Goal: Task Accomplishment & Management: Use online tool/utility

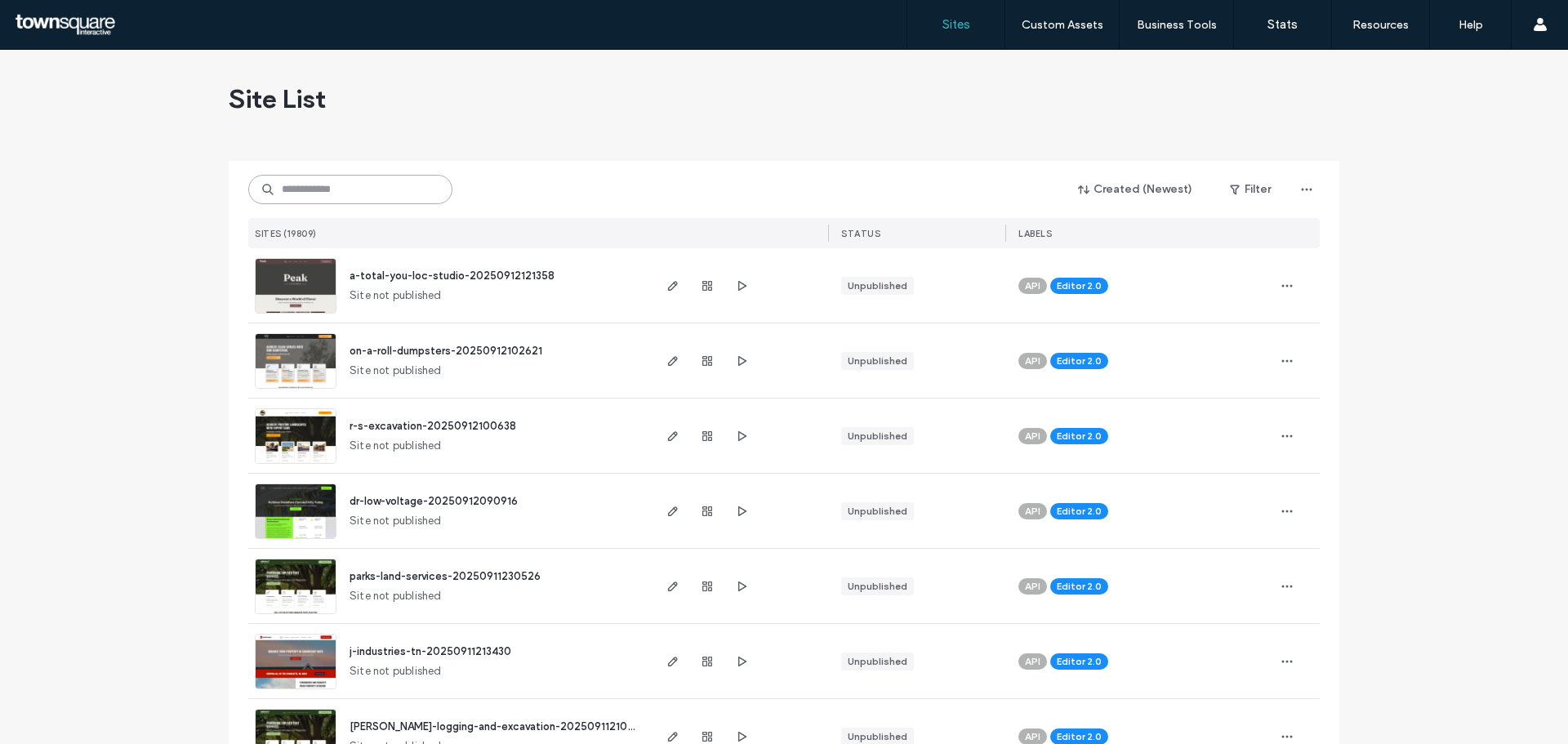
click at [360, 200] on input at bounding box center [350, 189] width 204 height 29
paste input "**********"
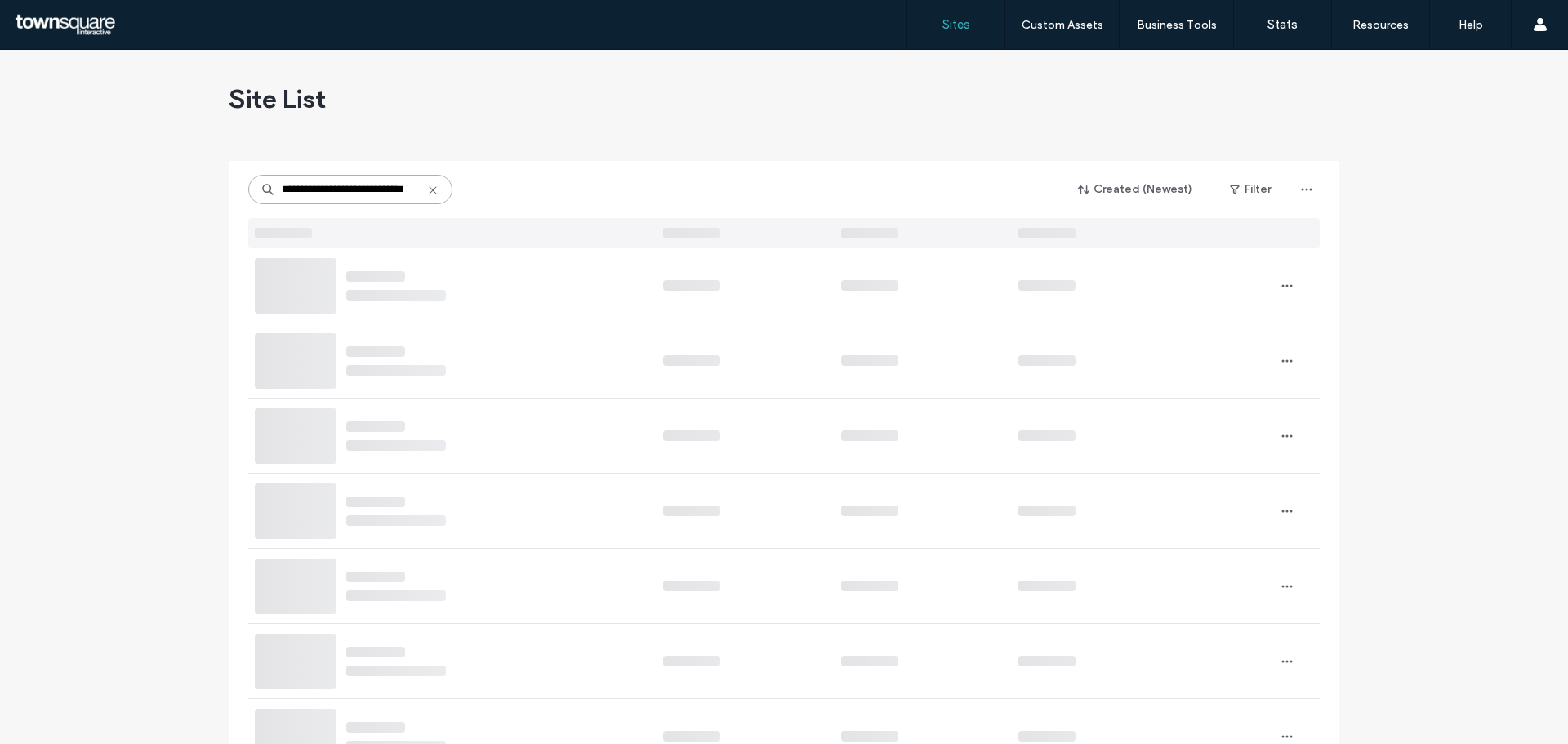
type input "**********"
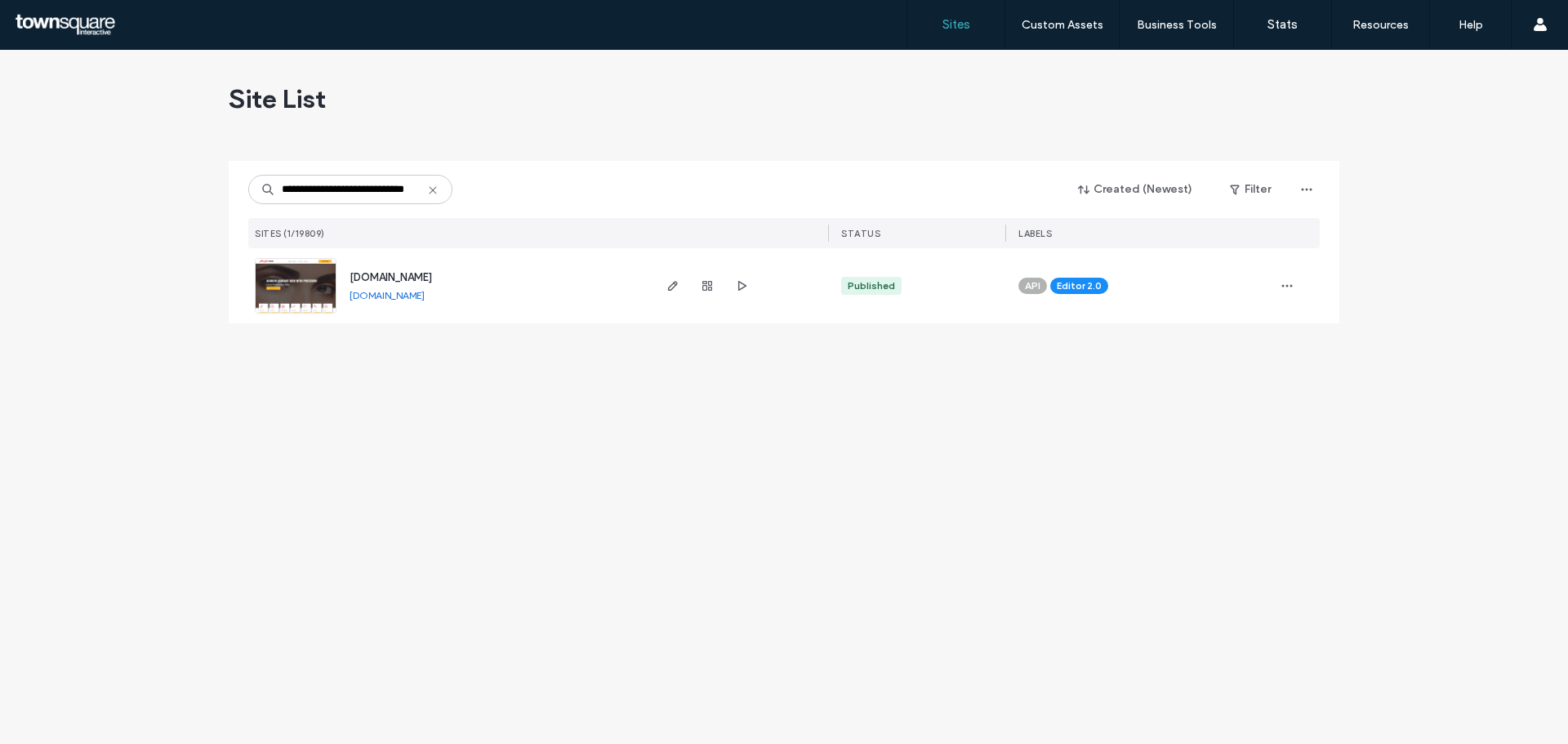
click at [308, 277] on img at bounding box center [295, 314] width 80 height 111
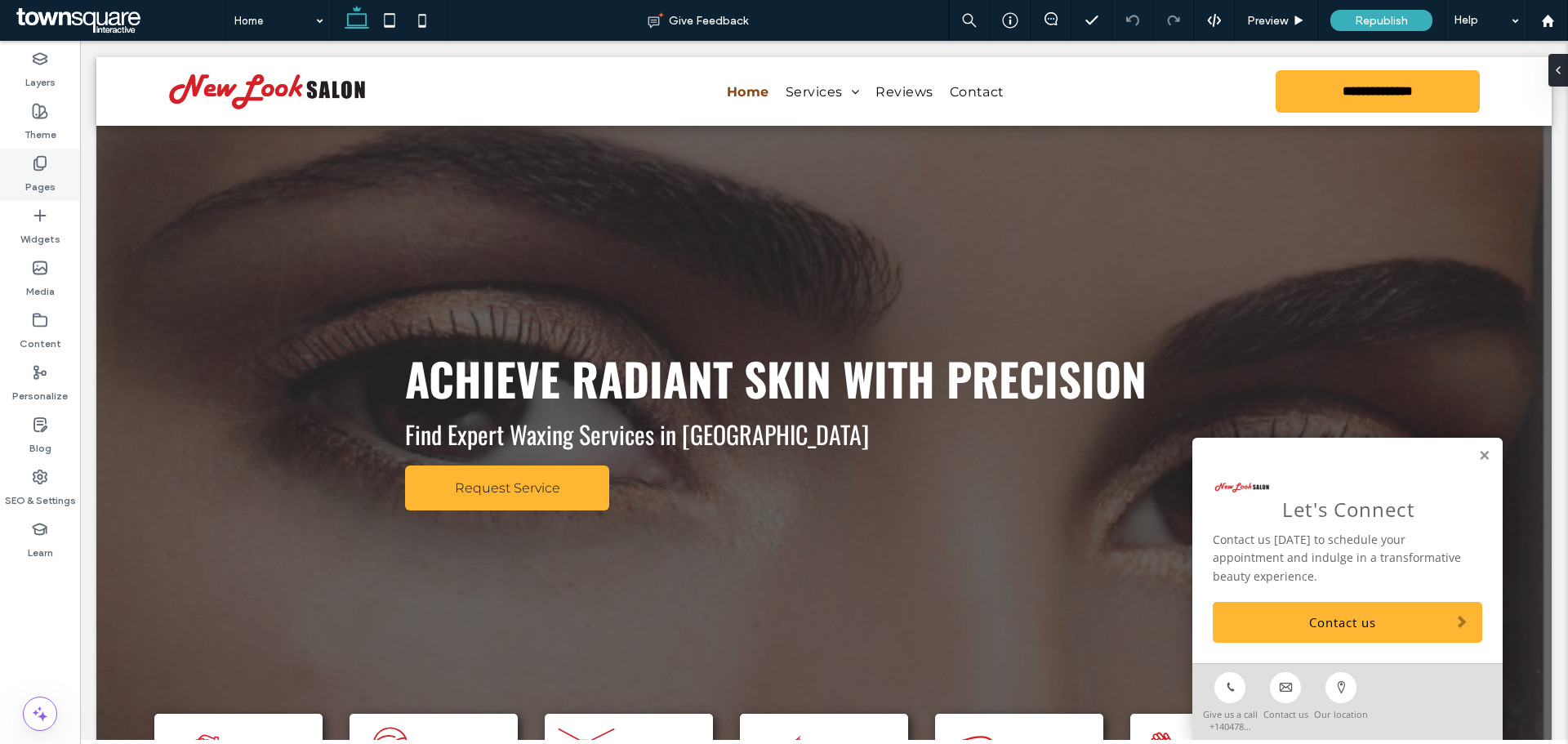
click at [43, 184] on label "Pages" at bounding box center [40, 183] width 30 height 23
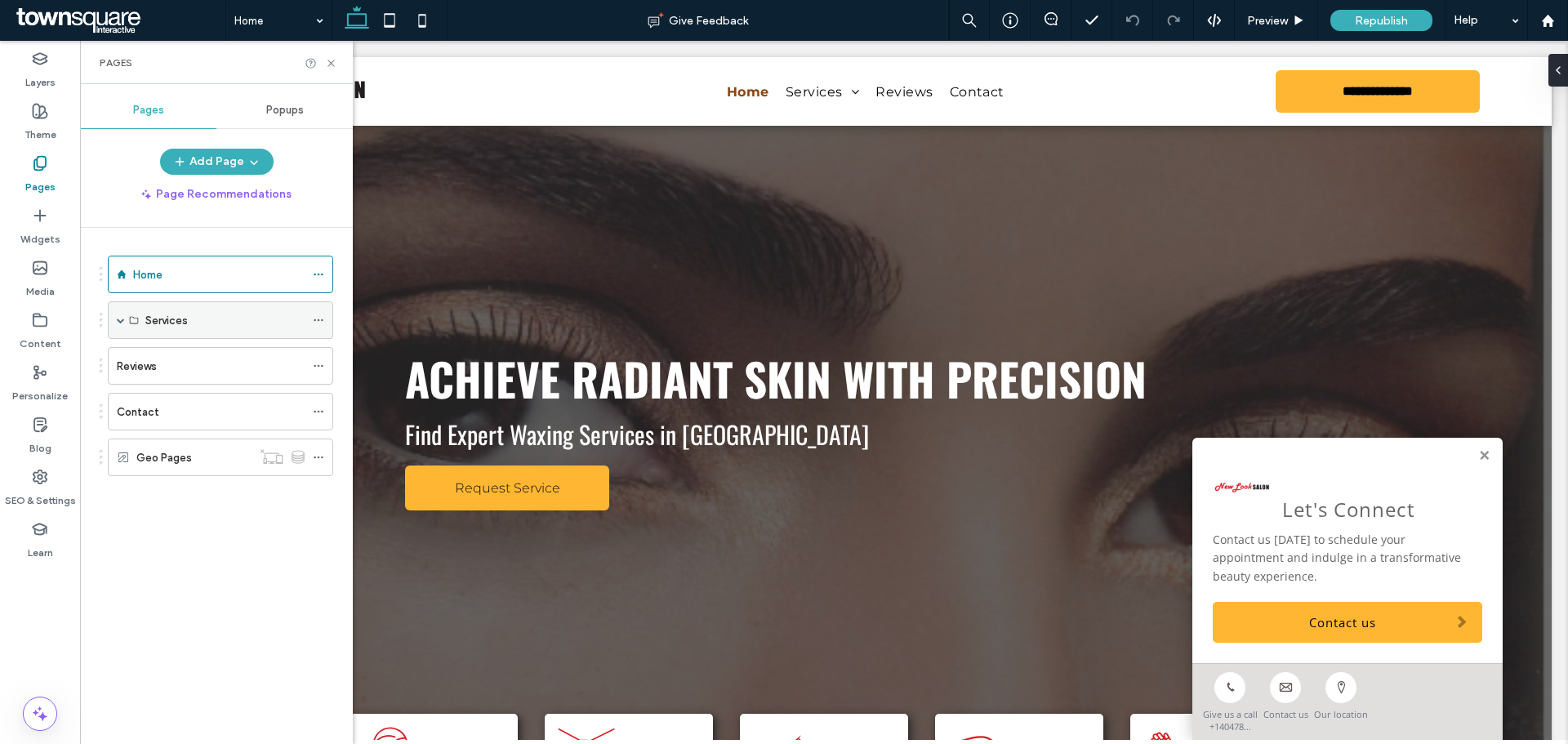
click at [213, 327] on div "Services" at bounding box center [225, 320] width 159 height 17
click at [217, 322] on div "Services" at bounding box center [225, 320] width 159 height 17
click at [49, 165] on div "Pages" at bounding box center [40, 174] width 80 height 52
click at [195, 319] on div "Services" at bounding box center [225, 320] width 159 height 17
click at [126, 315] on div "Services" at bounding box center [220, 320] width 225 height 38
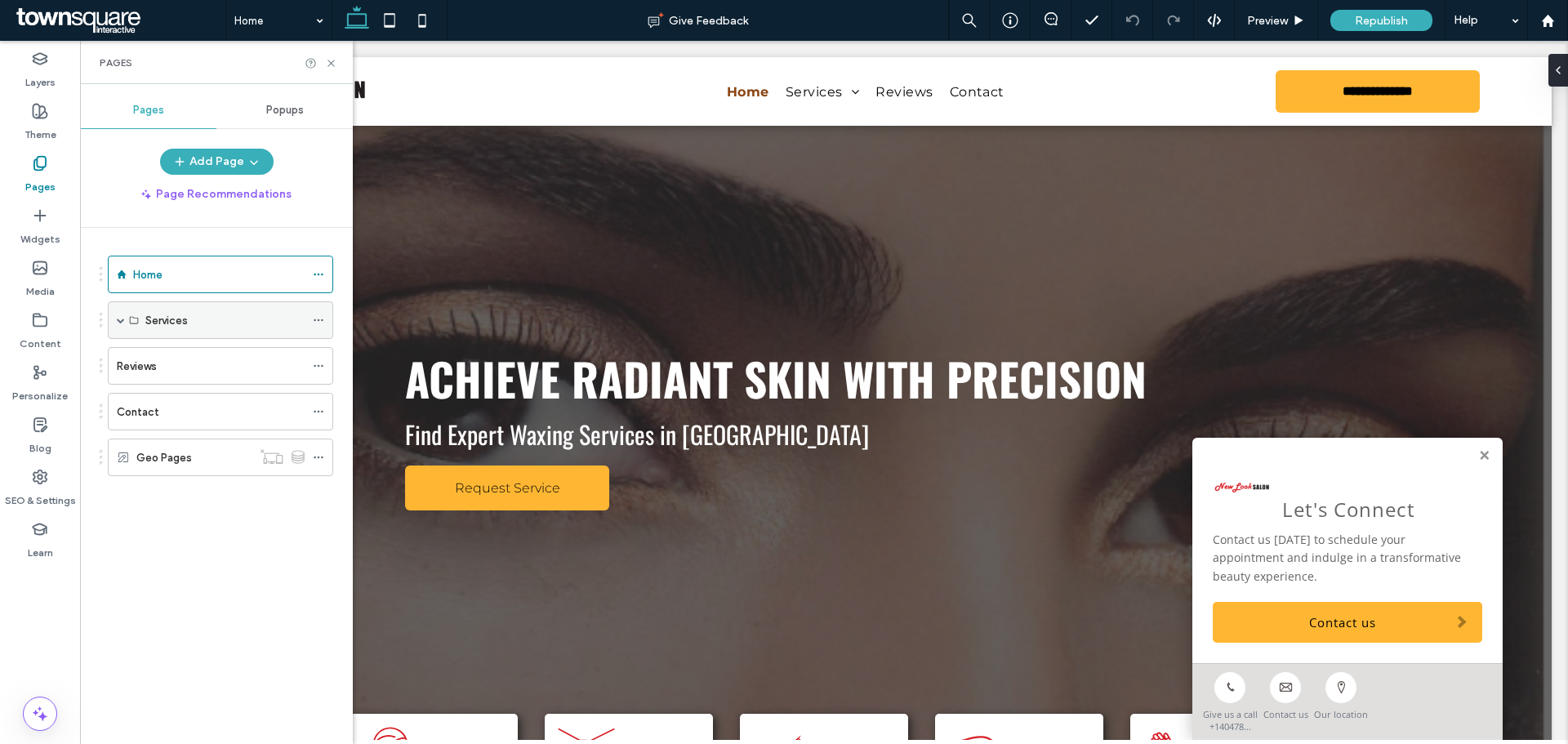
click at [121, 321] on span at bounding box center [121, 320] width 8 height 8
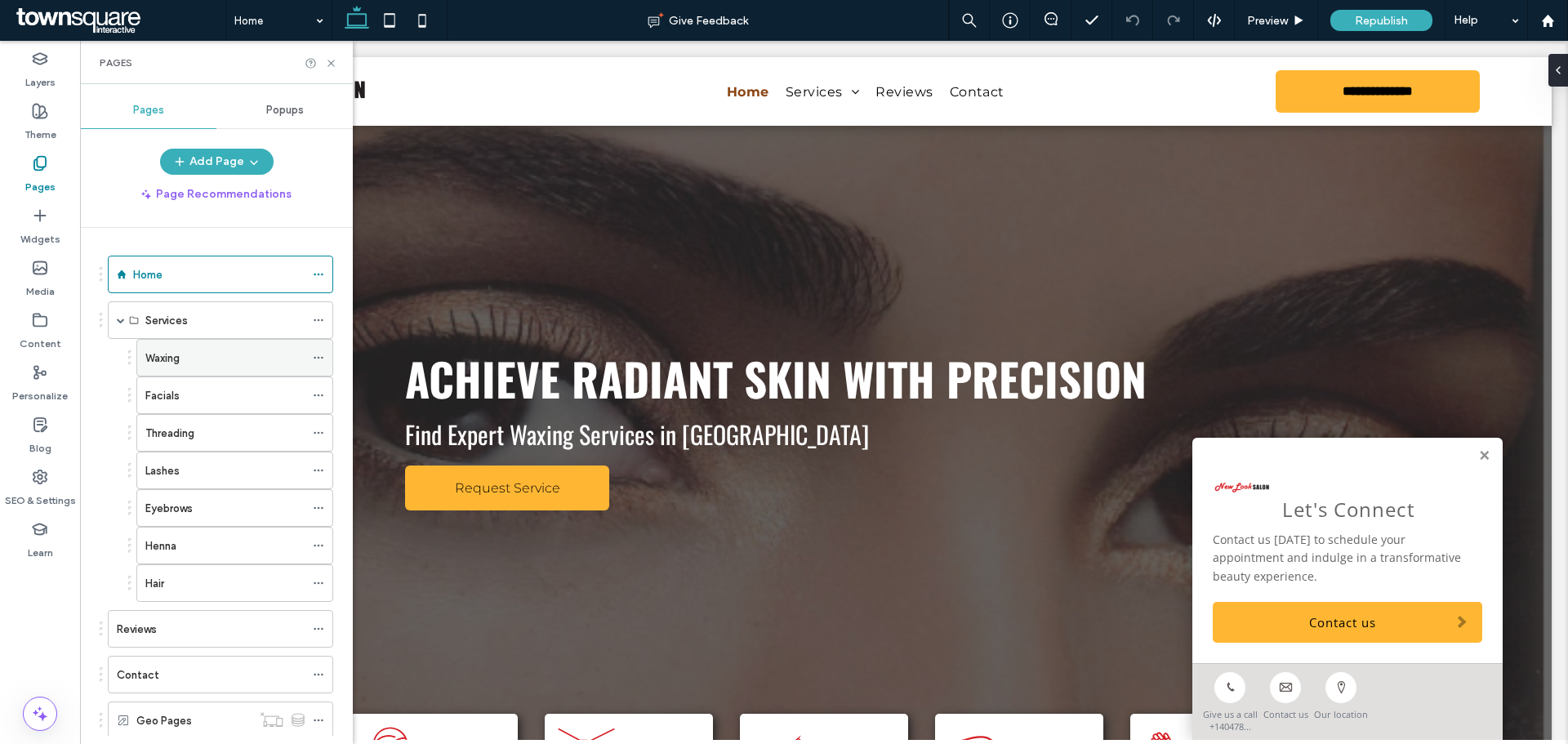
click at [190, 362] on div "Waxing" at bounding box center [225, 357] width 159 height 17
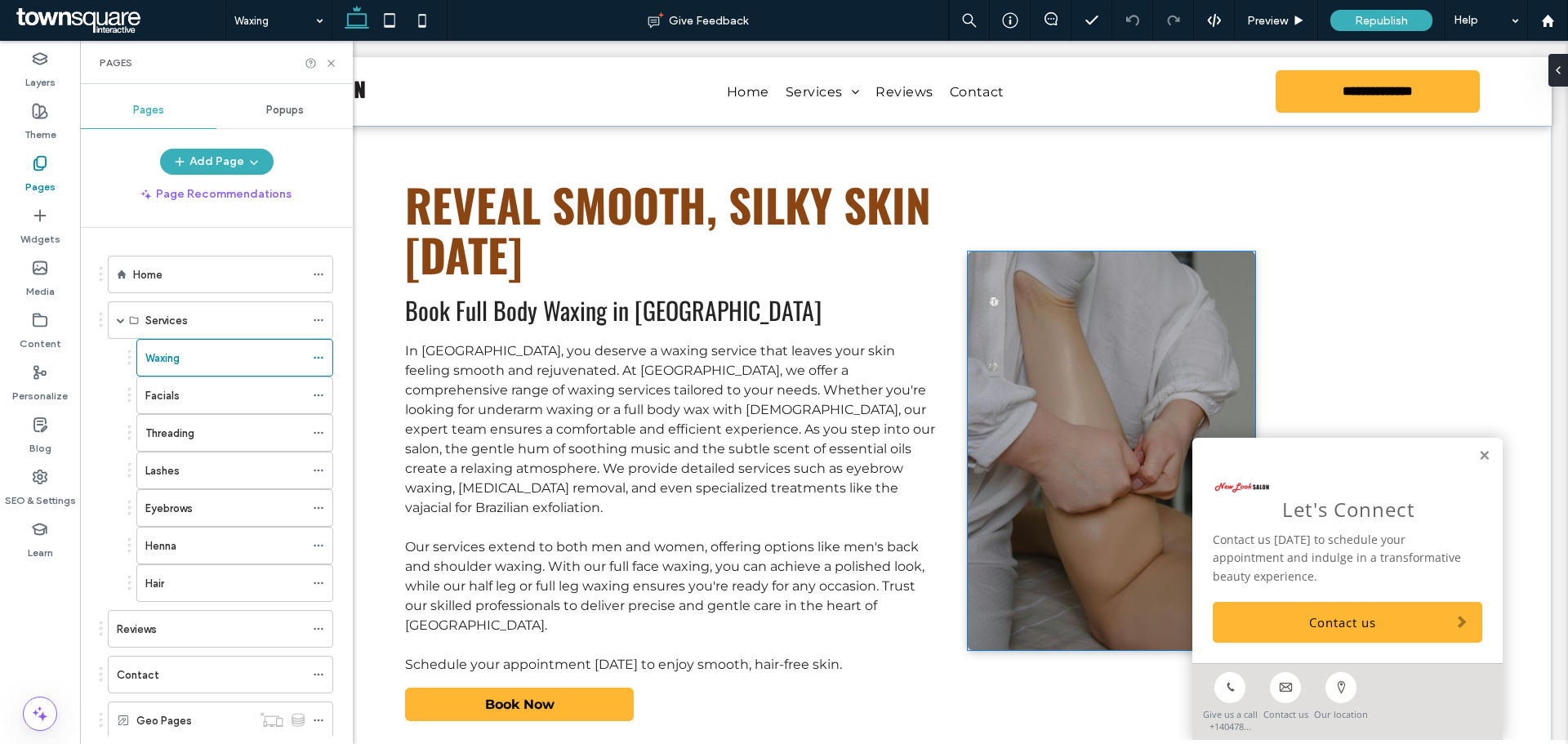
click at [1077, 386] on img at bounding box center [1112, 451] width 289 height 399
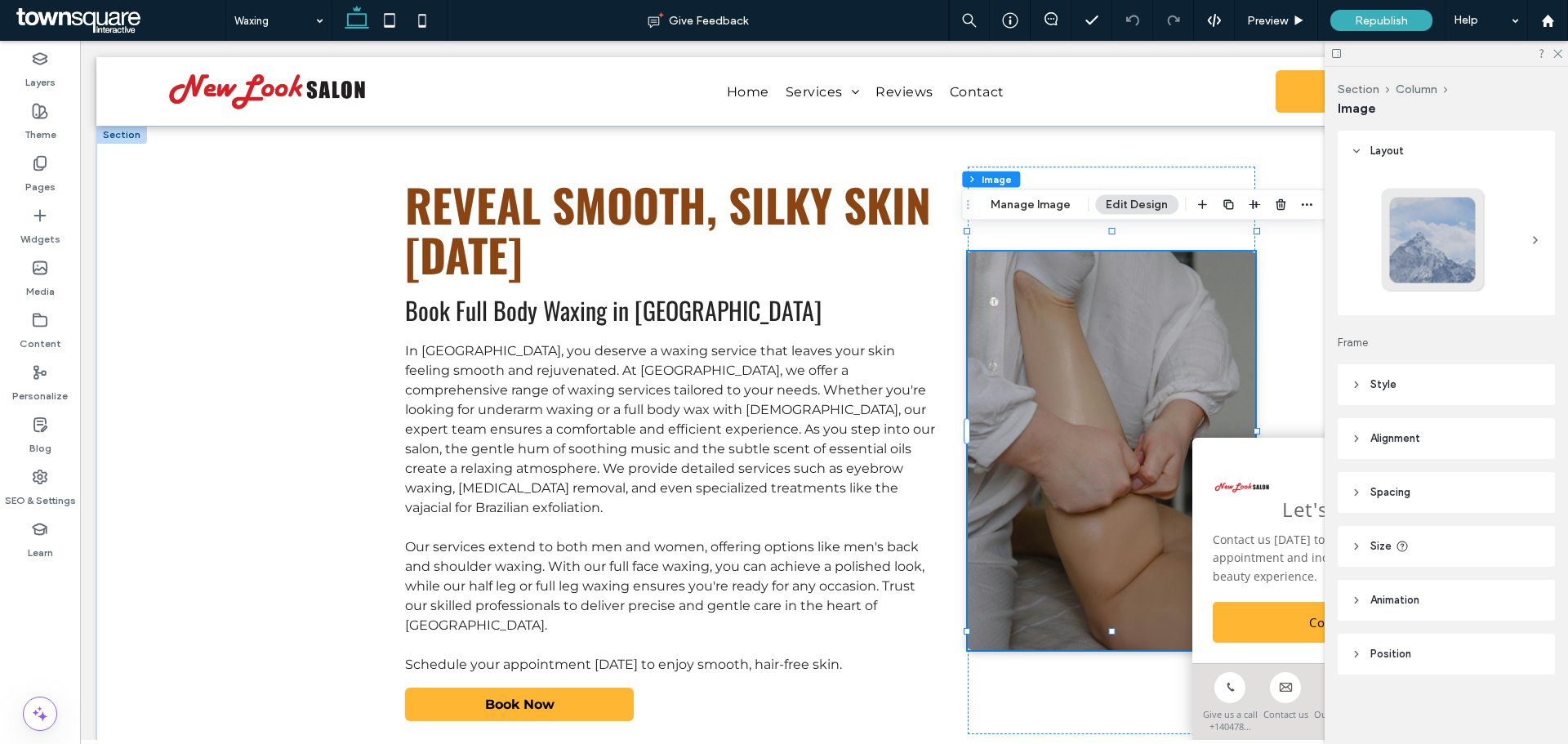
click at [1157, 327] on img at bounding box center [1112, 451] width 289 height 399
click at [1029, 197] on button "Manage Image" at bounding box center [1030, 205] width 101 height 19
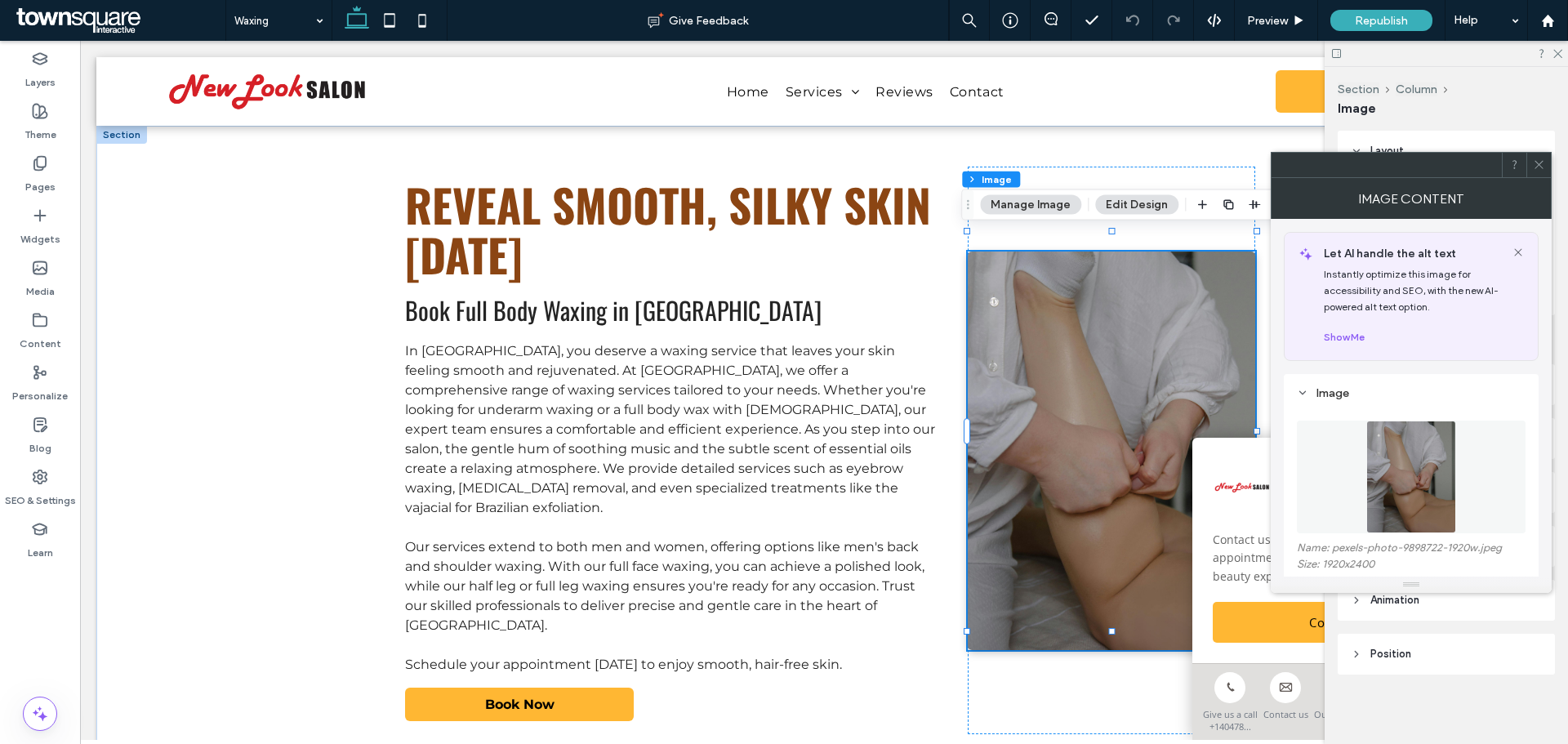
scroll to position [245, 0]
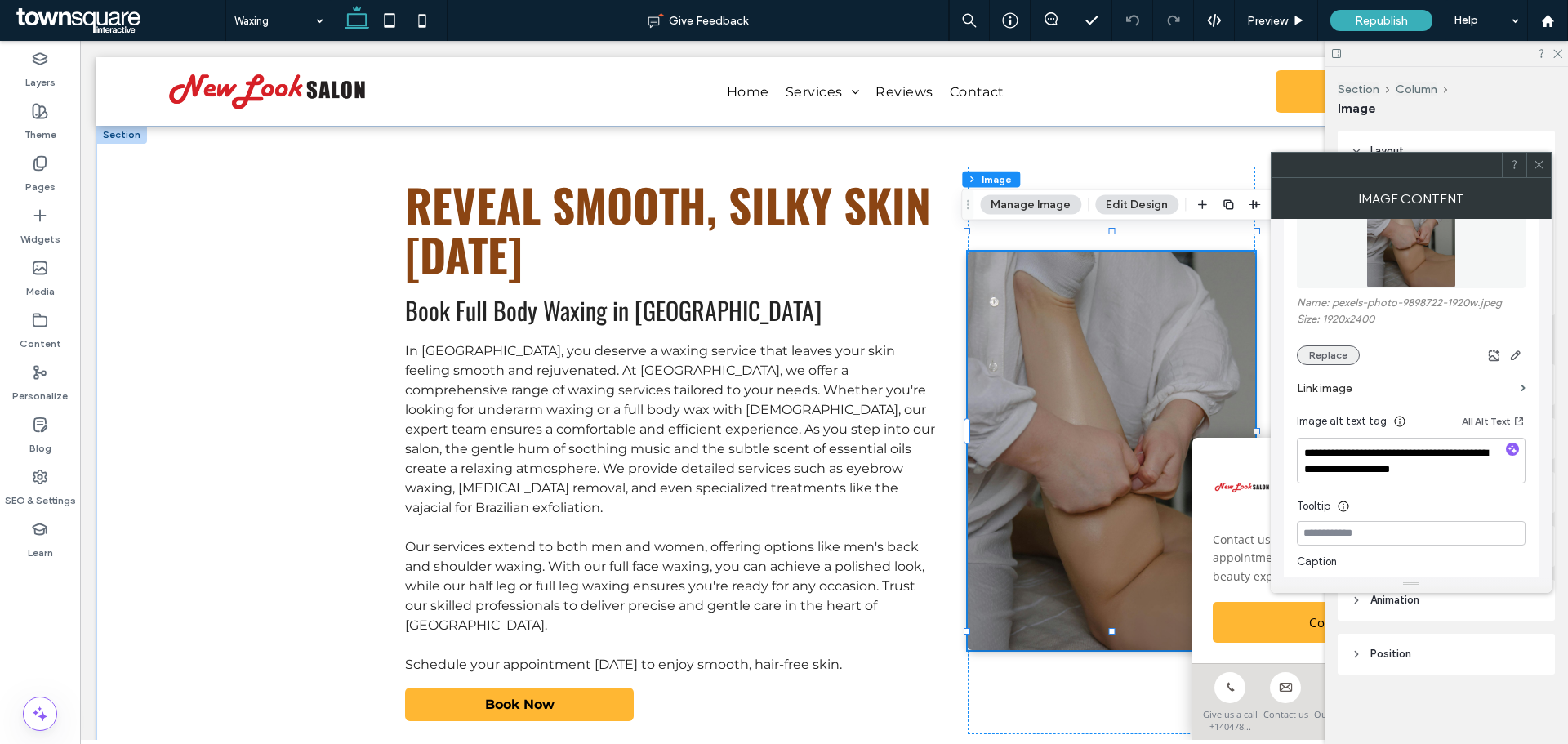
click at [1325, 359] on button "Replace" at bounding box center [1328, 355] width 63 height 19
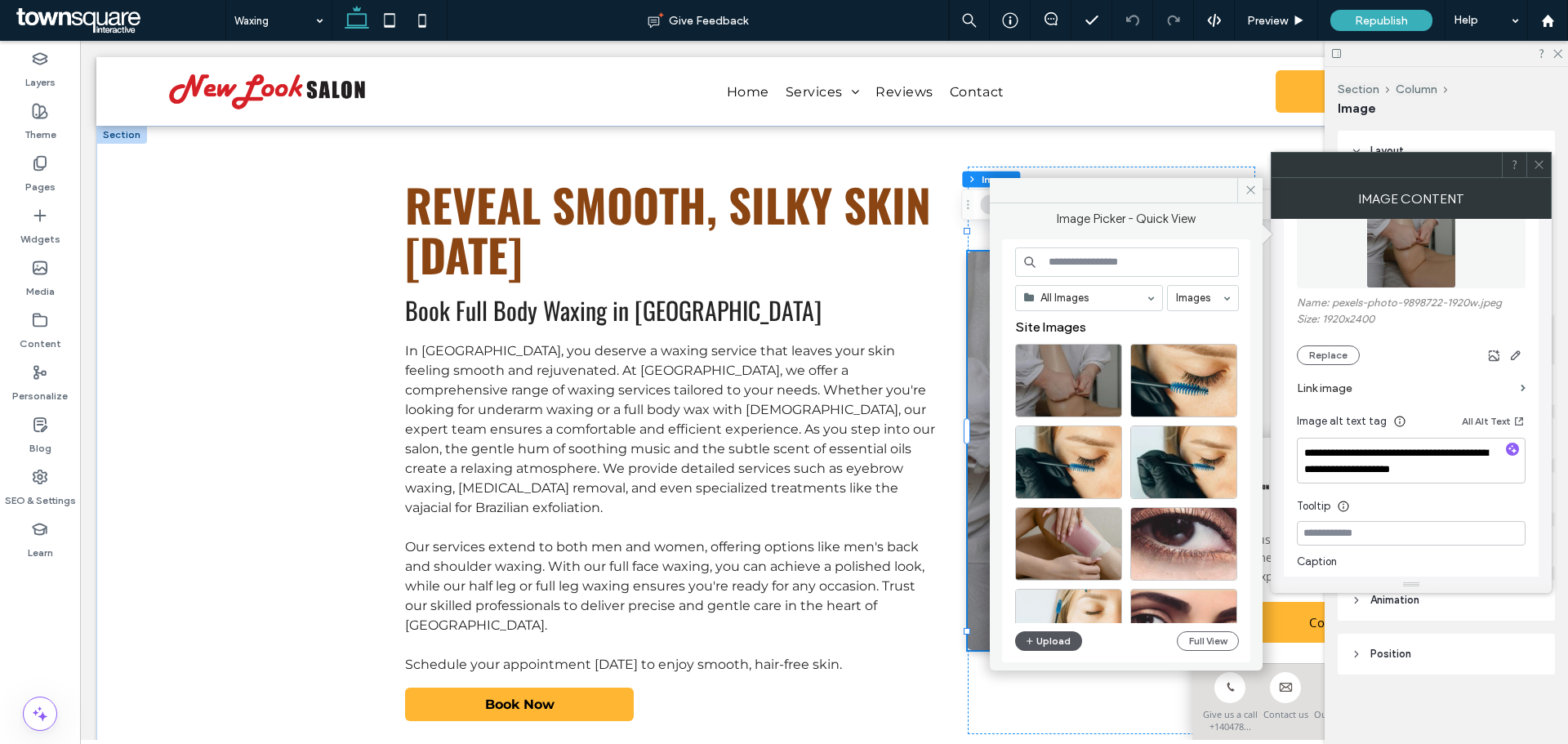
click at [1064, 643] on button "Upload" at bounding box center [1049, 641] width 67 height 19
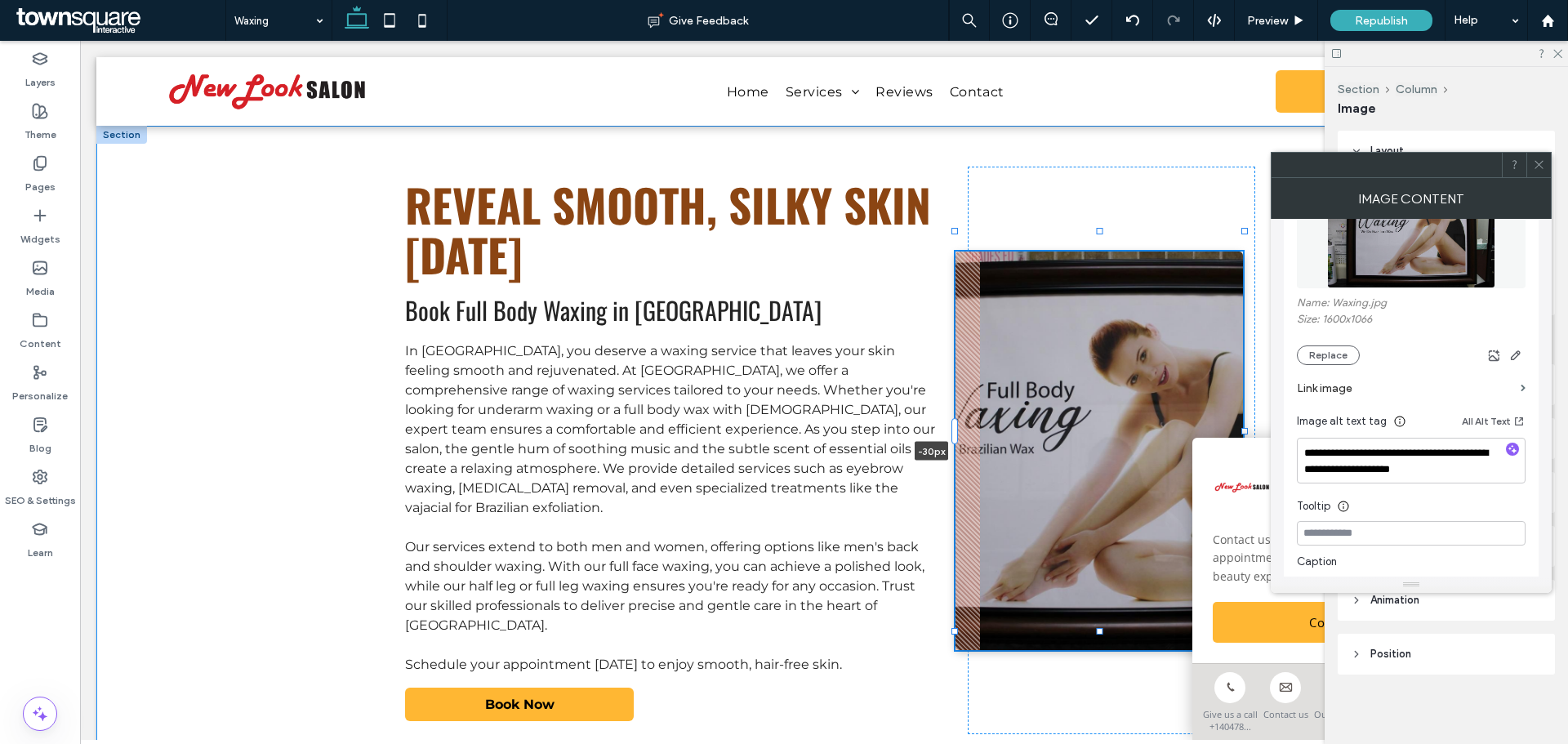
drag, startPoint x: 964, startPoint y: 436, endPoint x: 939, endPoint y: 435, distance: 25.0
click at [939, 435] on div "Reveal Smooth, Silky Skin Today Book Full Body Waxing in Athens In Athens, you …" at bounding box center [823, 451] width 980 height 650
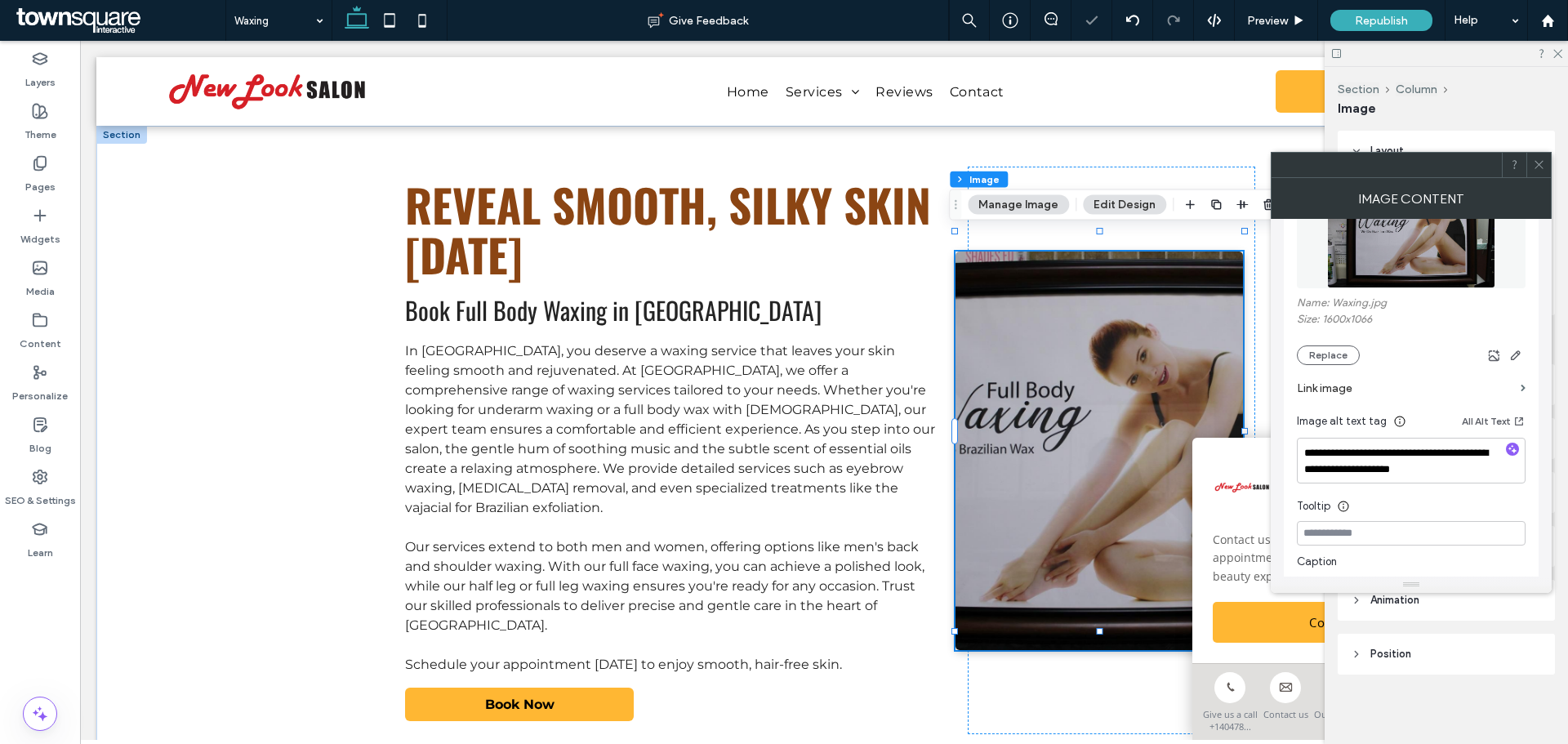
click at [1008, 433] on img at bounding box center [1101, 451] width 289 height 399
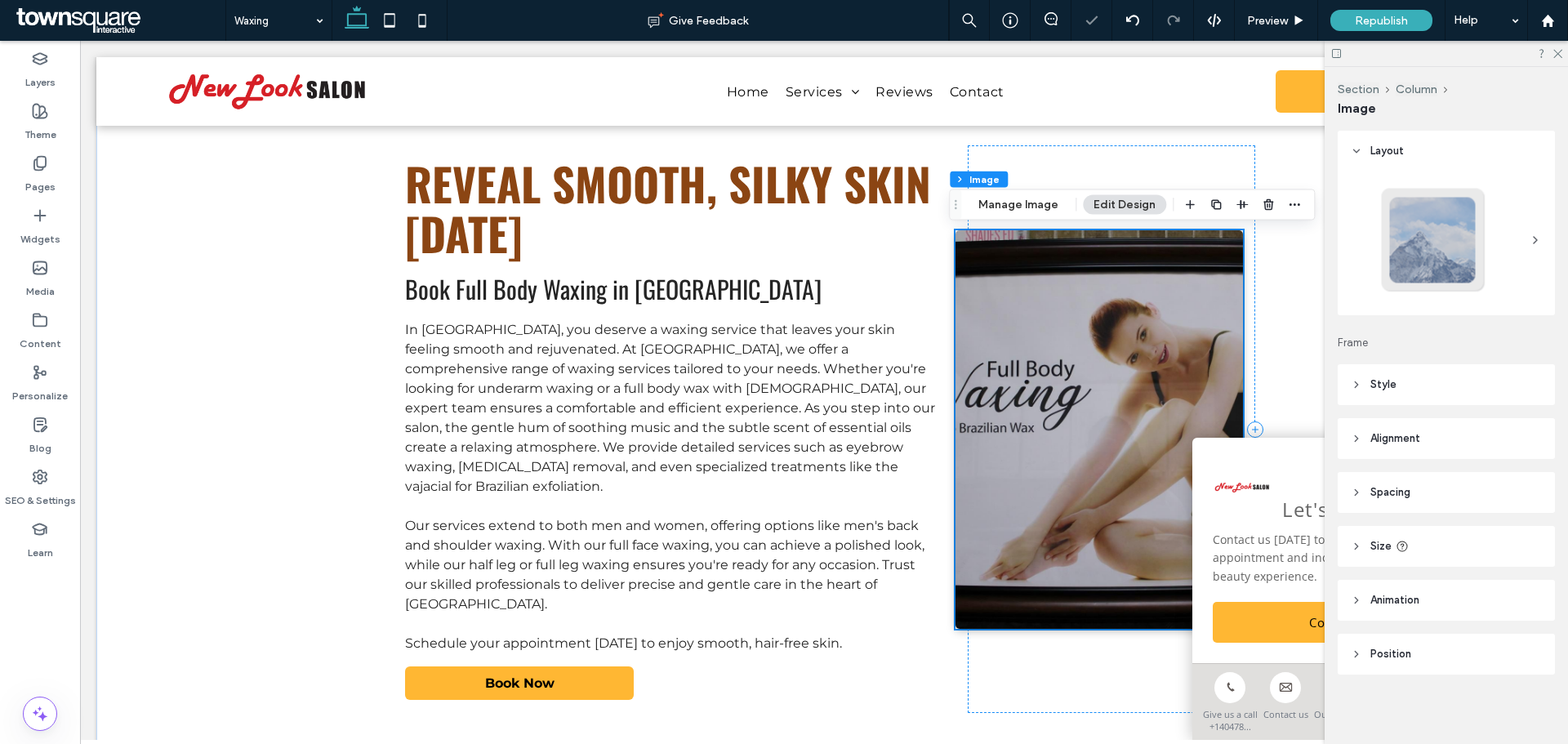
scroll to position [82, 0]
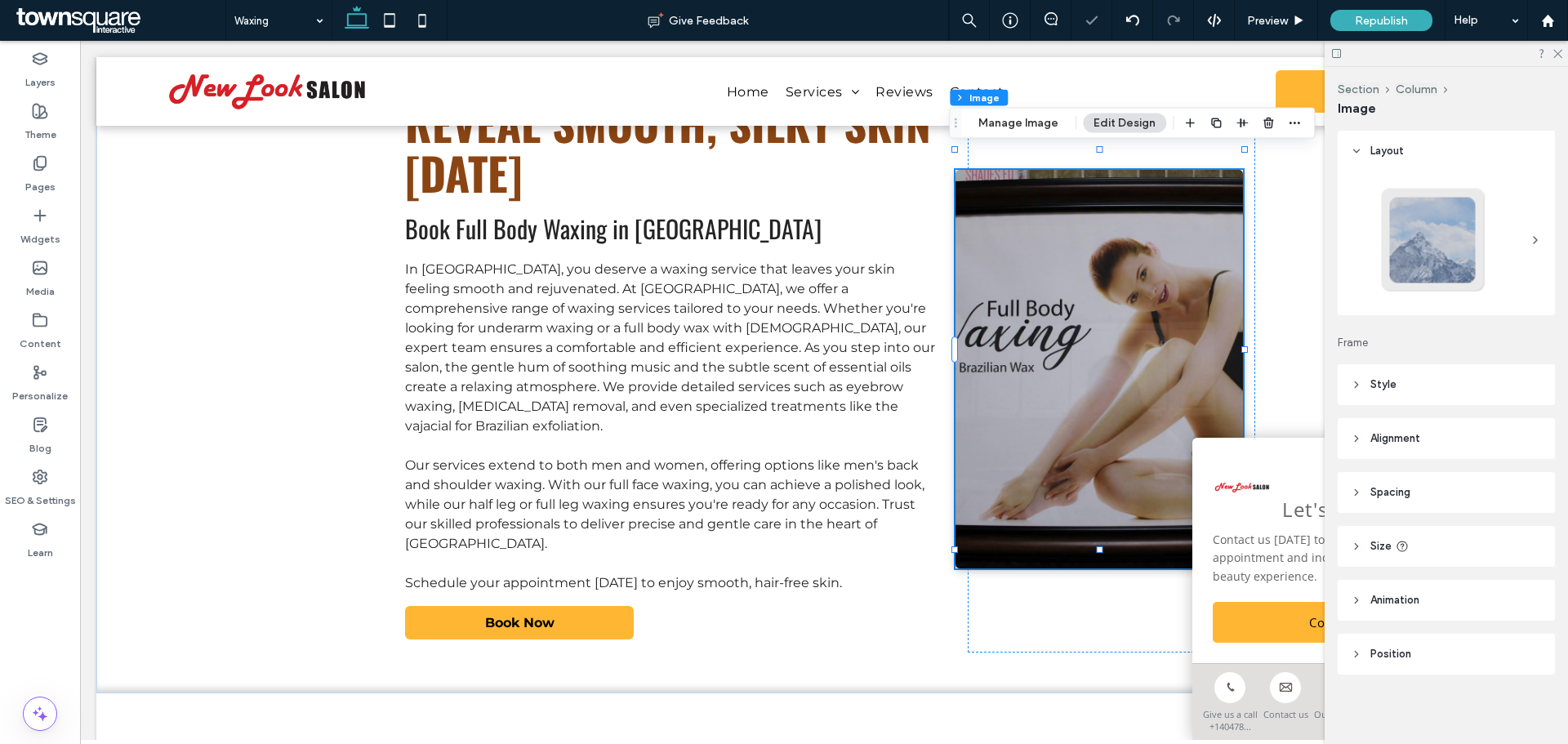
click at [1261, 438] on div "Let's Connect Contact us today to schedule your appointment and indulge in a tr…" at bounding box center [1348, 550] width 311 height 225
click at [1283, 269] on div "Reveal Smooth, Silky Skin Today Book Full Body Waxing in Athens In Athens, you …" at bounding box center [823, 369] width 980 height 650
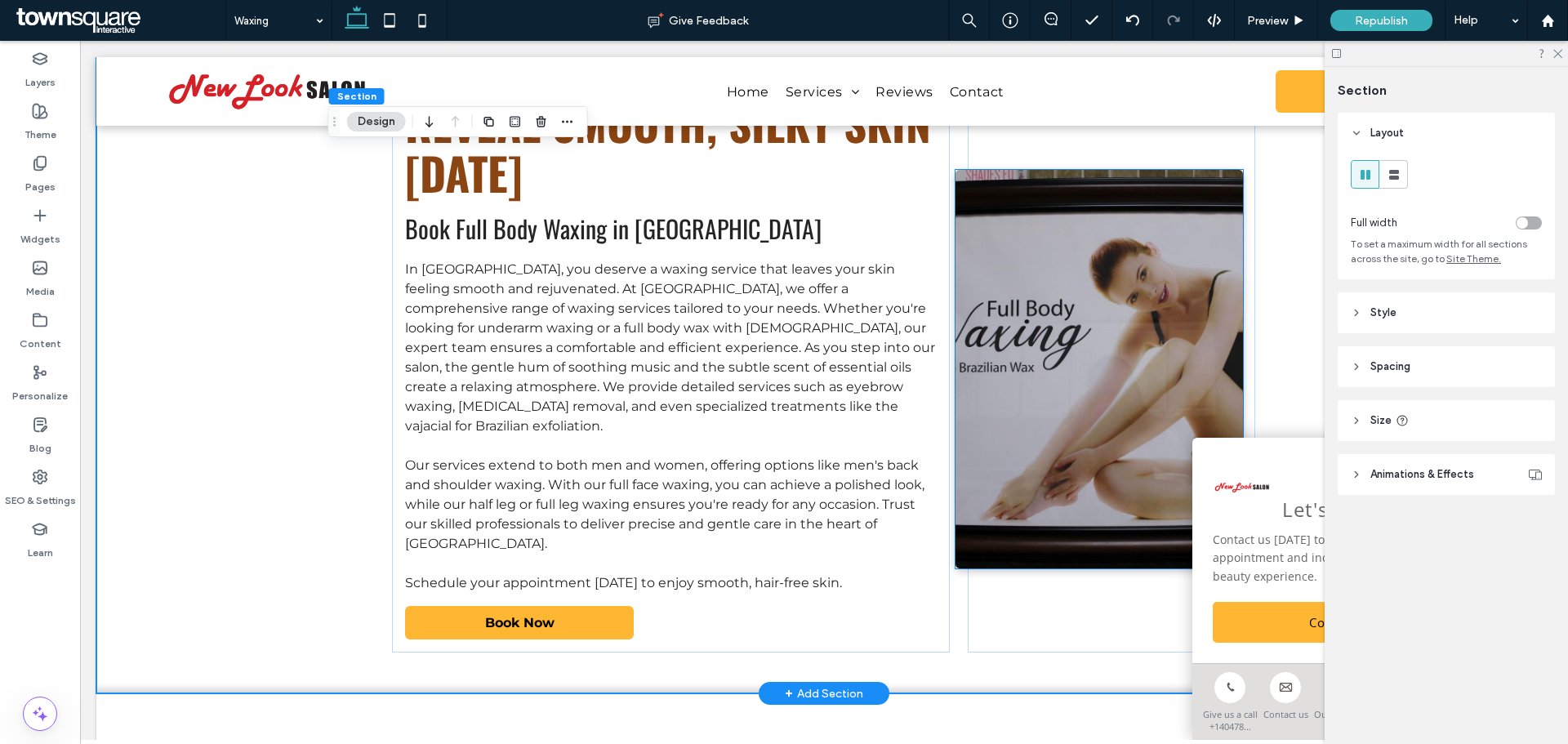
click at [1189, 355] on img at bounding box center [1101, 369] width 289 height 399
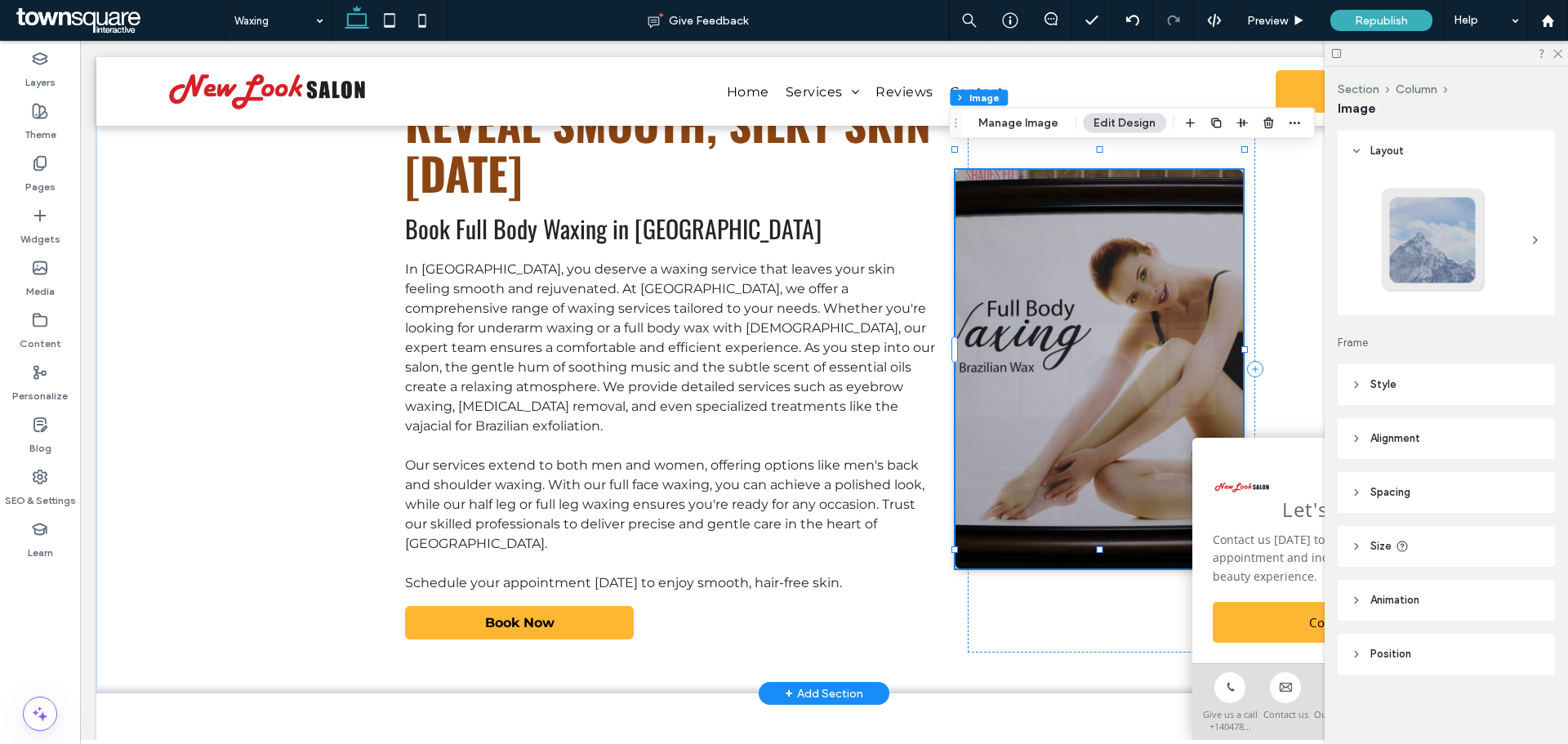
type input "*"
click at [994, 136] on div "Section Column Image Manage Image Edit Design" at bounding box center [1132, 122] width 366 height 31
click at [998, 125] on button "Manage Image" at bounding box center [1018, 123] width 101 height 19
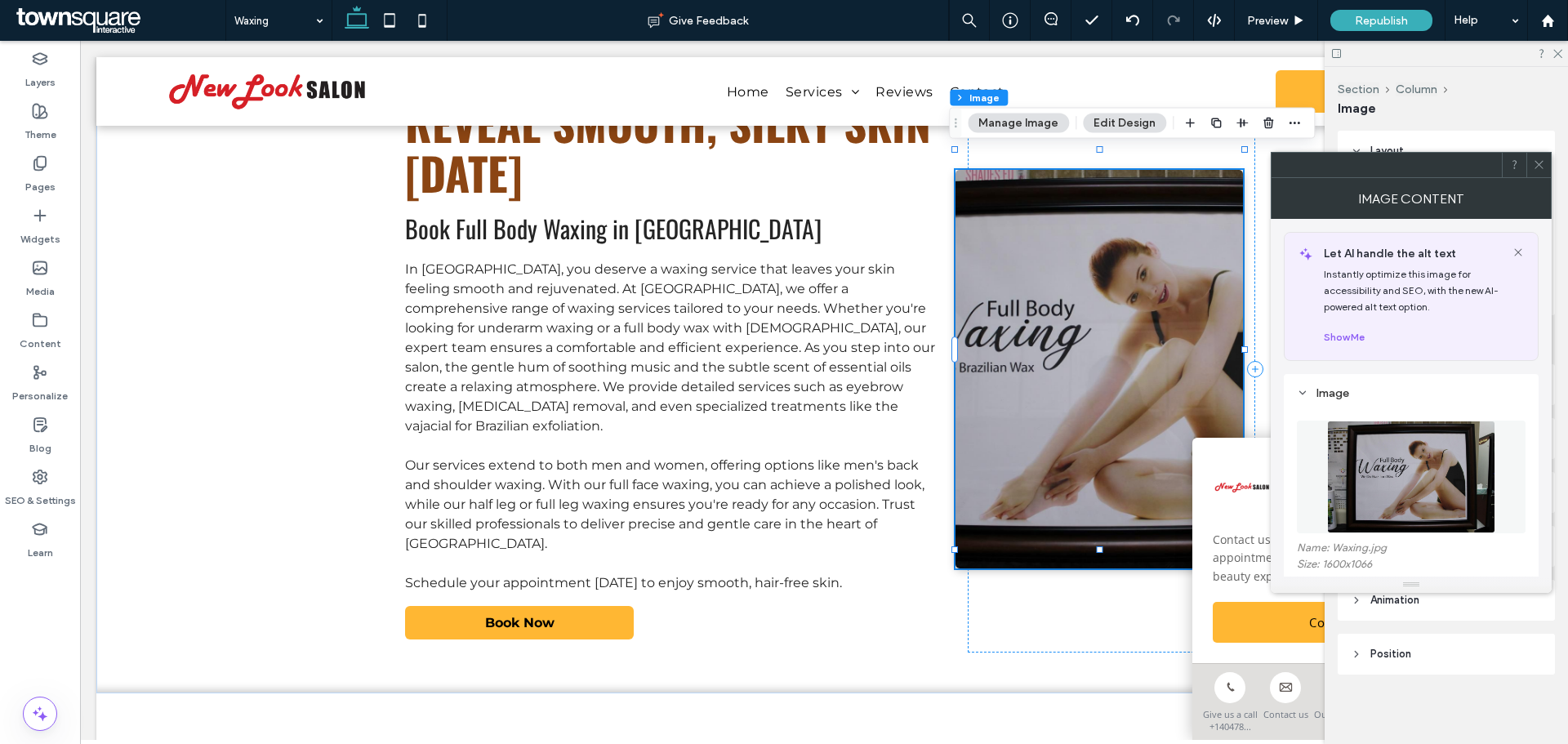
click at [1443, 468] on img at bounding box center [1411, 477] width 168 height 113
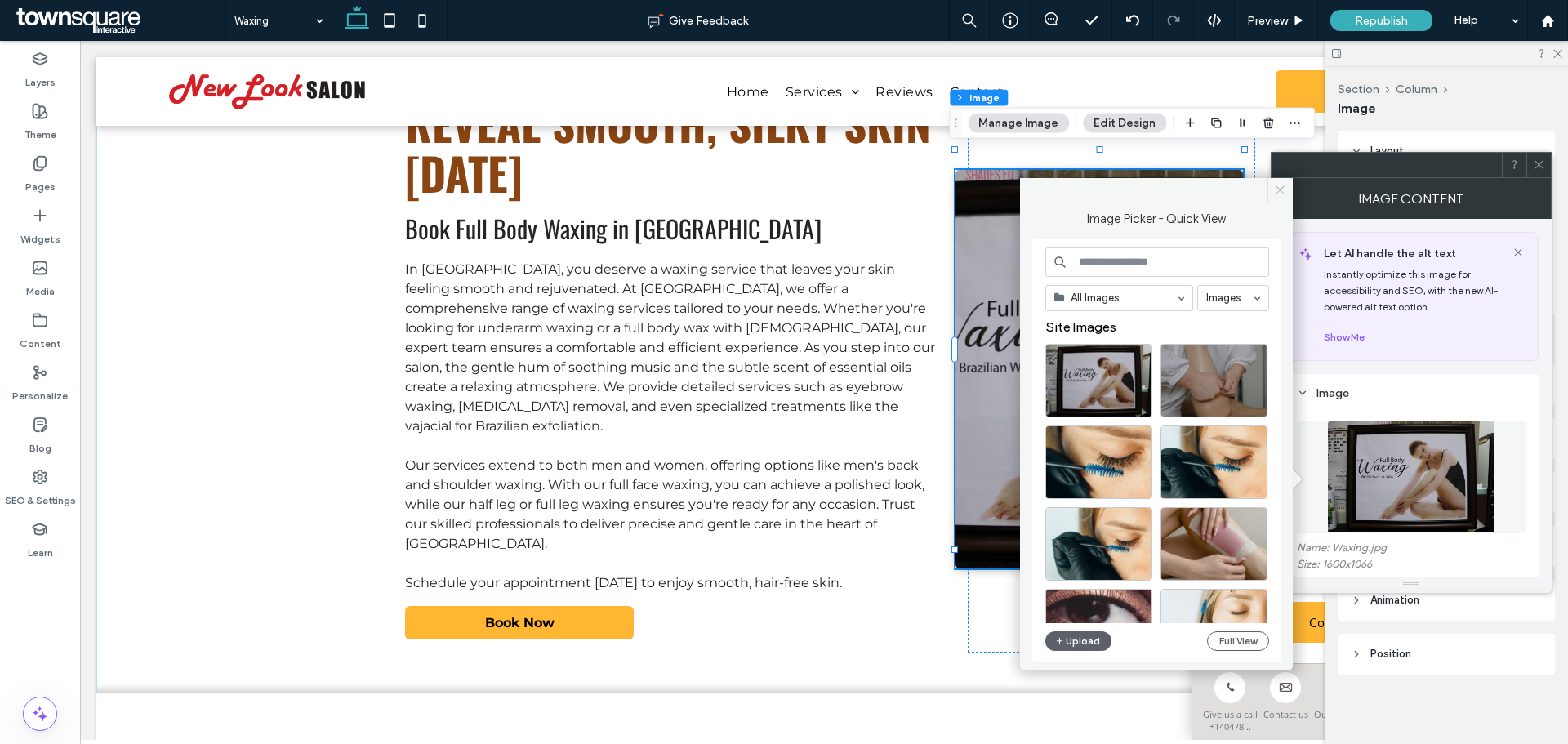
click at [1285, 191] on icon at bounding box center [1280, 190] width 12 height 12
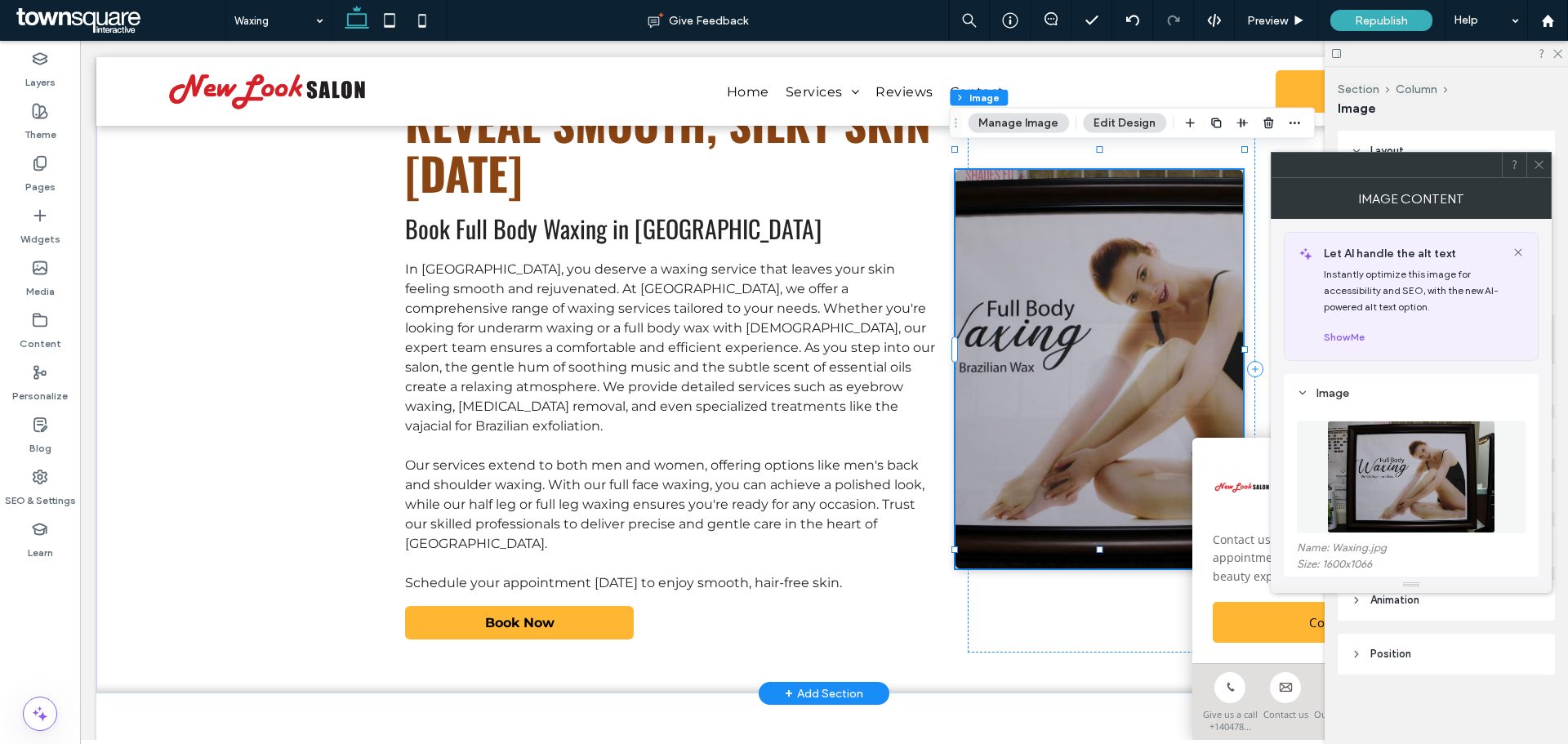
click at [1093, 251] on img at bounding box center [1101, 369] width 289 height 399
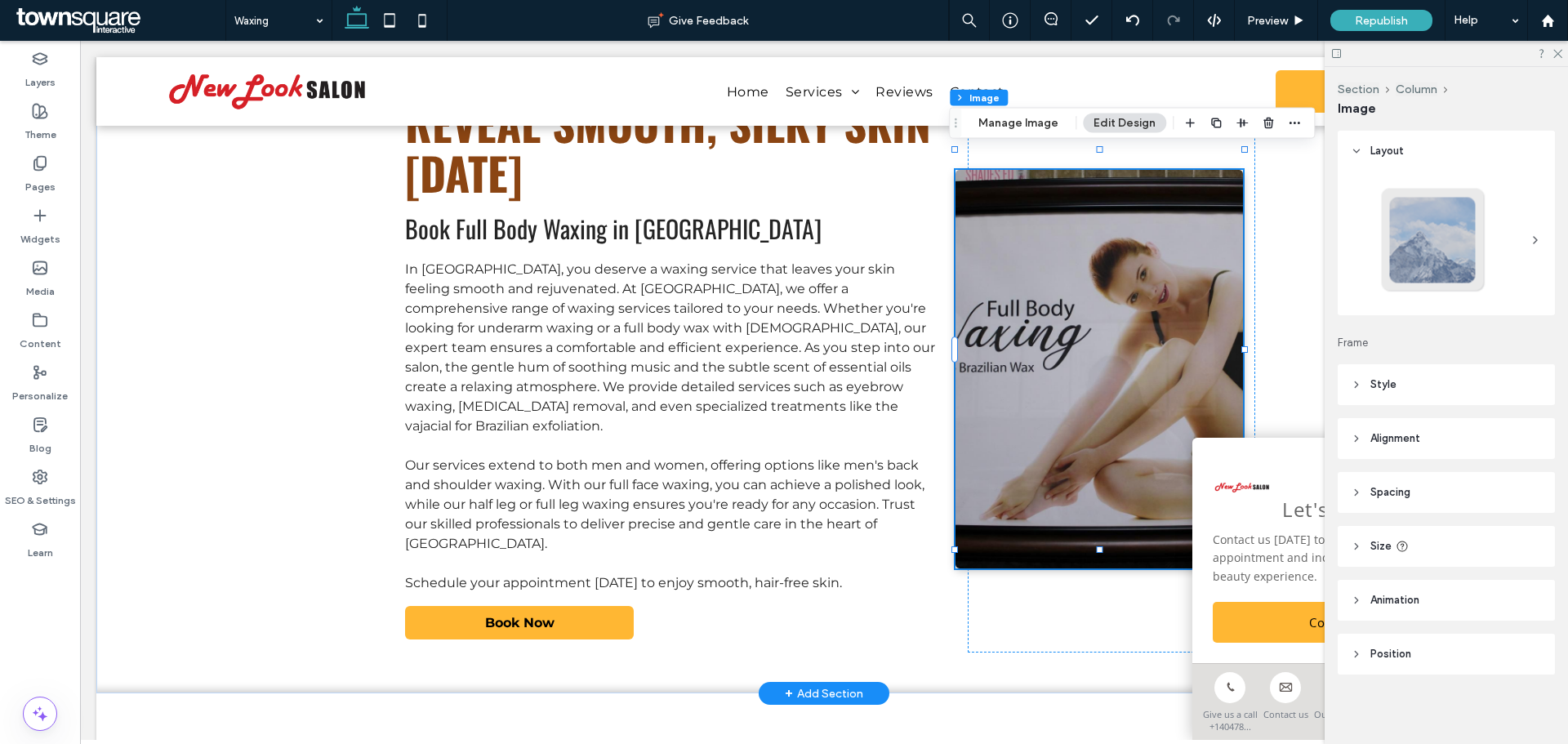
click at [1535, 243] on div at bounding box center [1447, 243] width 217 height 144
click at [1454, 447] on header "Alignment" at bounding box center [1447, 438] width 217 height 41
click at [1374, 483] on div at bounding box center [1366, 480] width 27 height 27
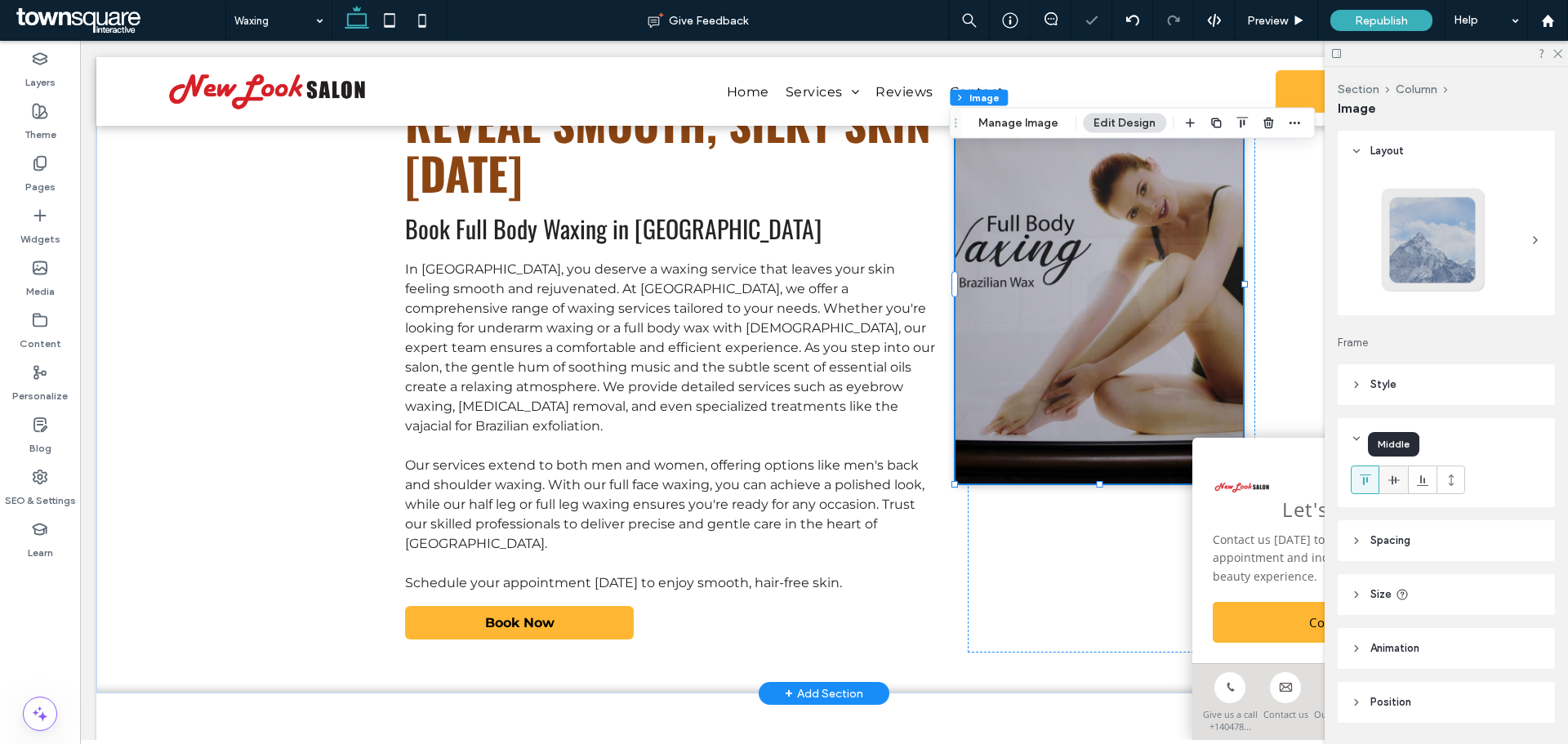
click at [1397, 483] on icon at bounding box center [1394, 480] width 13 height 13
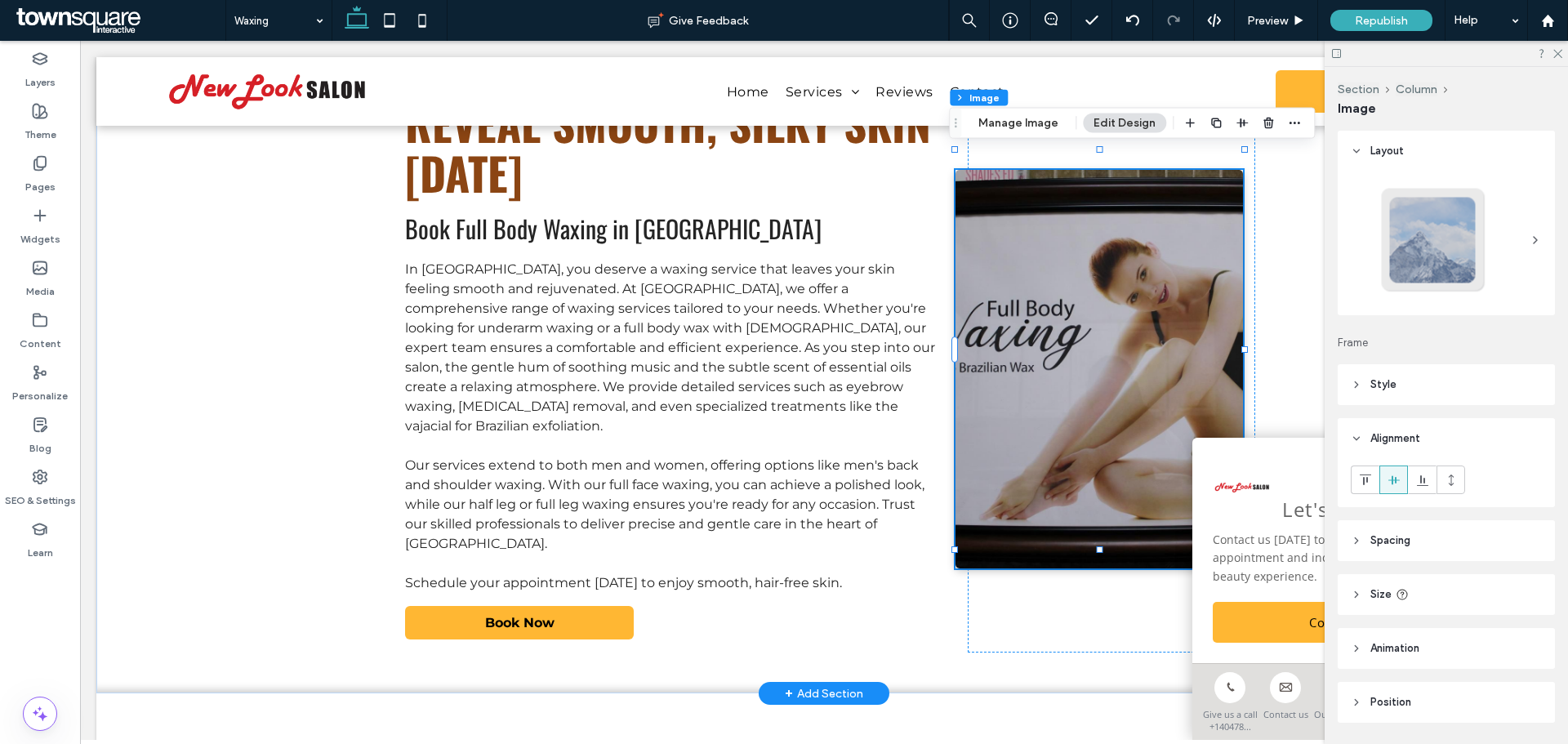
click at [1371, 543] on span "Spacing" at bounding box center [1390, 541] width 40 height 17
click at [1160, 354] on img at bounding box center [1101, 369] width 289 height 399
click at [1019, 122] on button "Manage Image" at bounding box center [1018, 123] width 101 height 19
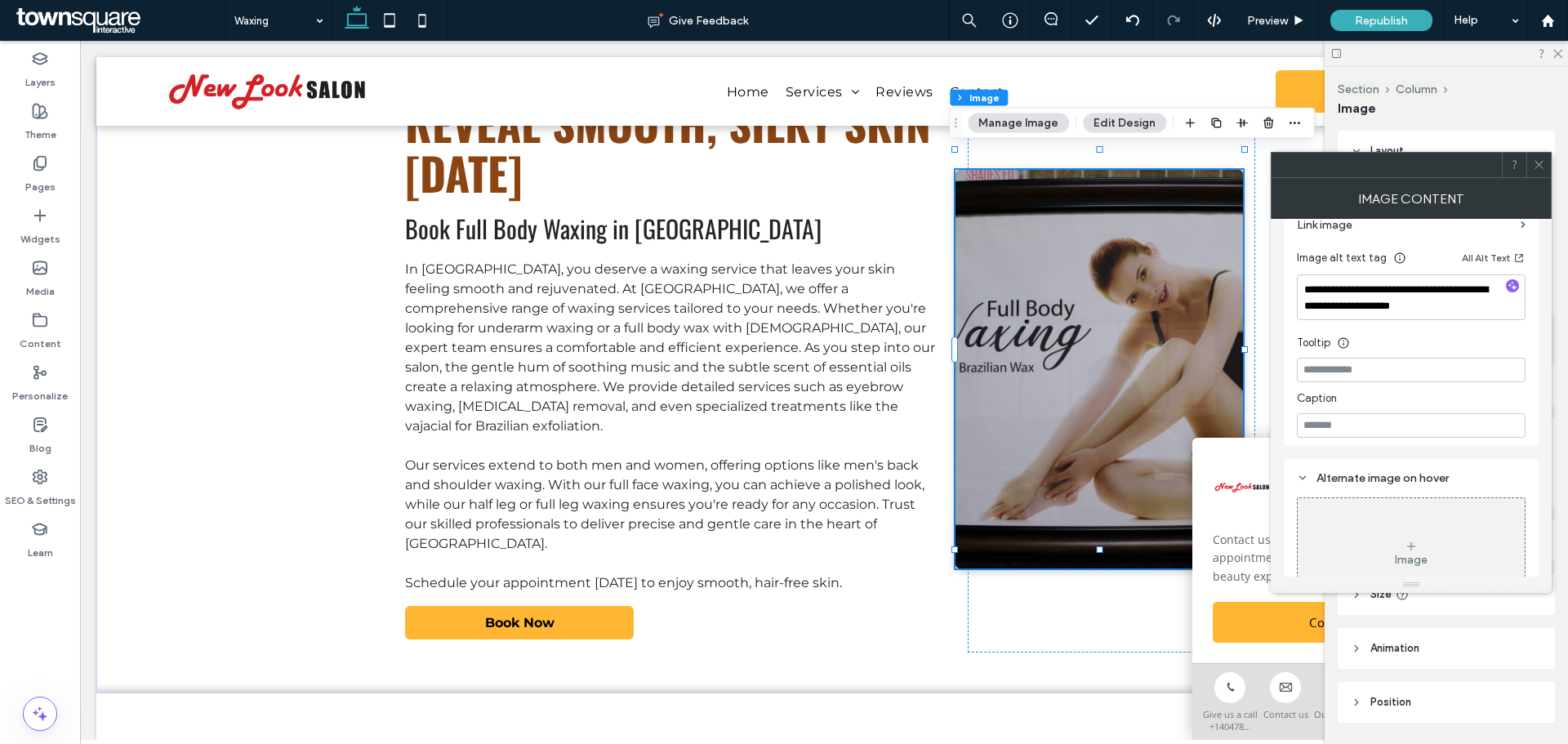
scroll to position [450, 0]
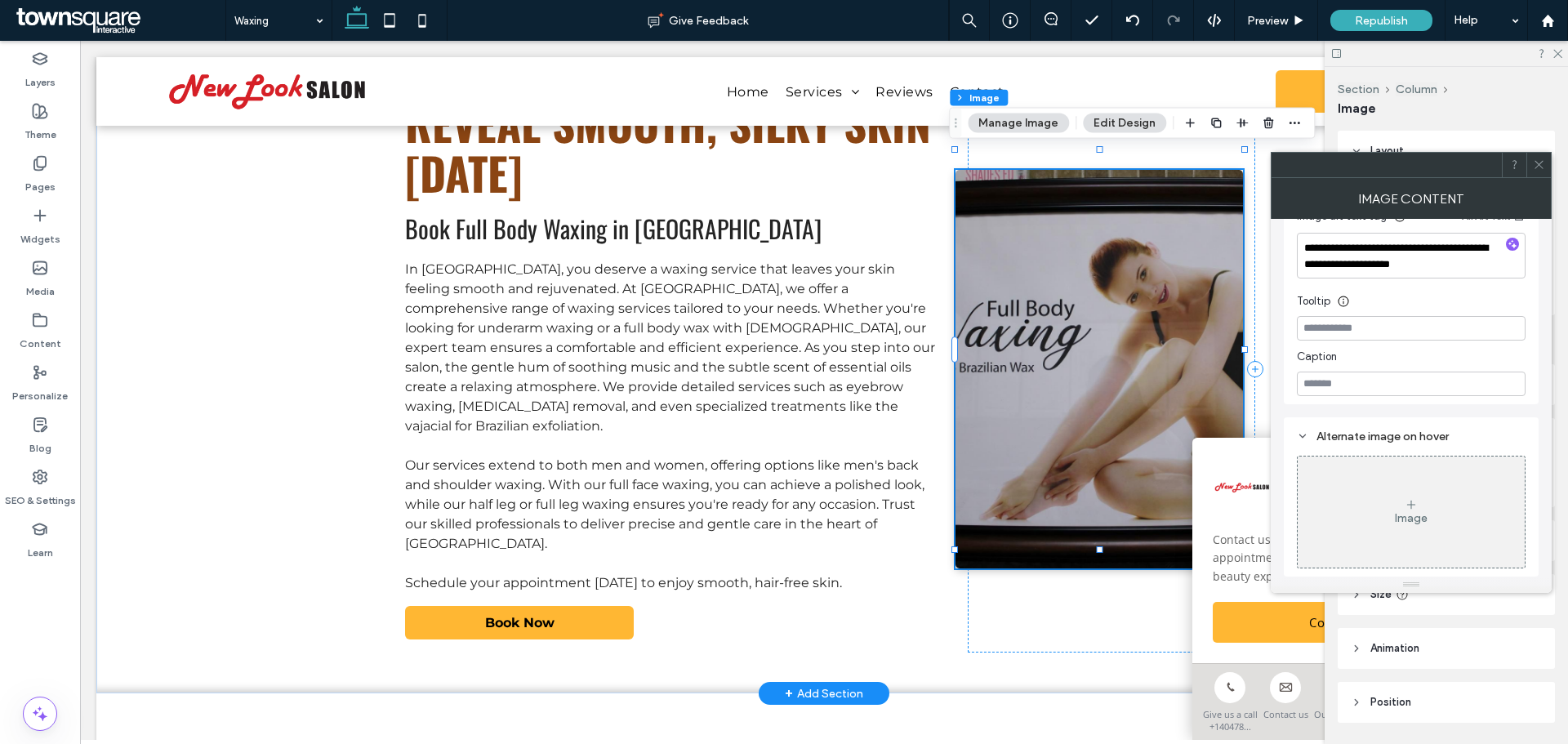
click at [1051, 379] on img at bounding box center [1101, 369] width 289 height 399
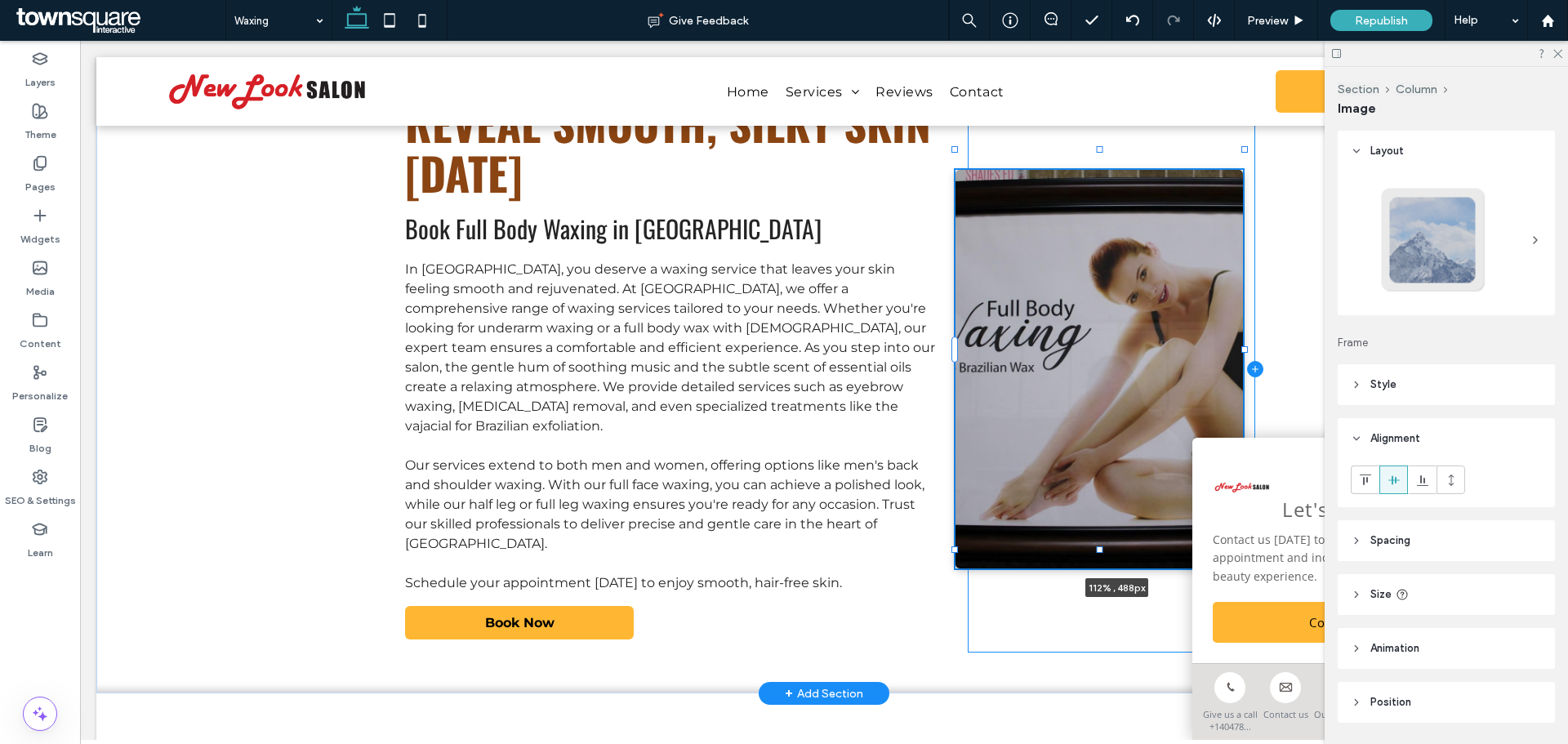
drag, startPoint x: 1240, startPoint y: 352, endPoint x: 1257, endPoint y: 351, distance: 17.0
click at [1257, 351] on div "Reveal Smooth, Silky Skin Today Book Full Body Waxing in Athens In Athens, you …" at bounding box center [823, 369] width 980 height 650
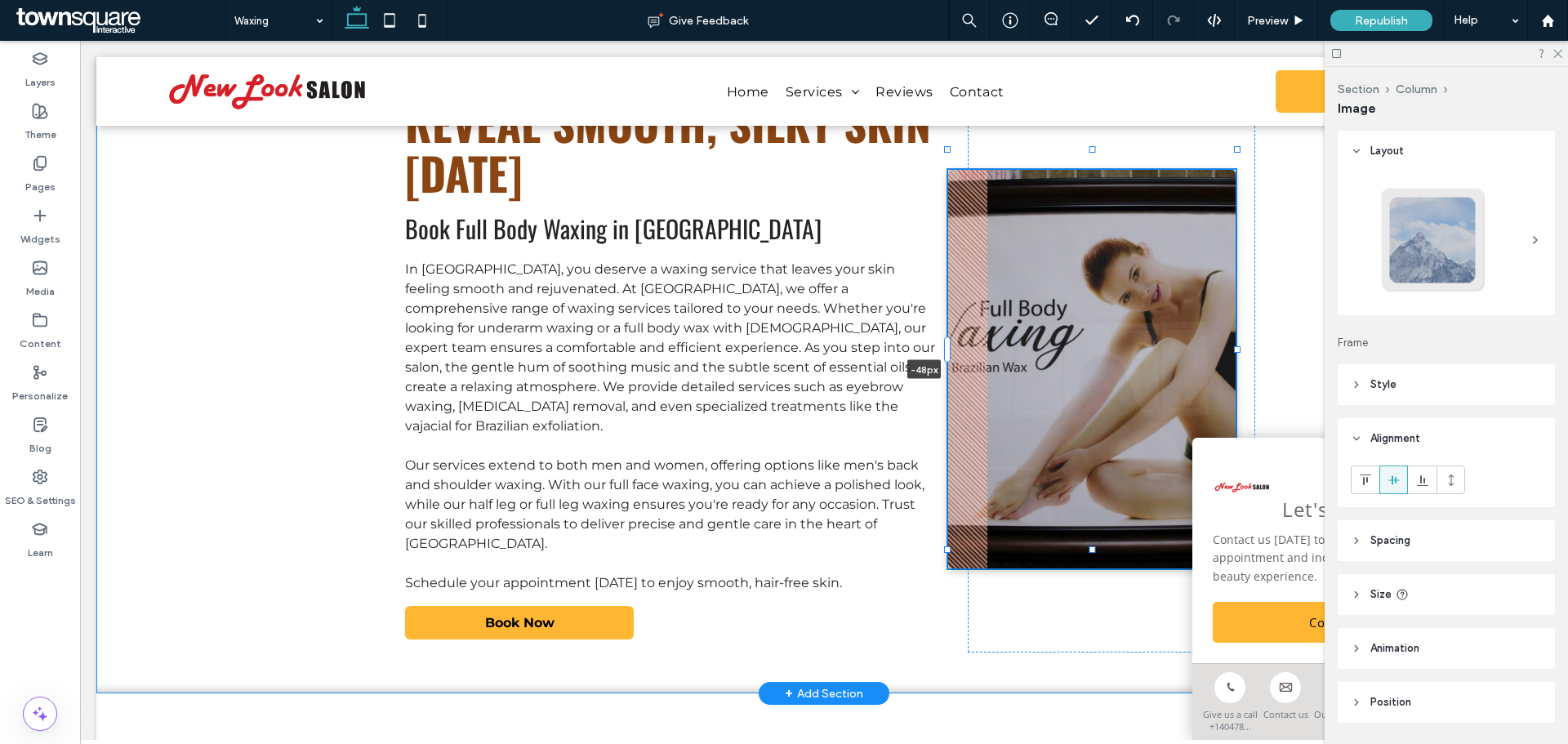
drag, startPoint x: 951, startPoint y: 349, endPoint x: 936, endPoint y: 349, distance: 15.0
click at [936, 349] on div "Reveal Smooth, Silky Skin Today Book Full Body Waxing in Athens In Athens, you …" at bounding box center [823, 369] width 980 height 650
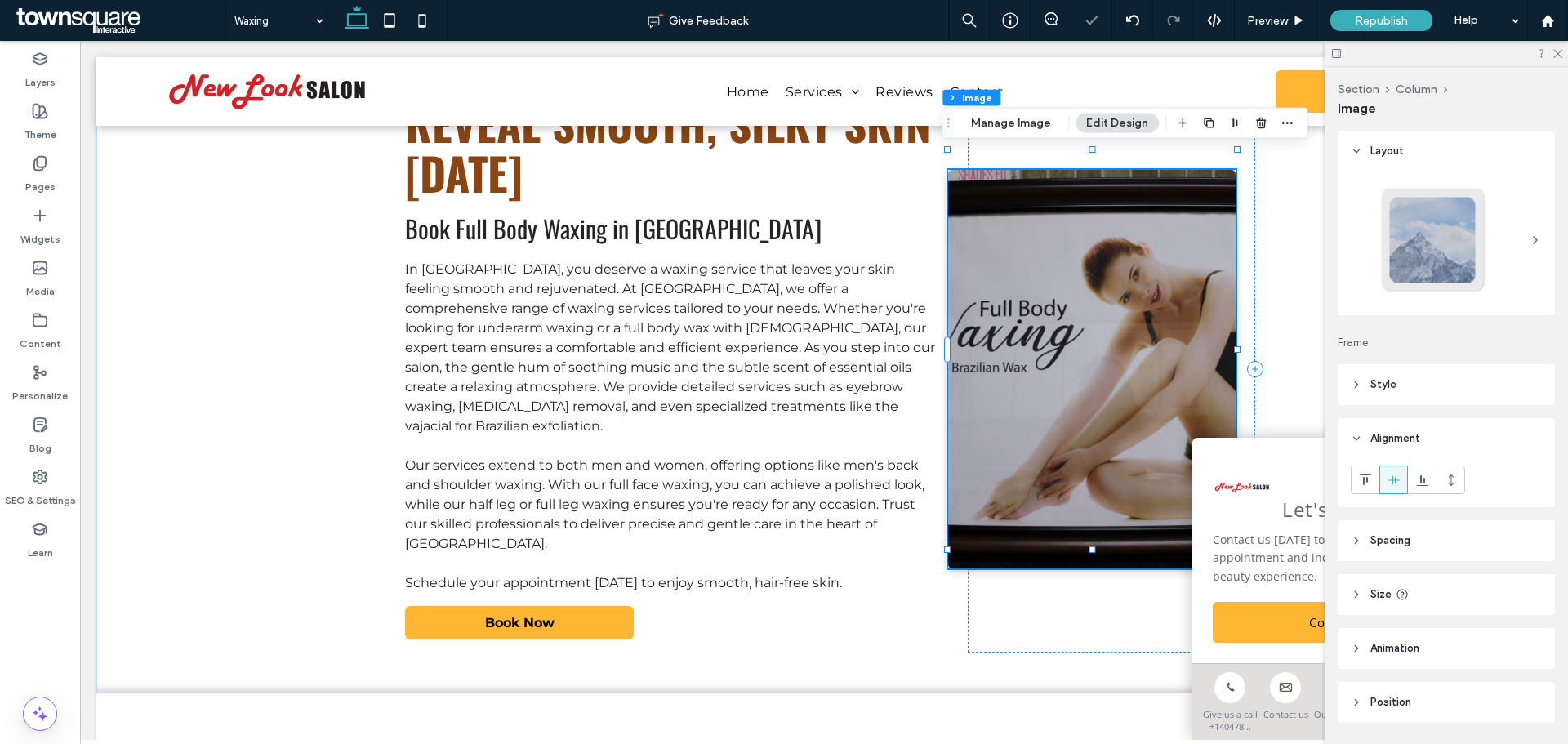
click at [1116, 380] on img at bounding box center [1093, 369] width 289 height 399
click at [1118, 380] on img at bounding box center [1093, 369] width 289 height 399
click at [1002, 129] on button "Manage Image" at bounding box center [1011, 123] width 101 height 19
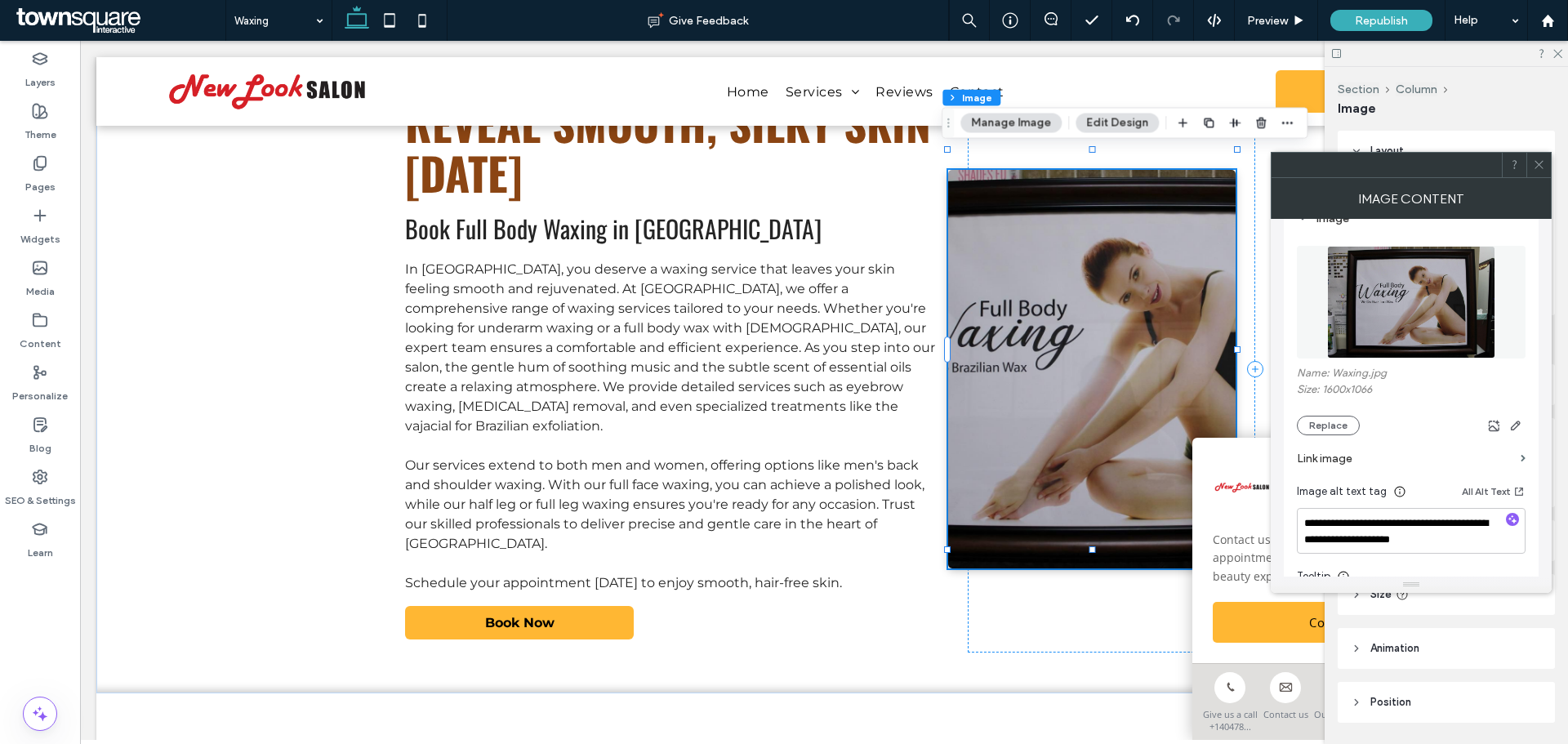
scroll to position [245, 0]
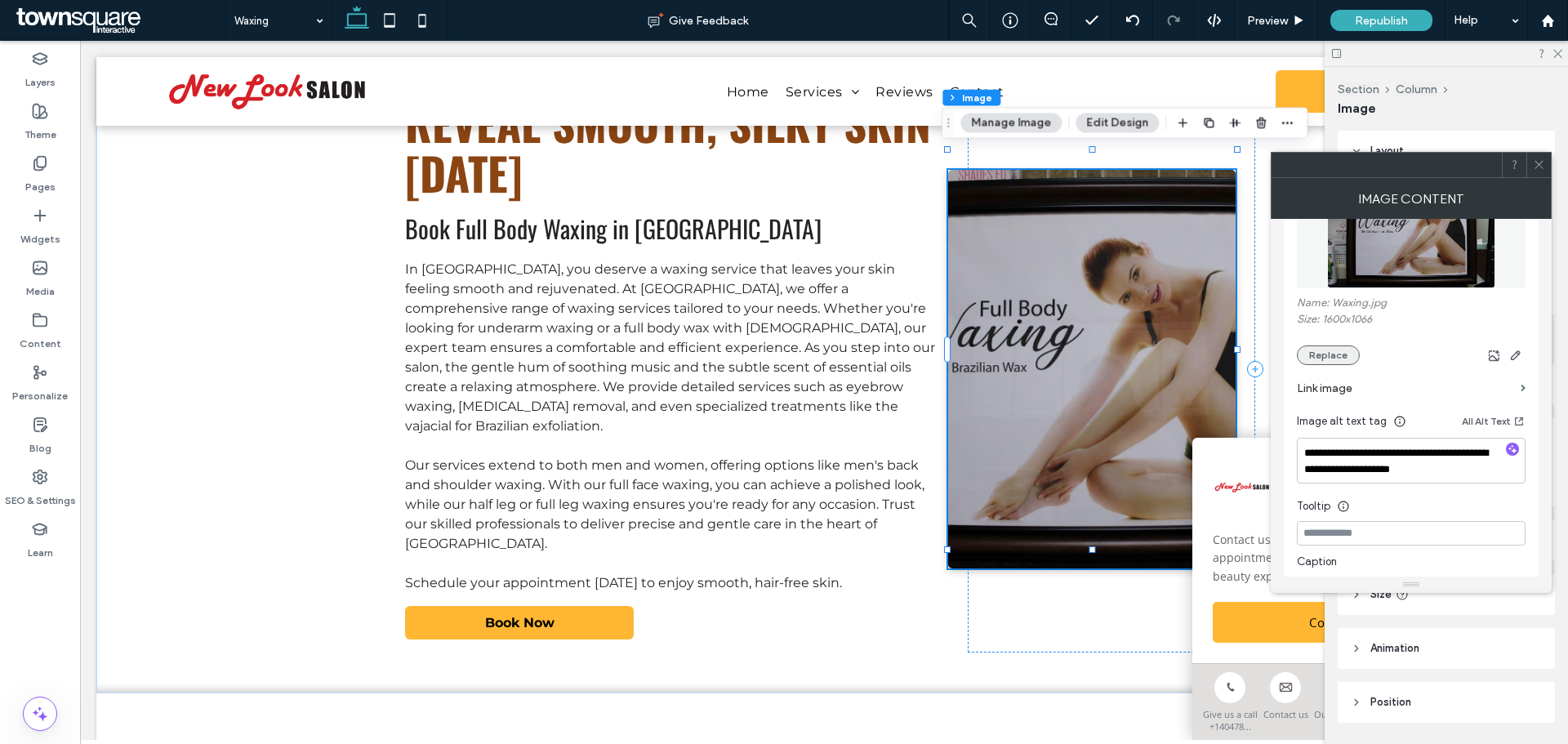
click at [1326, 351] on button "Replace" at bounding box center [1328, 355] width 63 height 19
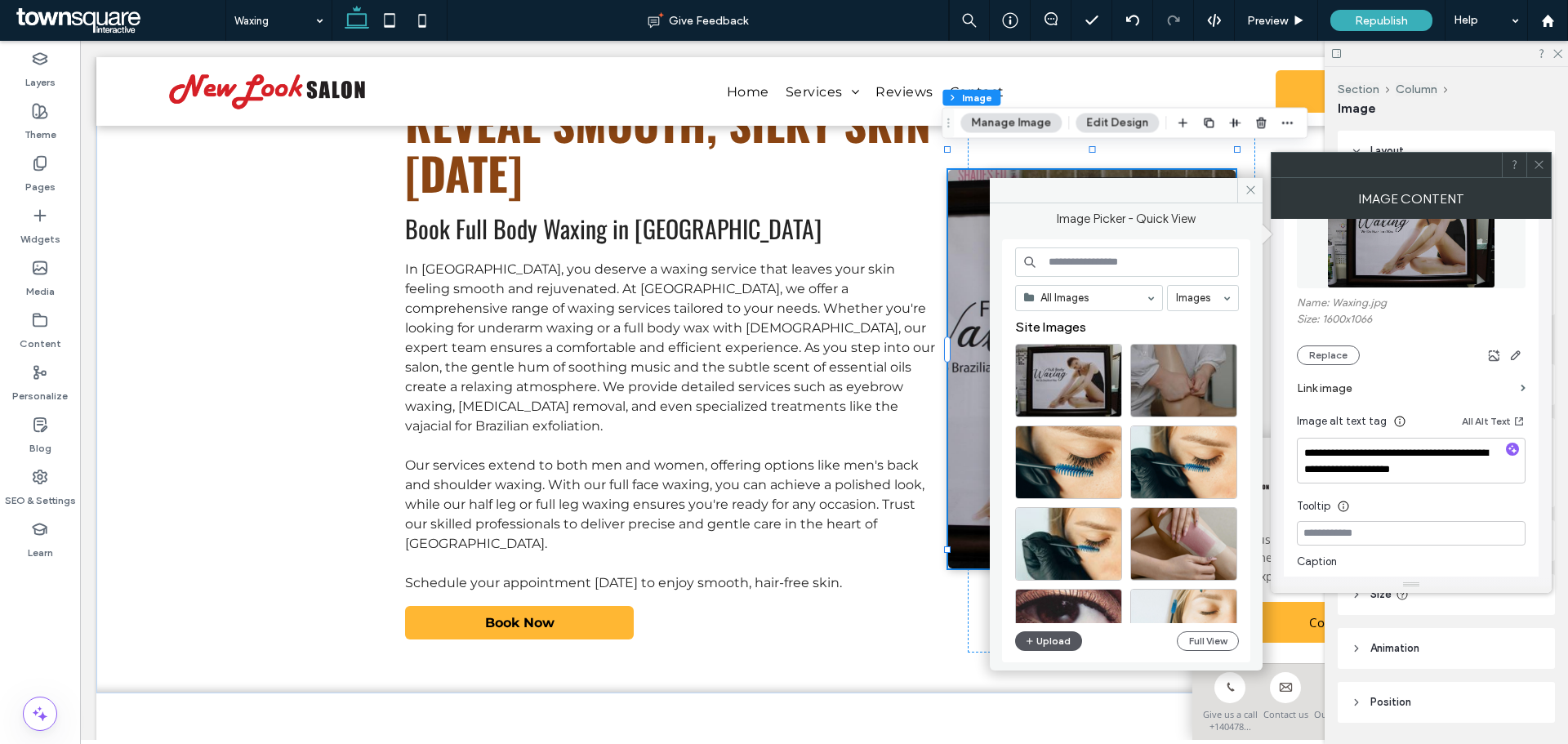
click at [1049, 639] on button "Upload" at bounding box center [1049, 641] width 67 height 19
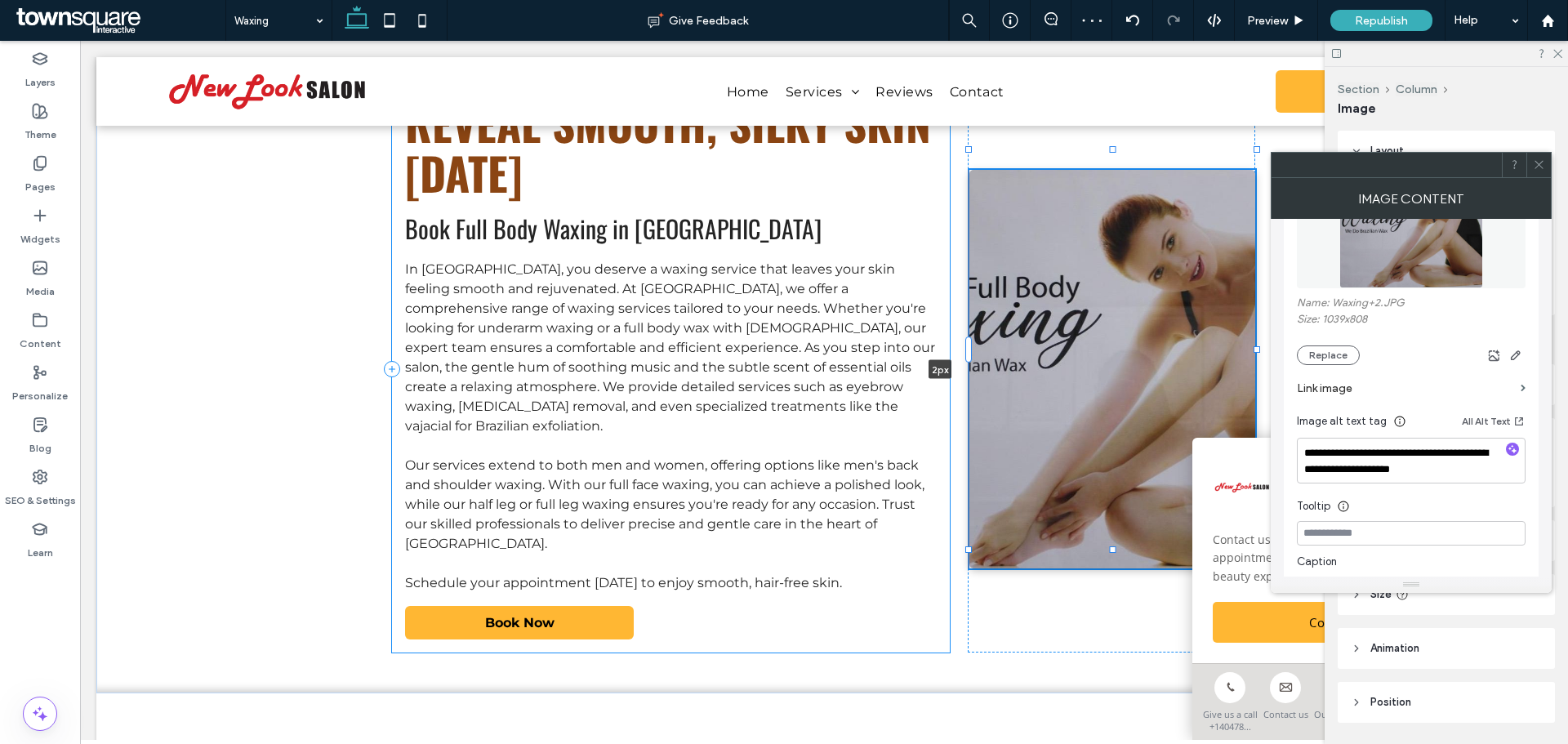
drag, startPoint x: 942, startPoint y: 353, endPoint x: 983, endPoint y: 370, distance: 44.4
click at [983, 370] on div "Reveal Smooth, Silky Skin Today Book Full Body Waxing in Athens In Athens, you …" at bounding box center [823, 369] width 980 height 650
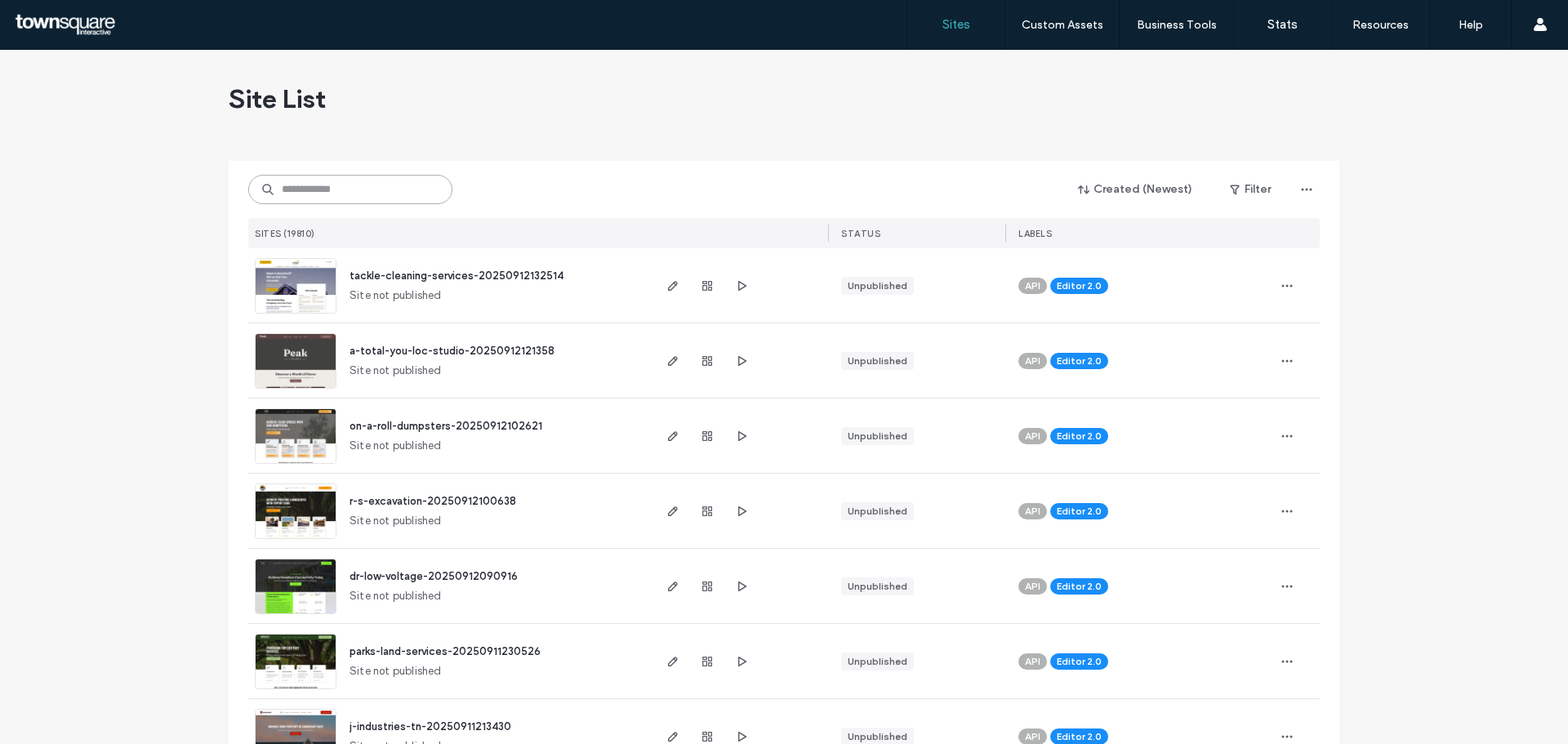
click at [388, 196] on input at bounding box center [350, 189] width 204 height 29
paste input "**********"
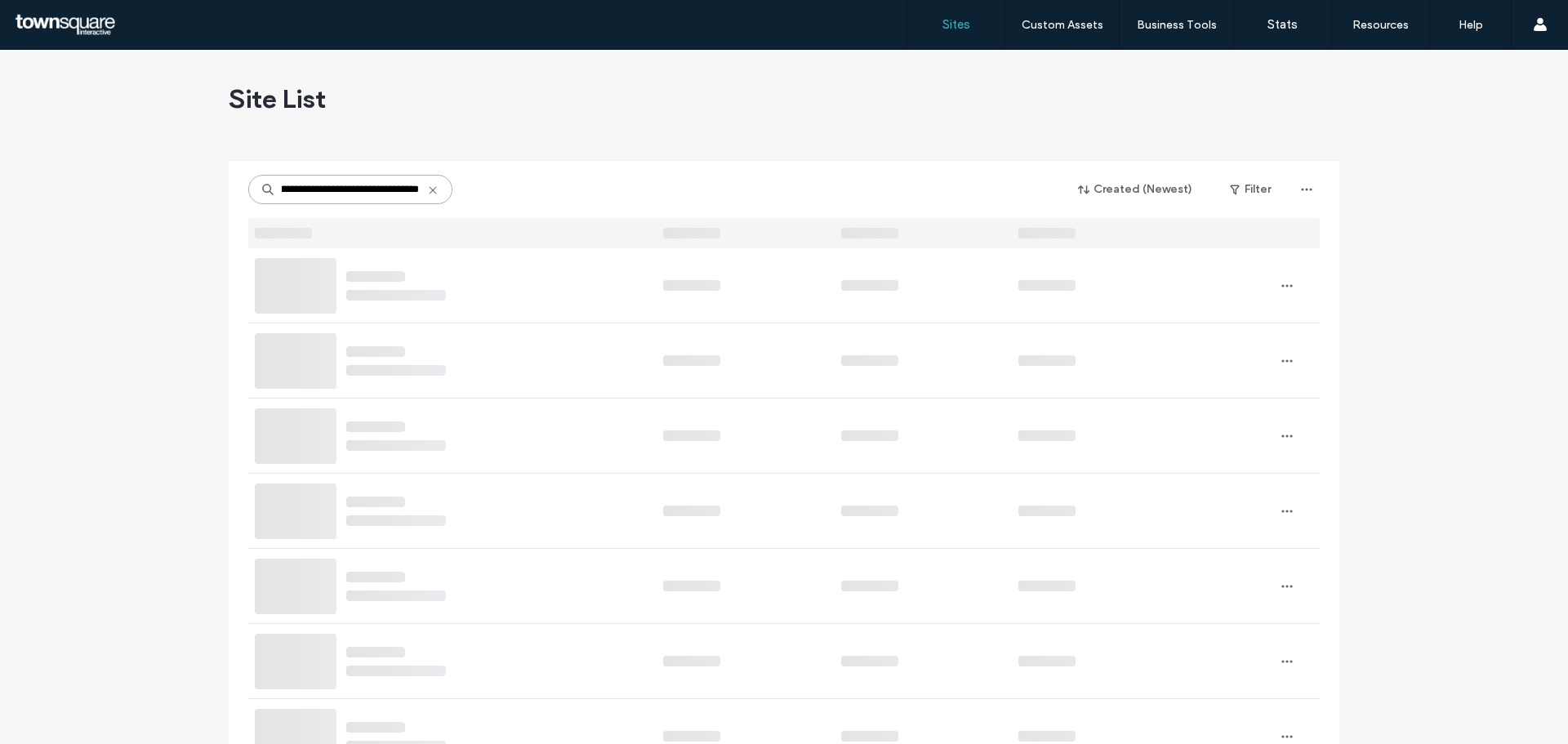
type input "**********"
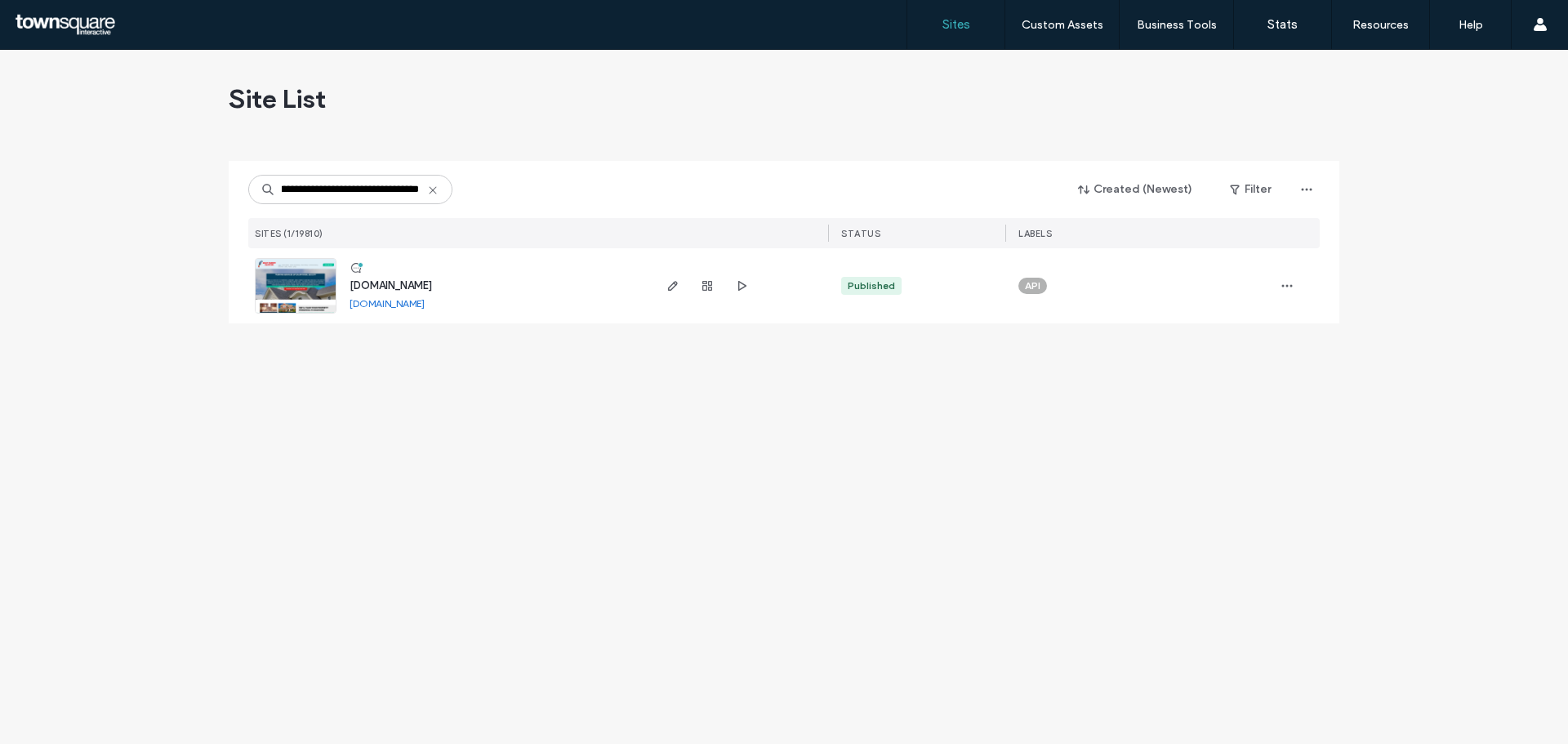
click at [349, 289] on div "www.grayparrotpainting.com www.grayparrotpainting.com" at bounding box center [493, 285] width 313 height 75
click at [365, 289] on span "[DOMAIN_NAME]" at bounding box center [391, 285] width 83 height 12
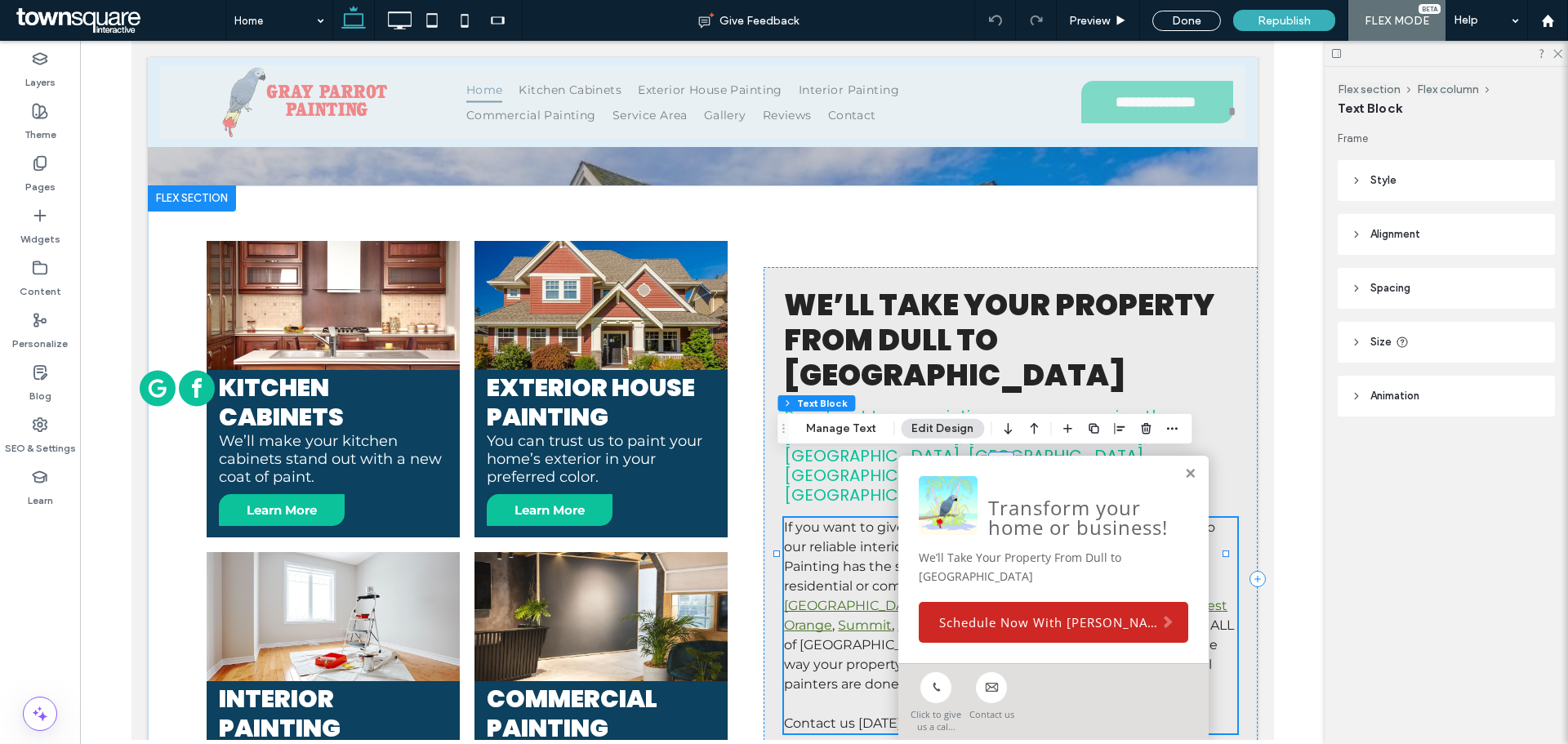
click at [1183, 496] on div "Transform your home or business! We’ll Take Your Property From Dull to Dazzling…" at bounding box center [1053, 560] width 311 height 208
click at [1183, 481] on link at bounding box center [1189, 475] width 12 height 14
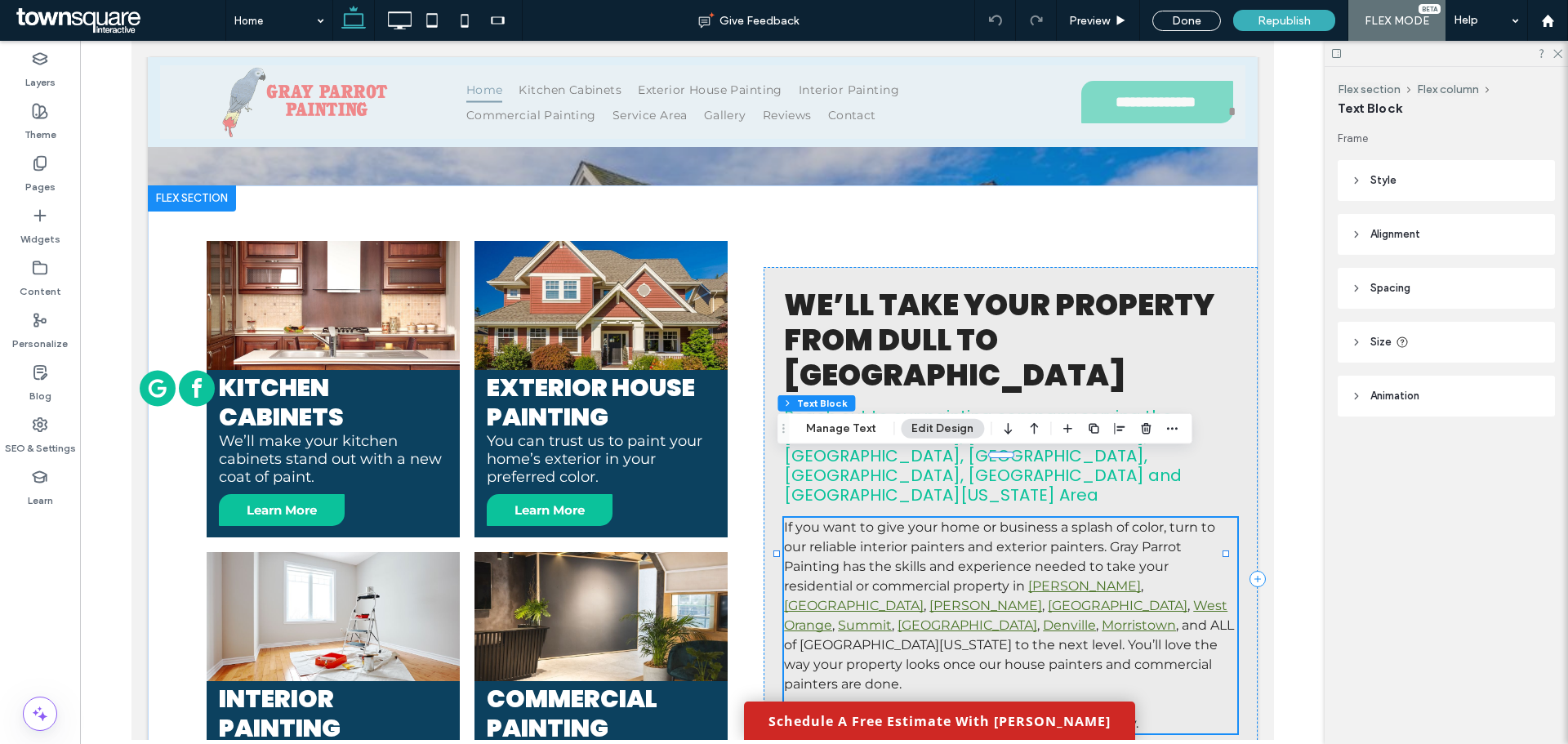
click at [965, 519] on span "If you want to give your home or business a splash of color, turn to our reliab…" at bounding box center [999, 556] width 431 height 74
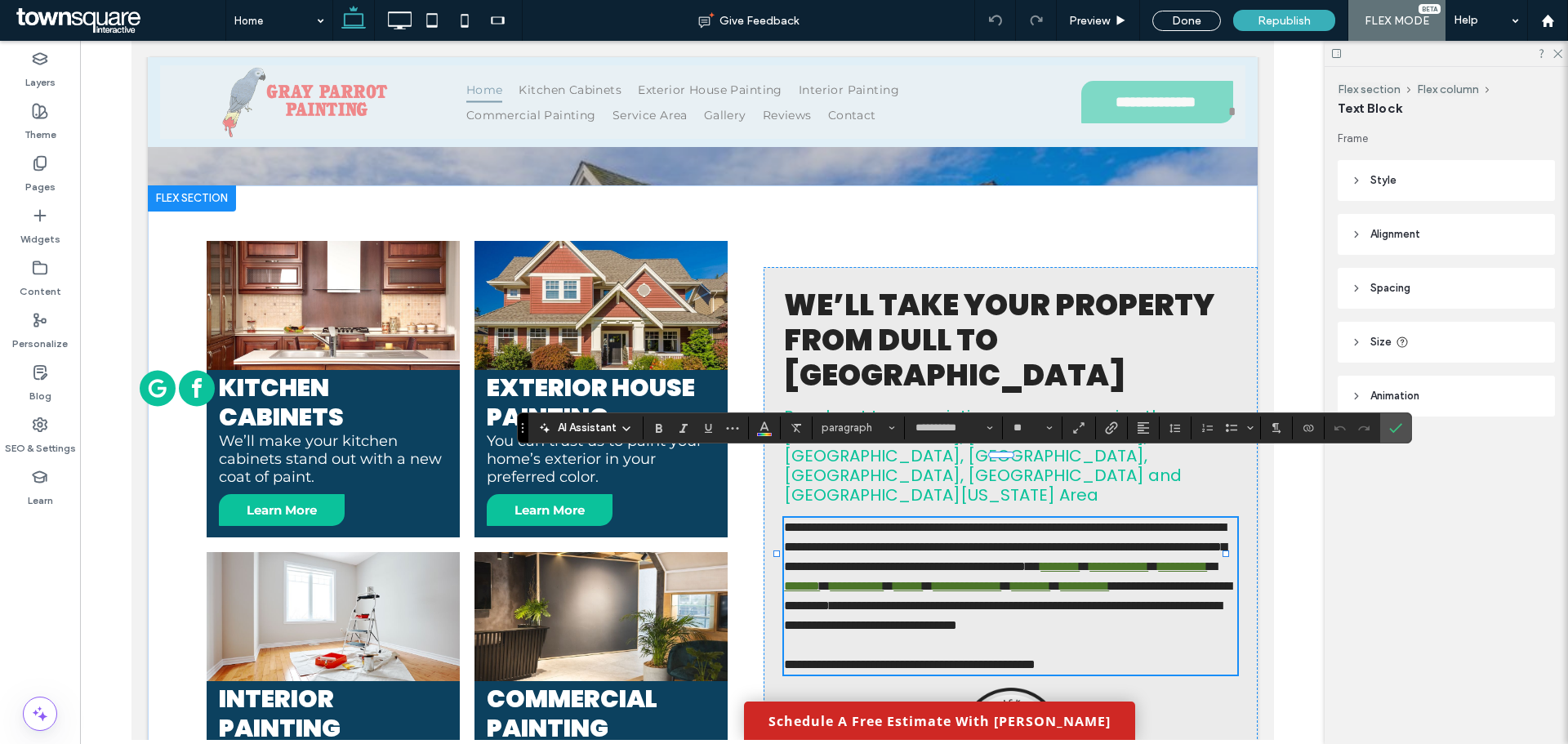
click at [626, 439] on div "**********" at bounding box center [964, 428] width 895 height 31
click at [625, 433] on icon at bounding box center [626, 429] width 13 height 13
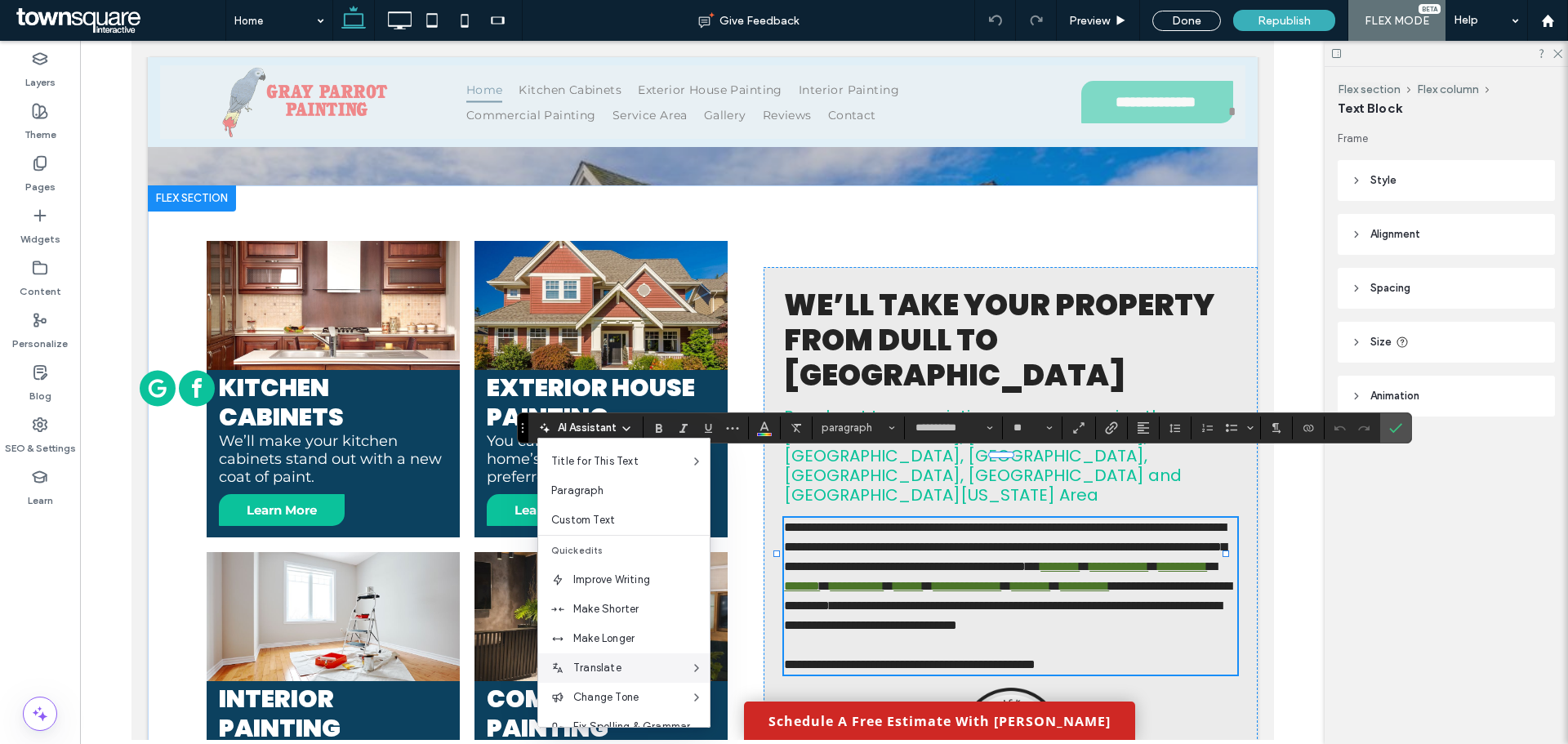
scroll to position [82, 0]
click at [612, 620] on span "Make Longer" at bounding box center [641, 614] width 136 height 17
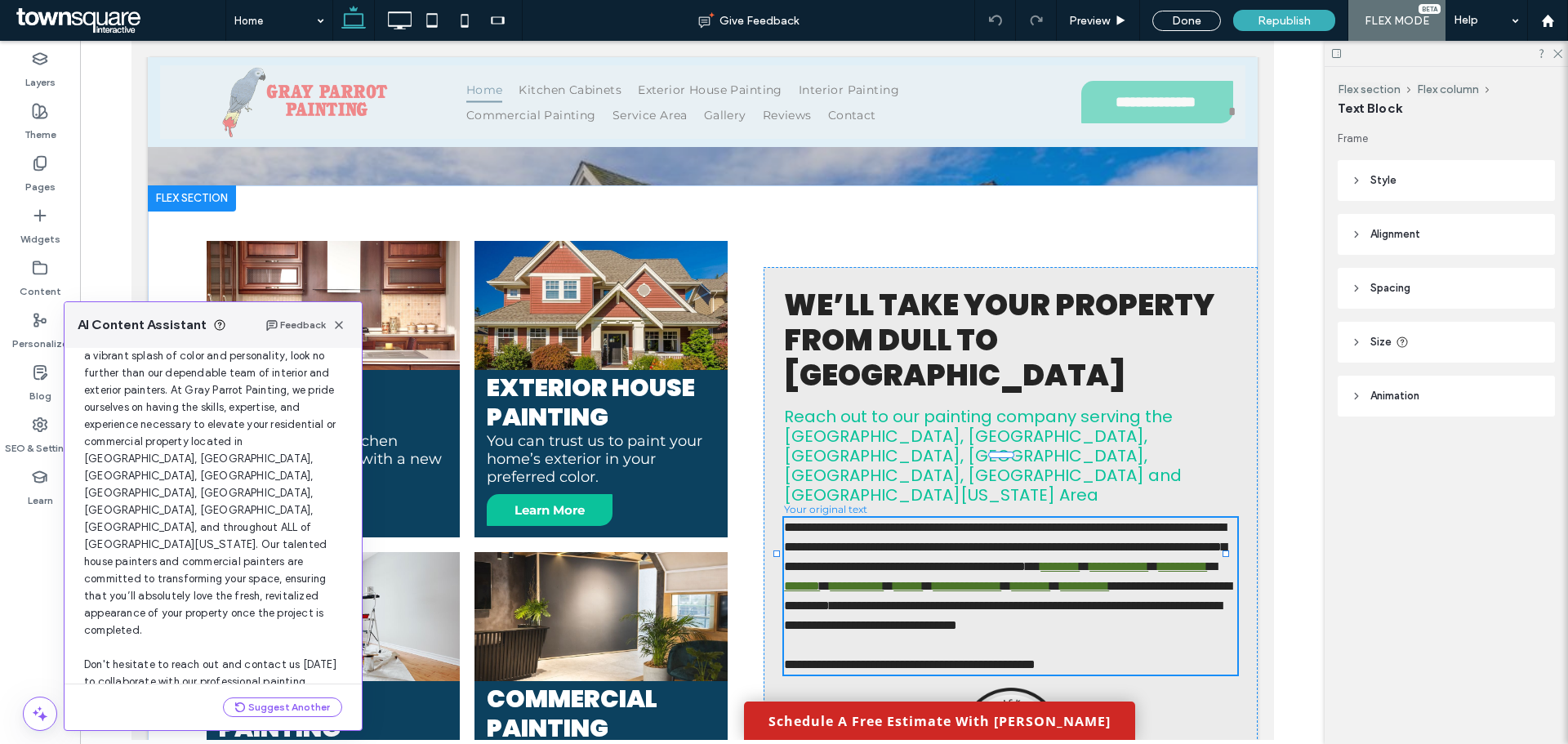
scroll to position [122, 0]
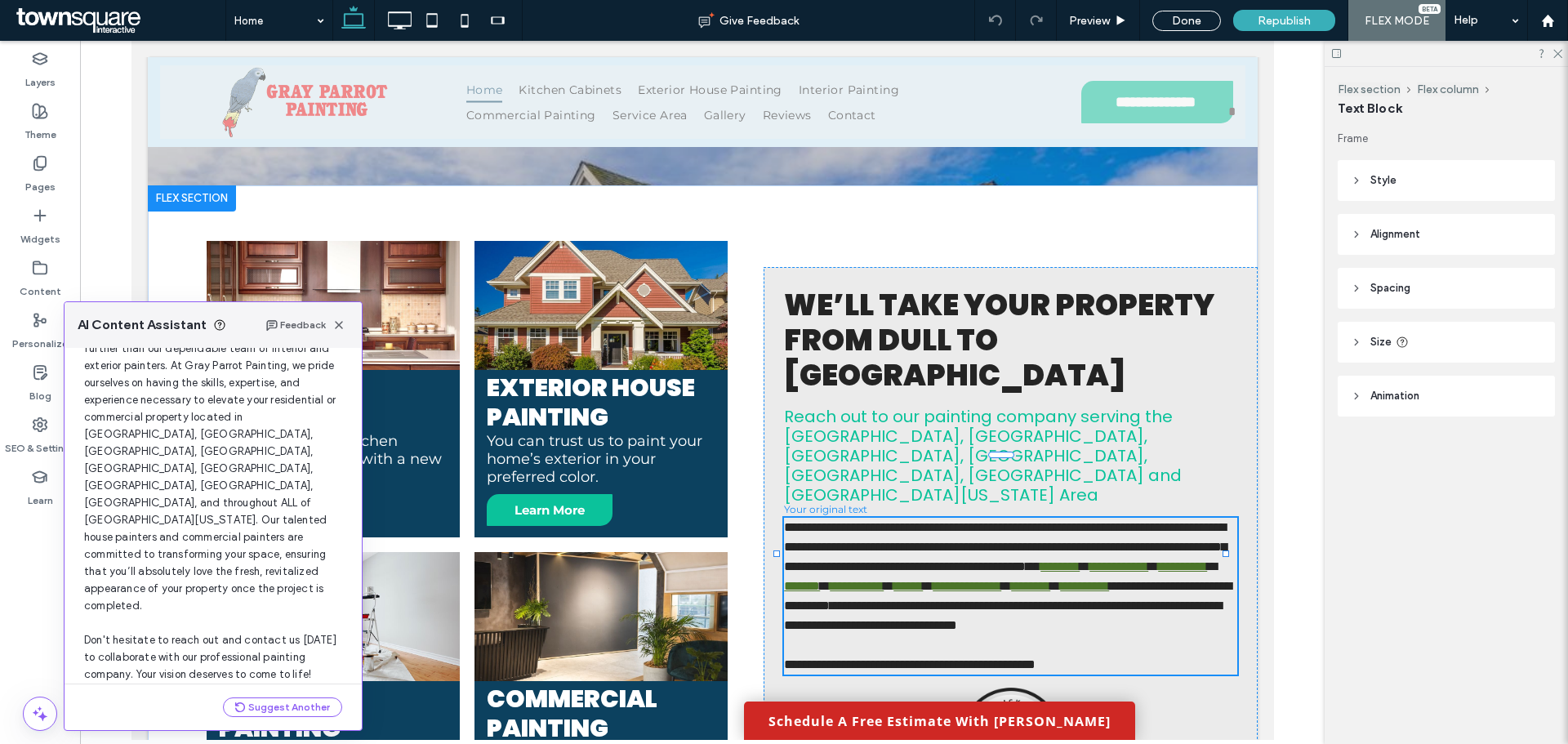
click at [280, 608] on span "If you're looking to infuse your home or business with a vibrant splash of colo…" at bounding box center [213, 494] width 257 height 372
click at [295, 693] on button "Use this Text" at bounding box center [300, 703] width 84 height 19
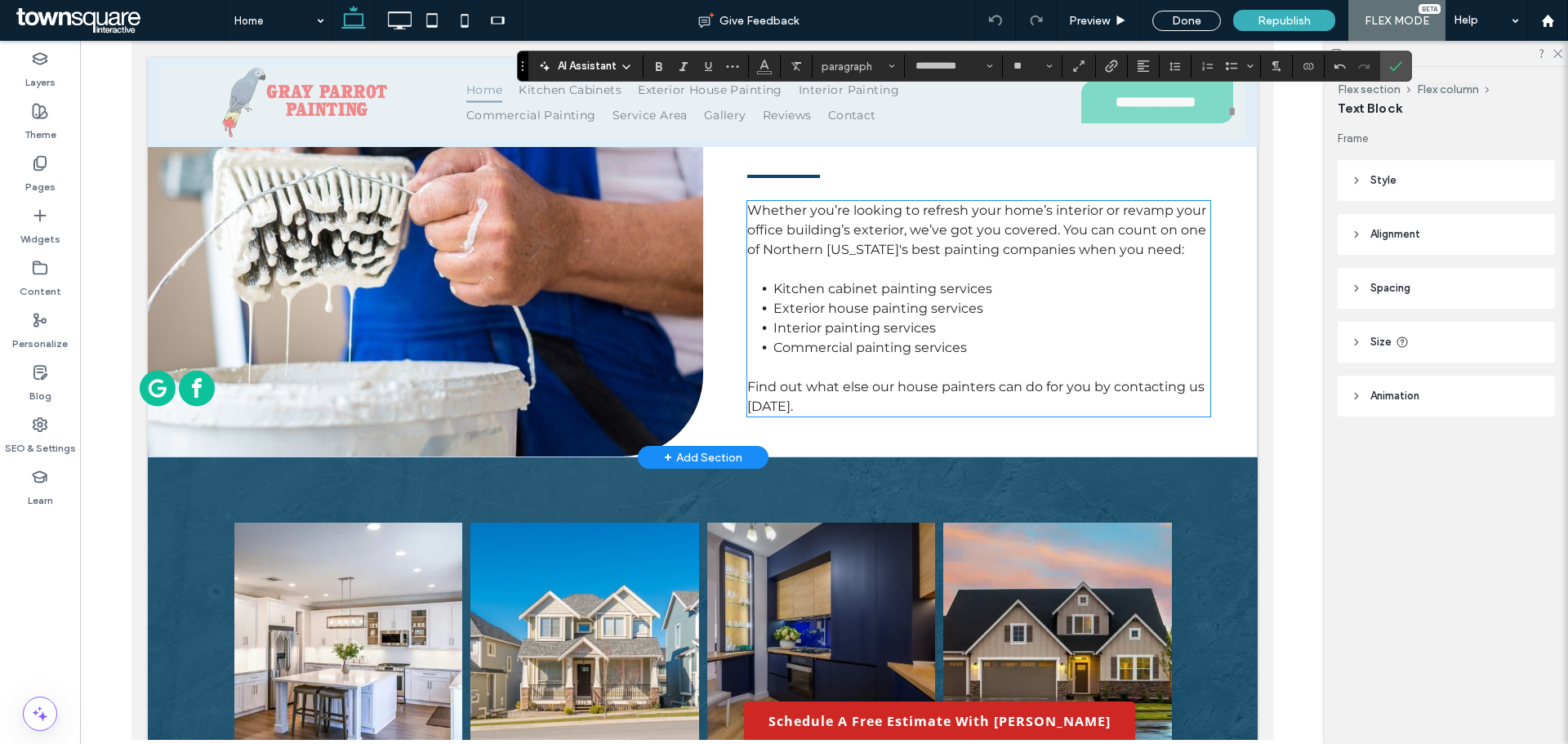
click at [865, 318] on div "Whether you’re looking to refresh your home’s interior or revamp your office bu…" at bounding box center [978, 308] width 464 height 216
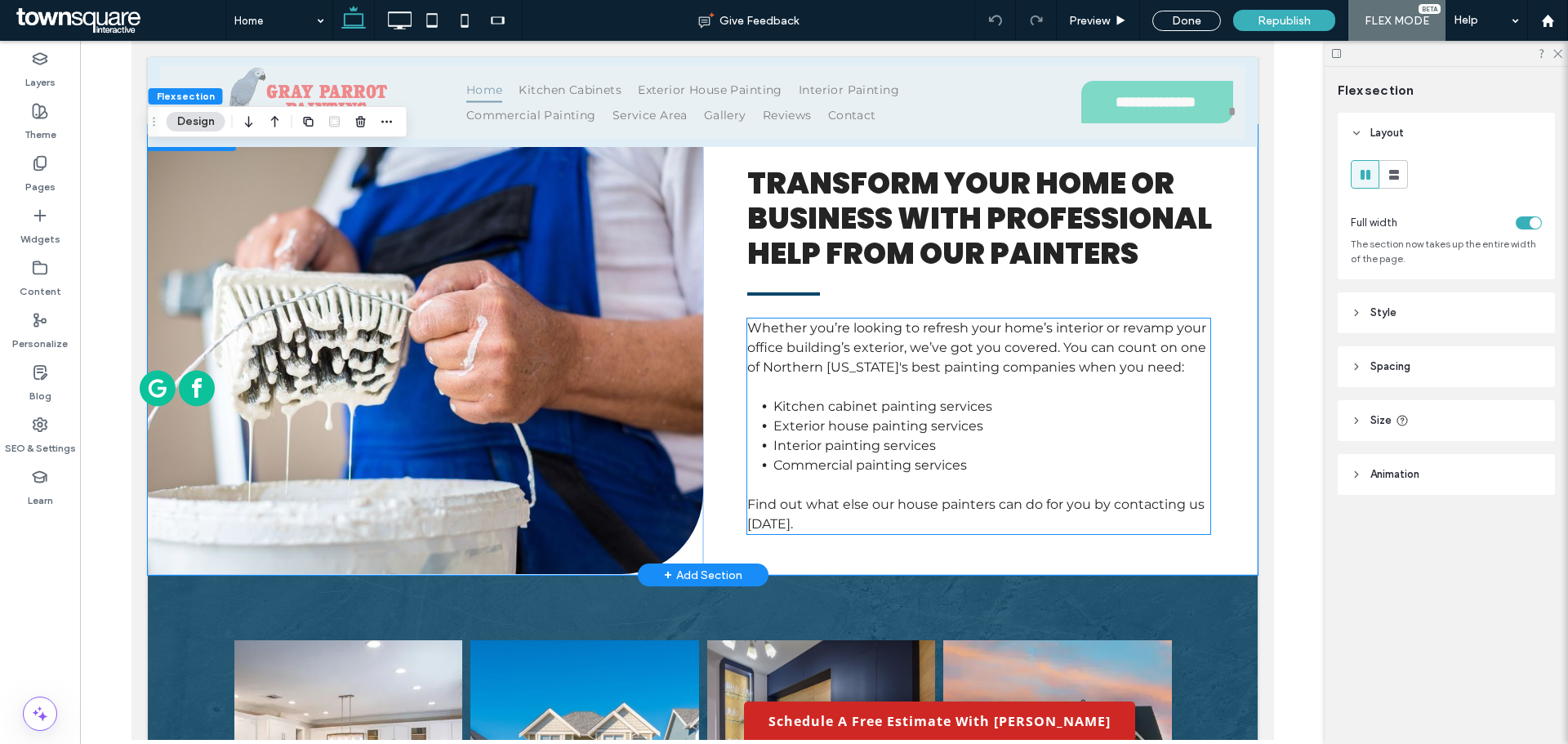
scroll to position [2155, 0]
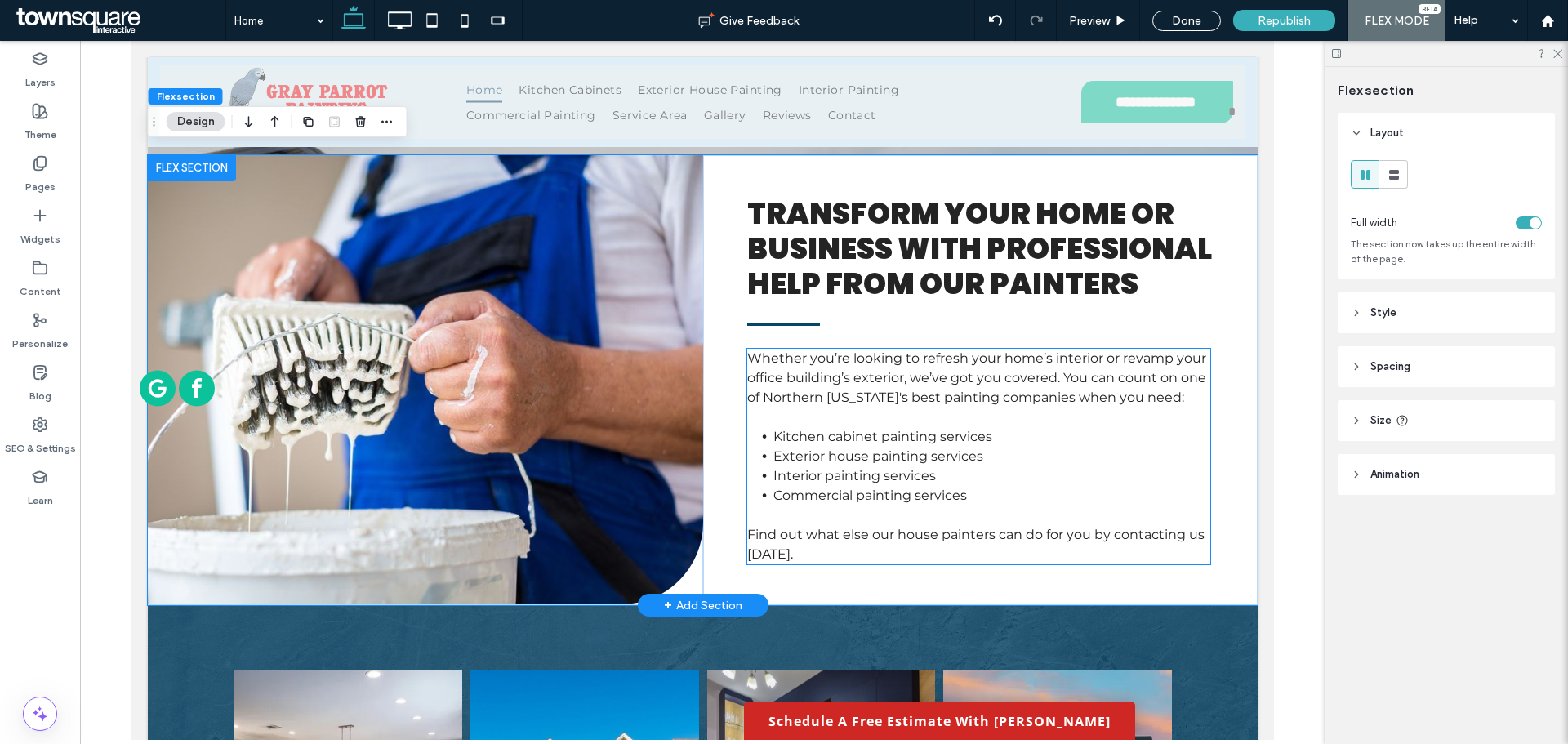
click at [861, 349] on div "Whether you’re looking to refresh your home’s interior or revamp your office bu…" at bounding box center [978, 456] width 464 height 216
click at [861, 350] on span "Whether you’re looking to refresh your home’s interior or revamp your office bu…" at bounding box center [975, 378] width 459 height 55
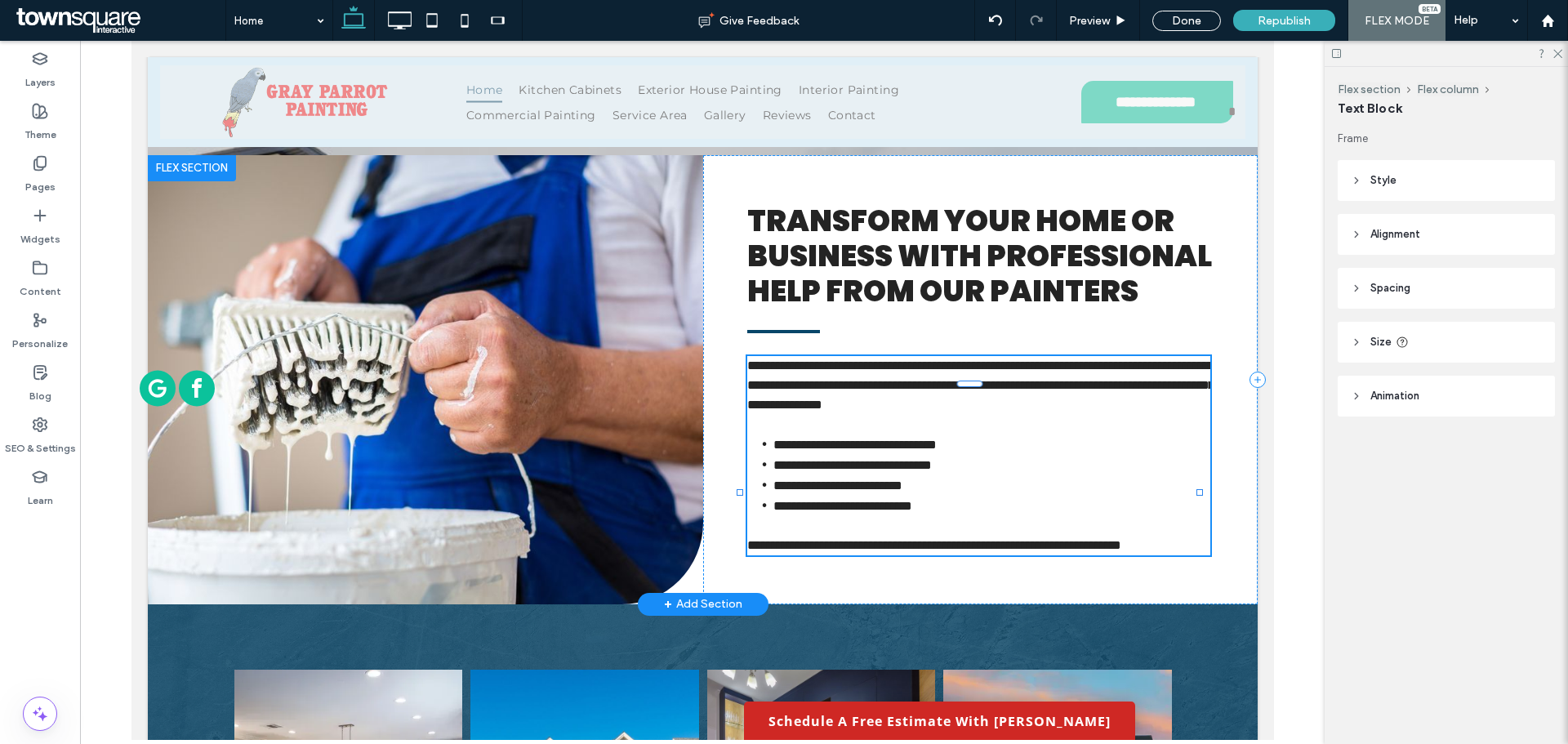
click at [861, 359] on span "**********" at bounding box center [980, 385] width 467 height 51
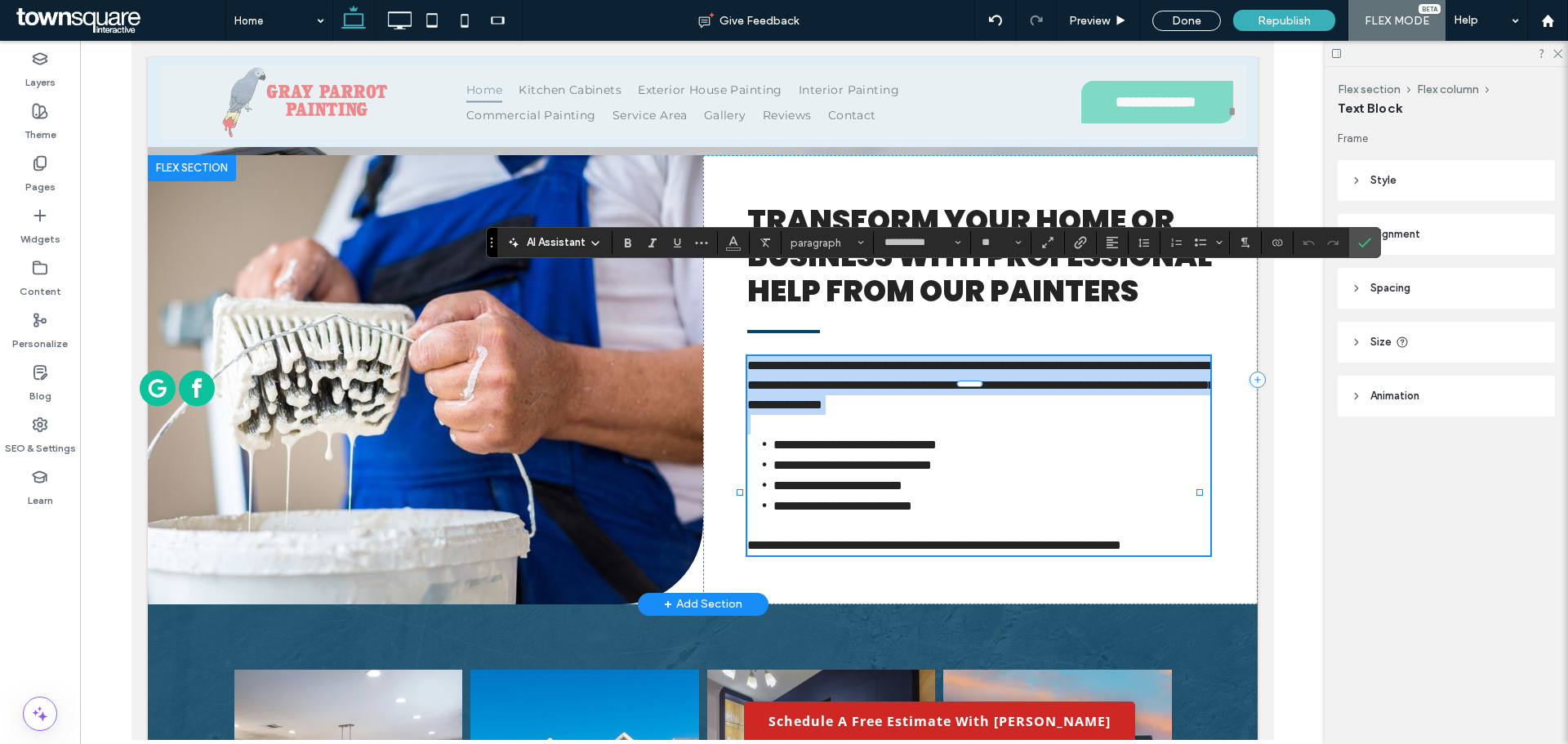
click at [861, 359] on span "**********" at bounding box center [980, 385] width 467 height 51
click at [1012, 415] on p at bounding box center [978, 424] width 464 height 19
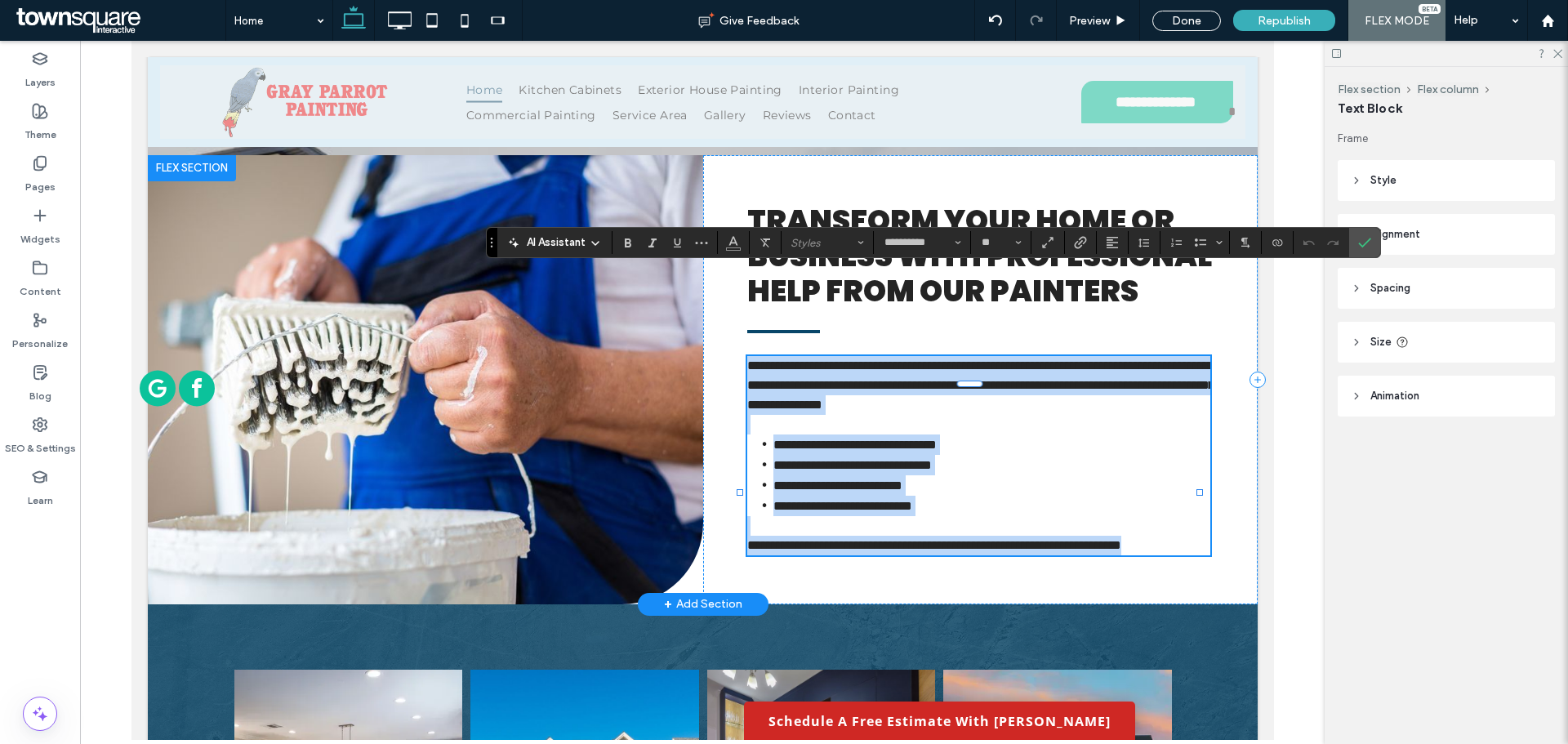
drag, startPoint x: 741, startPoint y: 275, endPoint x: 1091, endPoint y: 487, distance: 409.2
click at [1091, 487] on div "**********" at bounding box center [980, 379] width 555 height 449
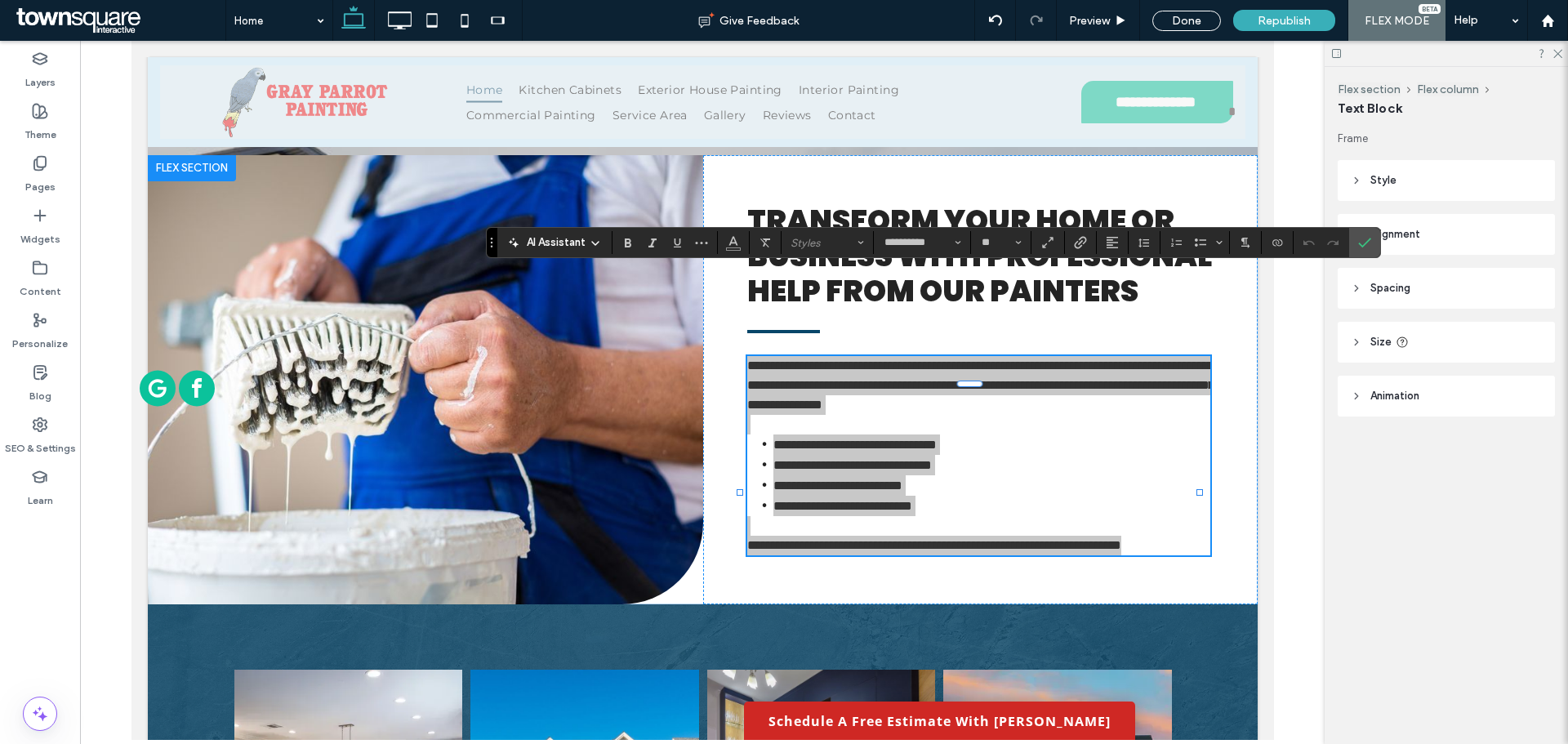
click at [589, 239] on icon at bounding box center [595, 243] width 13 height 13
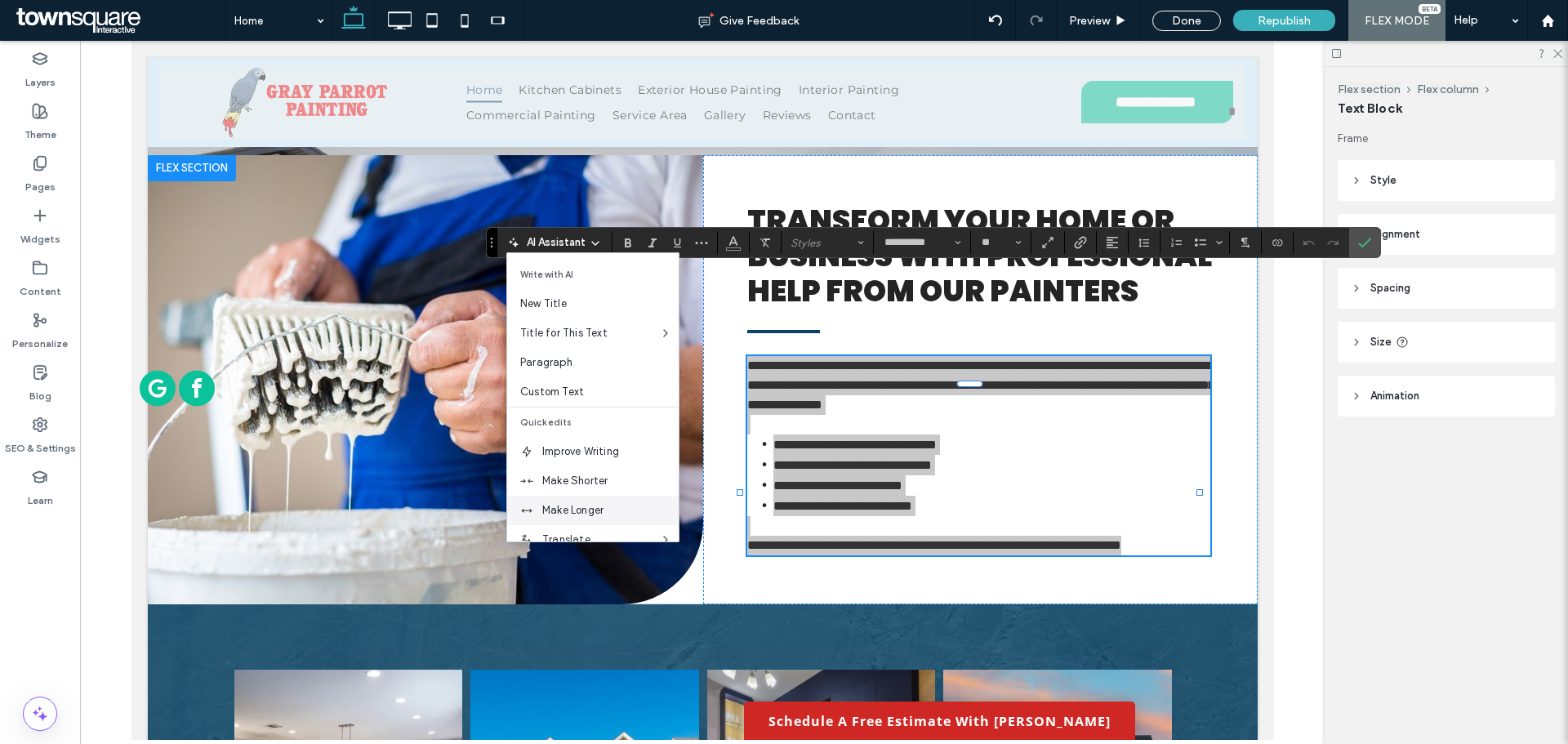
click at [590, 512] on span "Make Longer" at bounding box center [610, 511] width 136 height 17
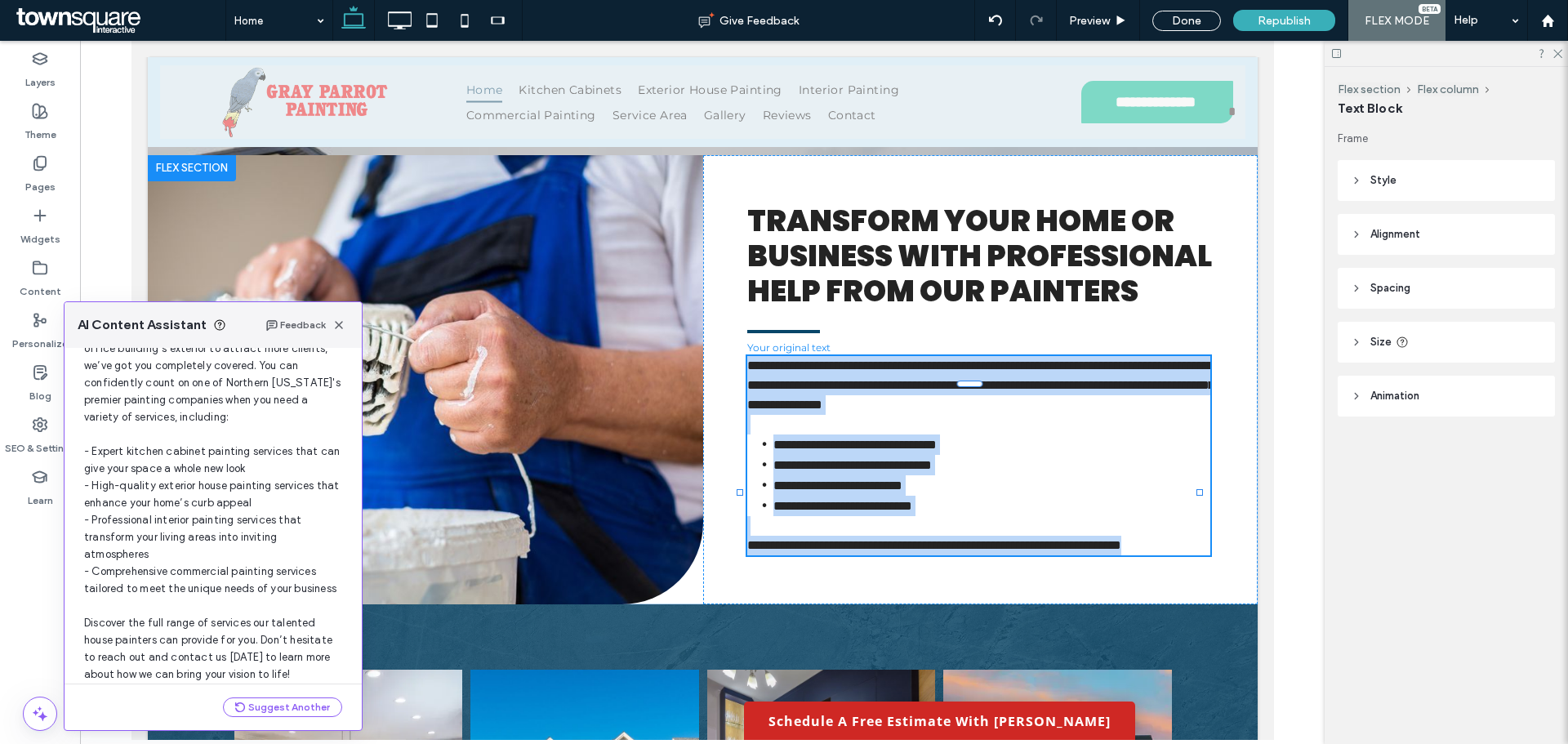
scroll to position [190, 0]
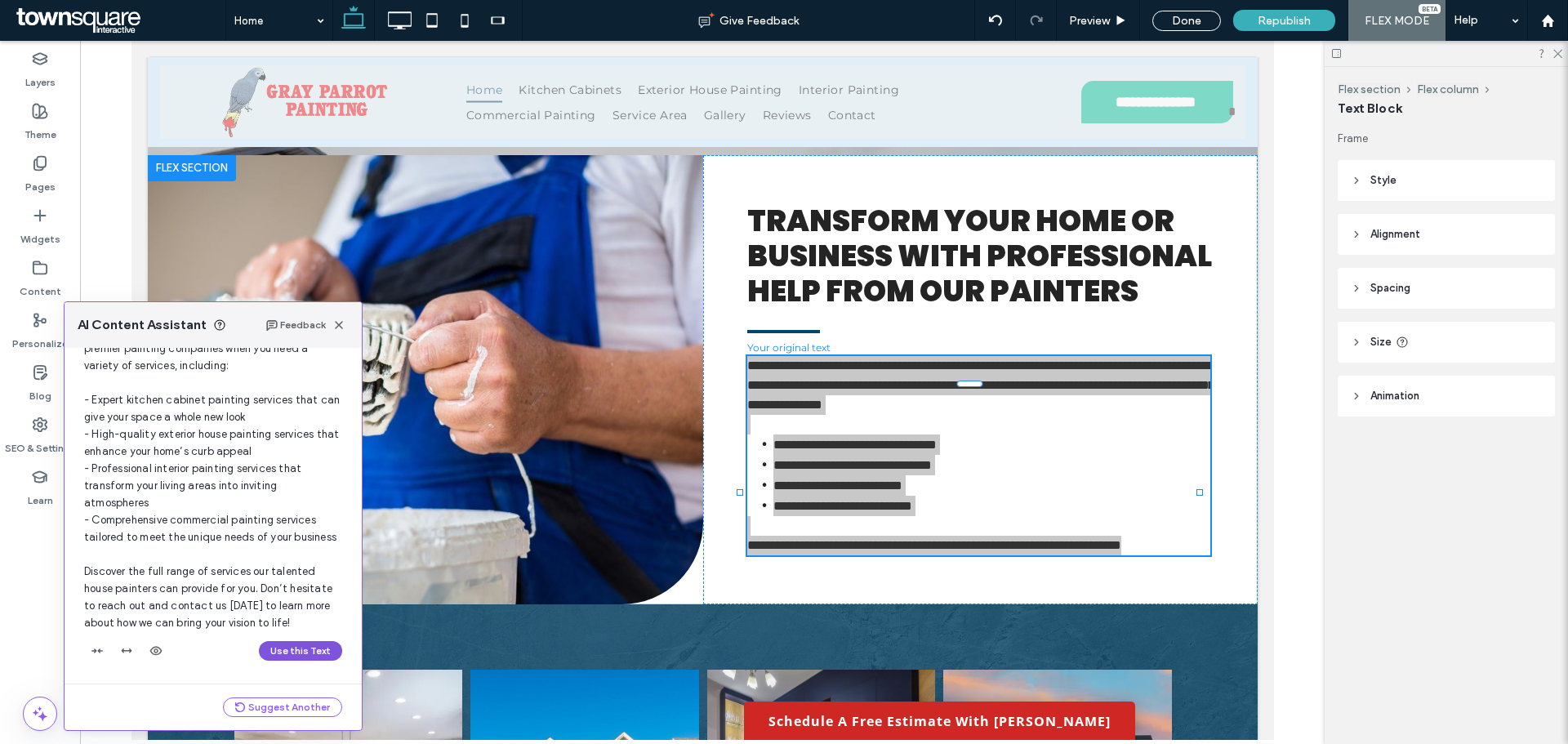
click at [272, 645] on button "Use this Text" at bounding box center [300, 651] width 84 height 19
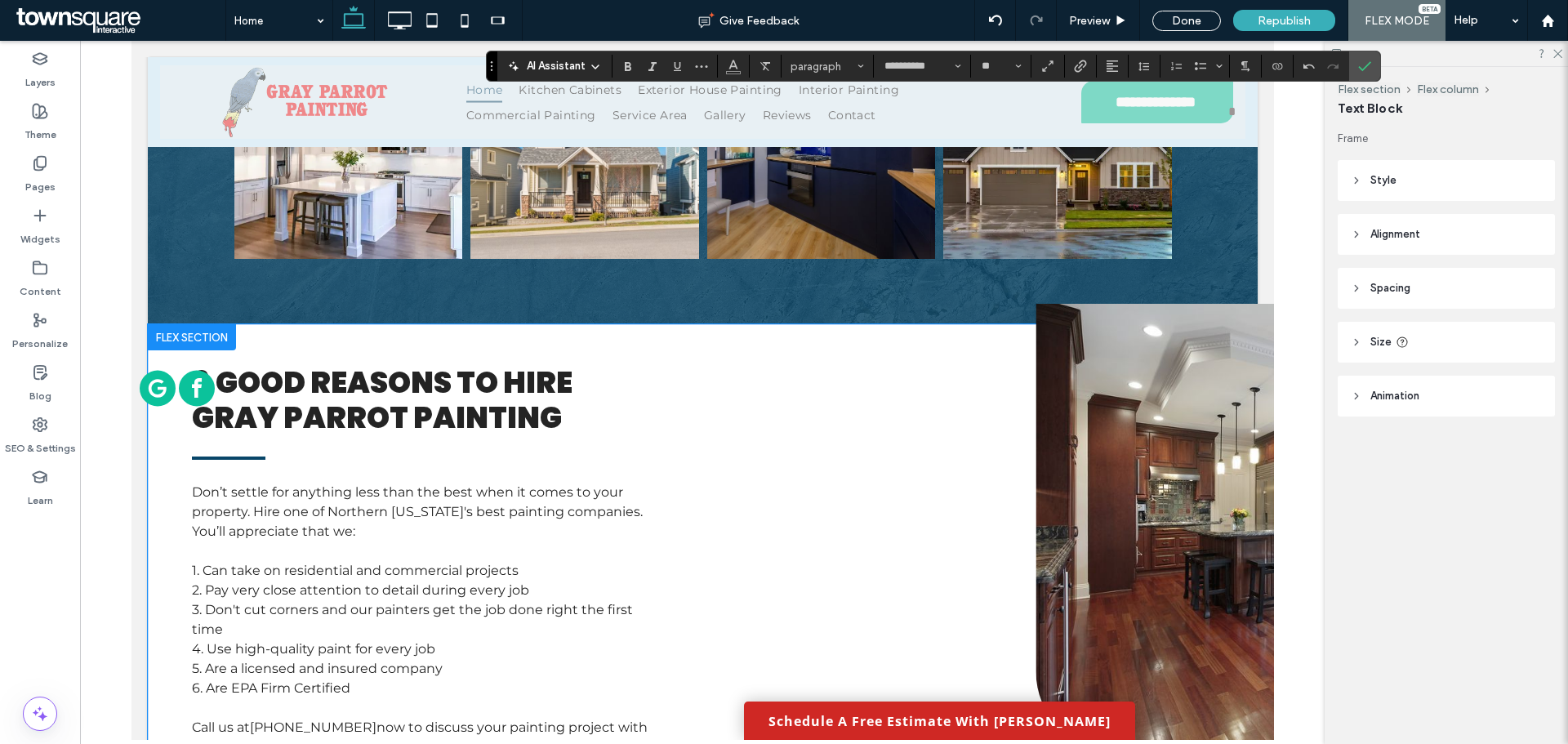
scroll to position [3138, 0]
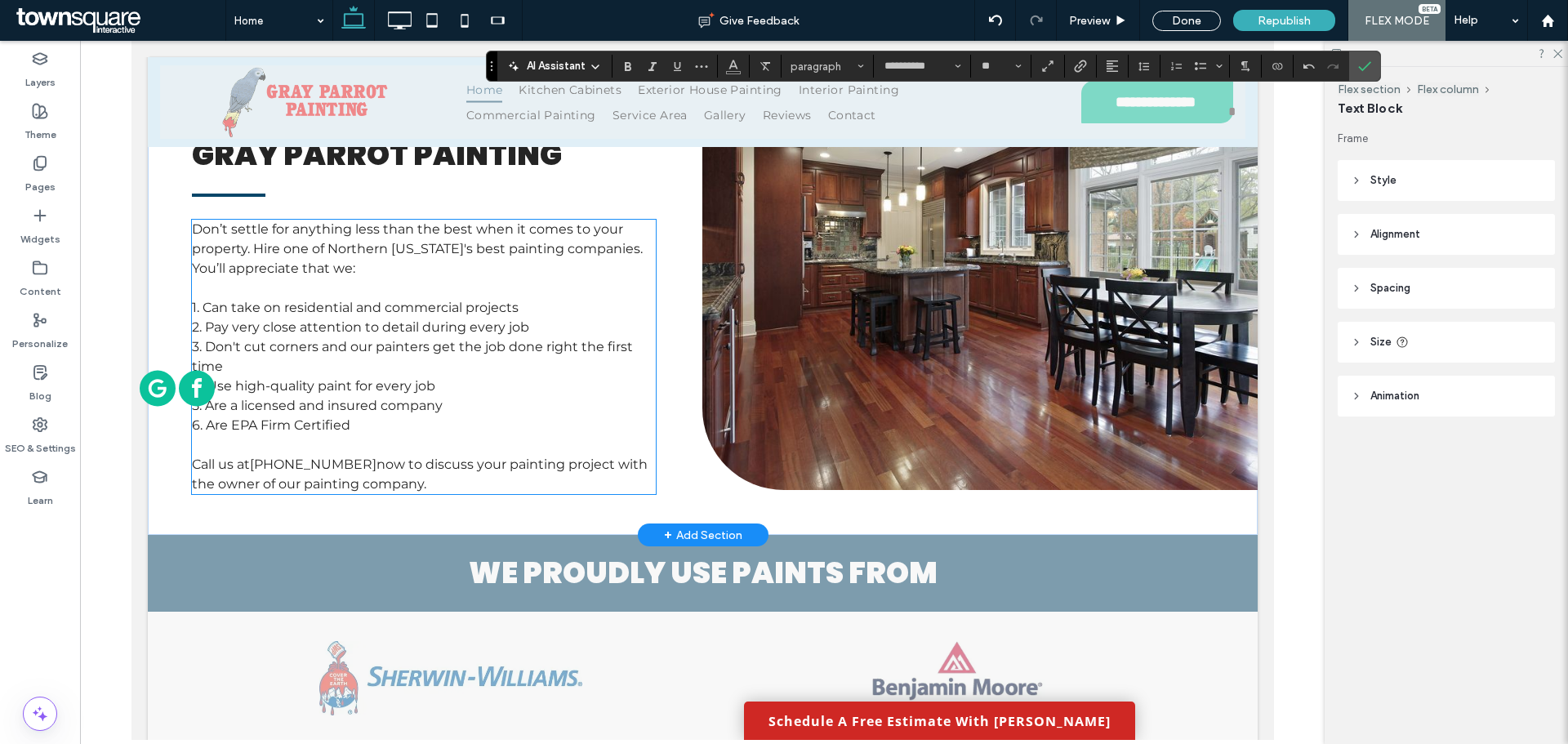
click at [268, 298] on p "1. Can take on residential and commercial projects" at bounding box center [423, 308] width 464 height 19
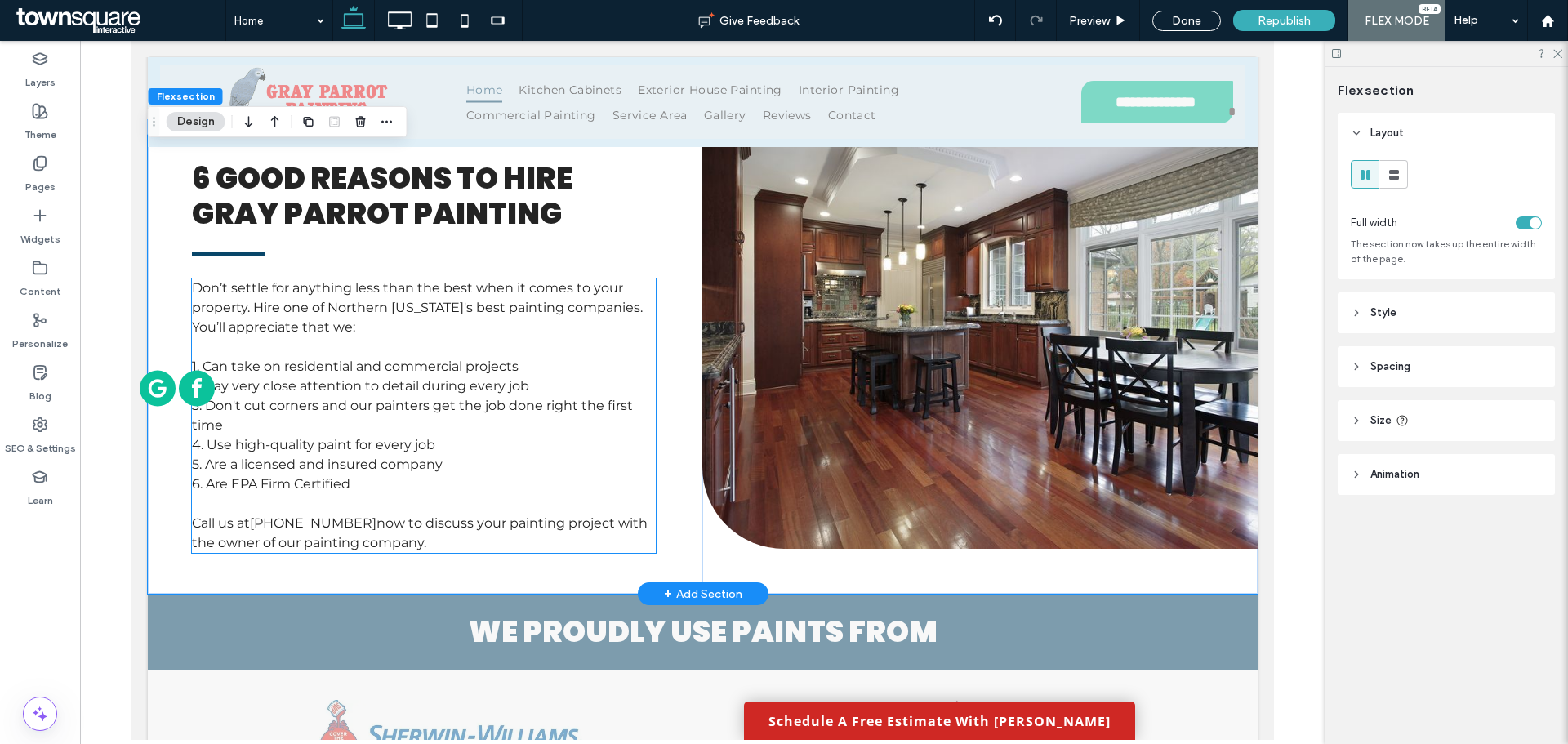
click at [250, 280] on span "Don’t settle for anything less than the best when it comes to your property. Hi…" at bounding box center [418, 307] width 454 height 55
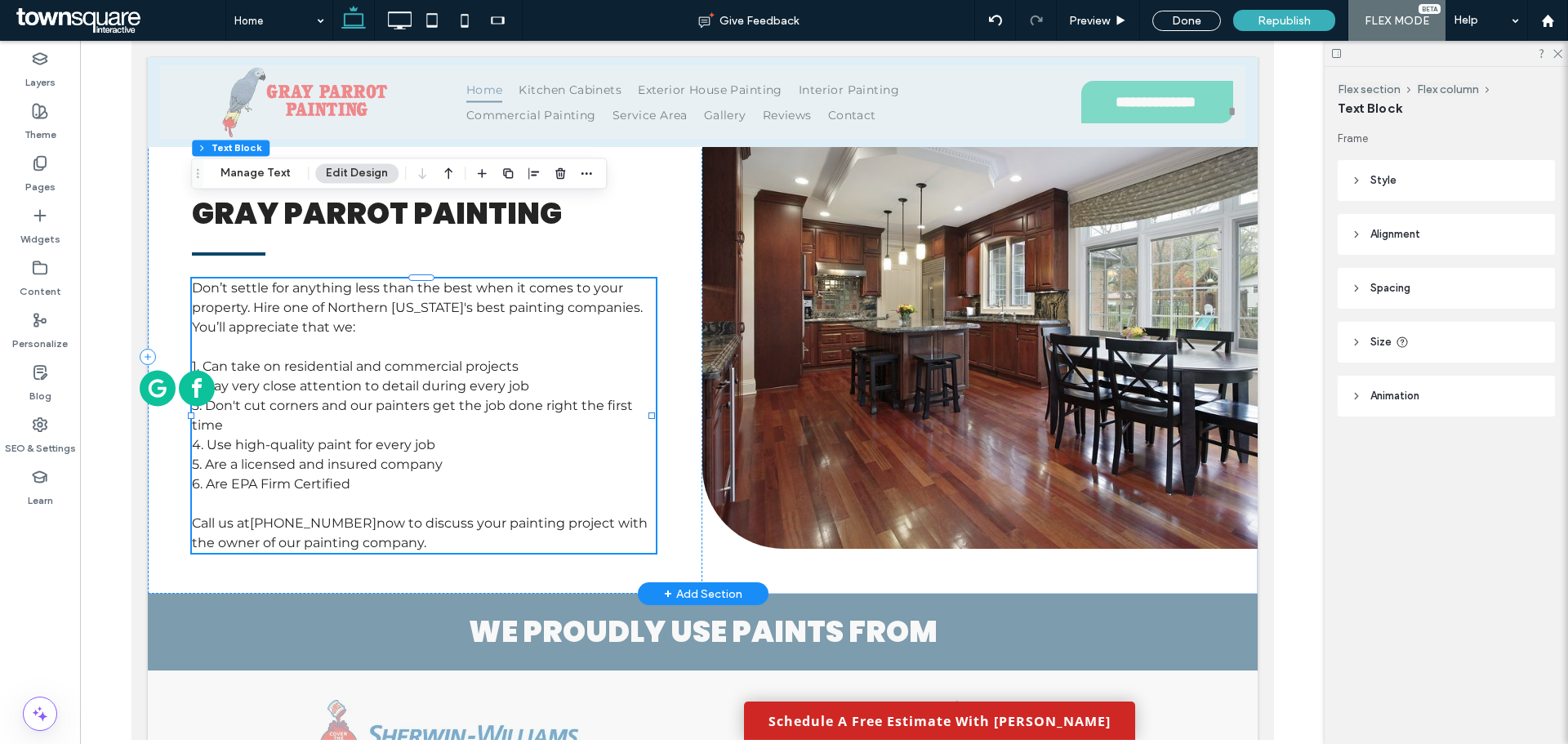
click at [250, 280] on span "Don’t settle for anything less than the best when it comes to your property. Hi…" at bounding box center [418, 307] width 454 height 55
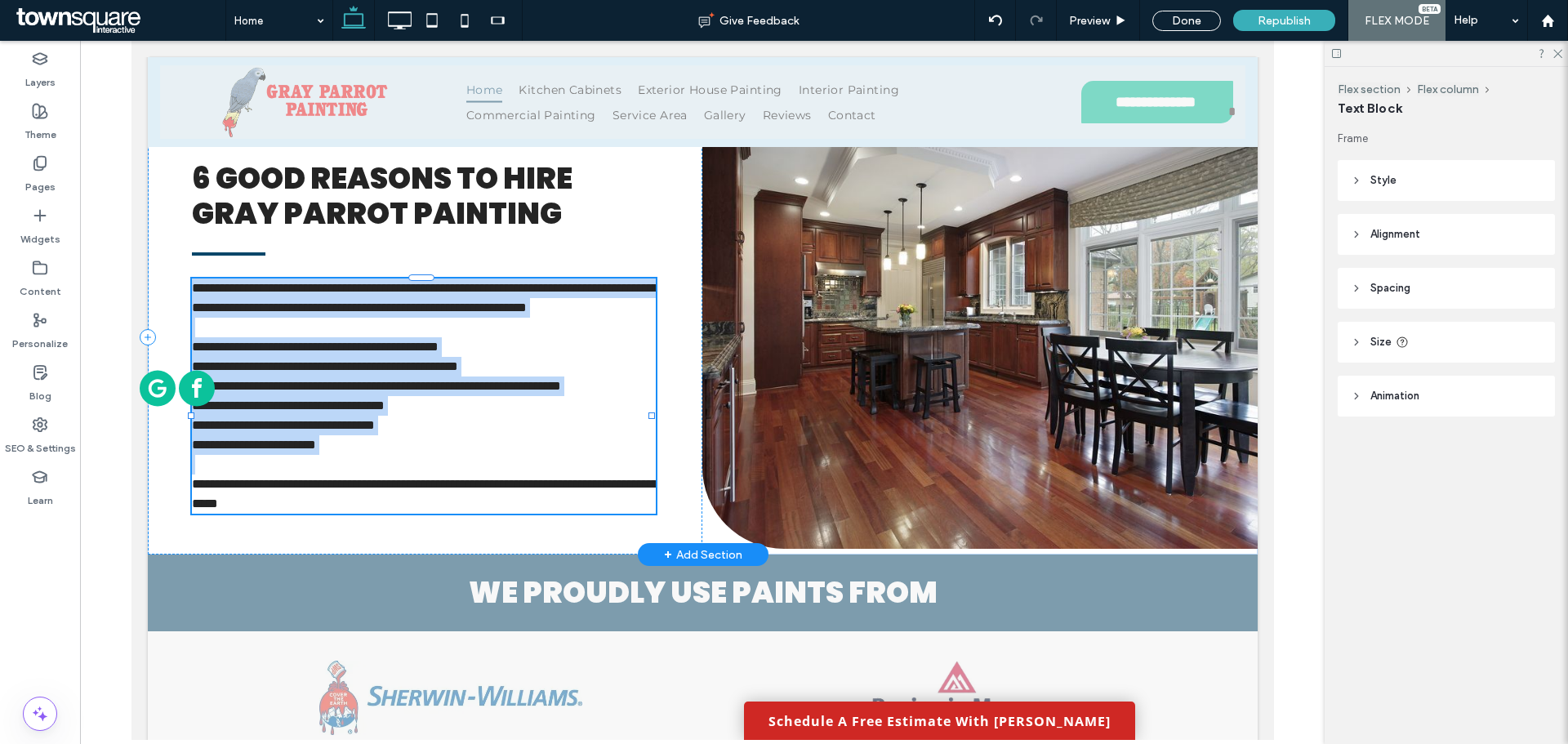
click at [250, 282] on span "**********" at bounding box center [424, 298] width 467 height 32
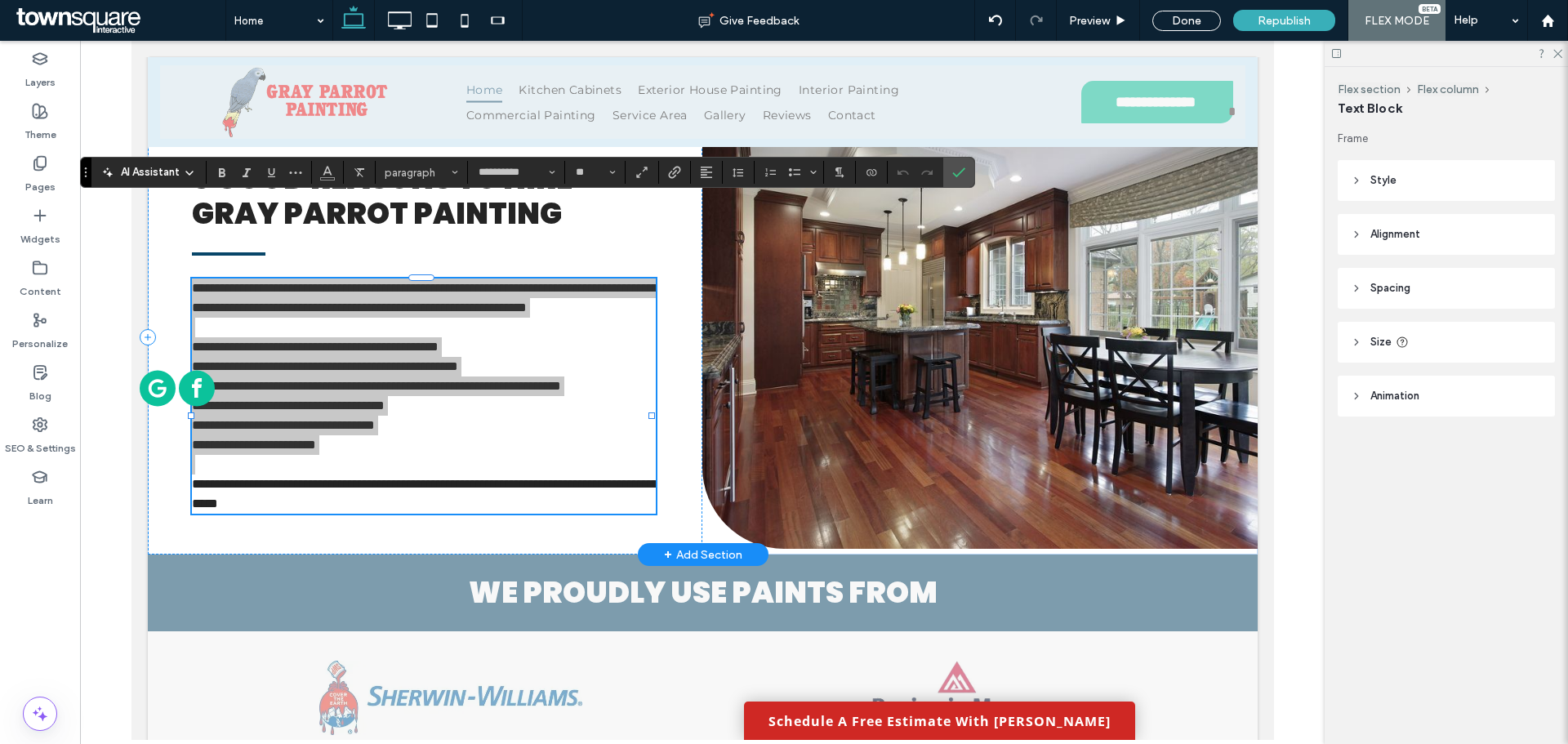
click at [169, 167] on span "AI Assistant" at bounding box center [150, 172] width 59 height 17
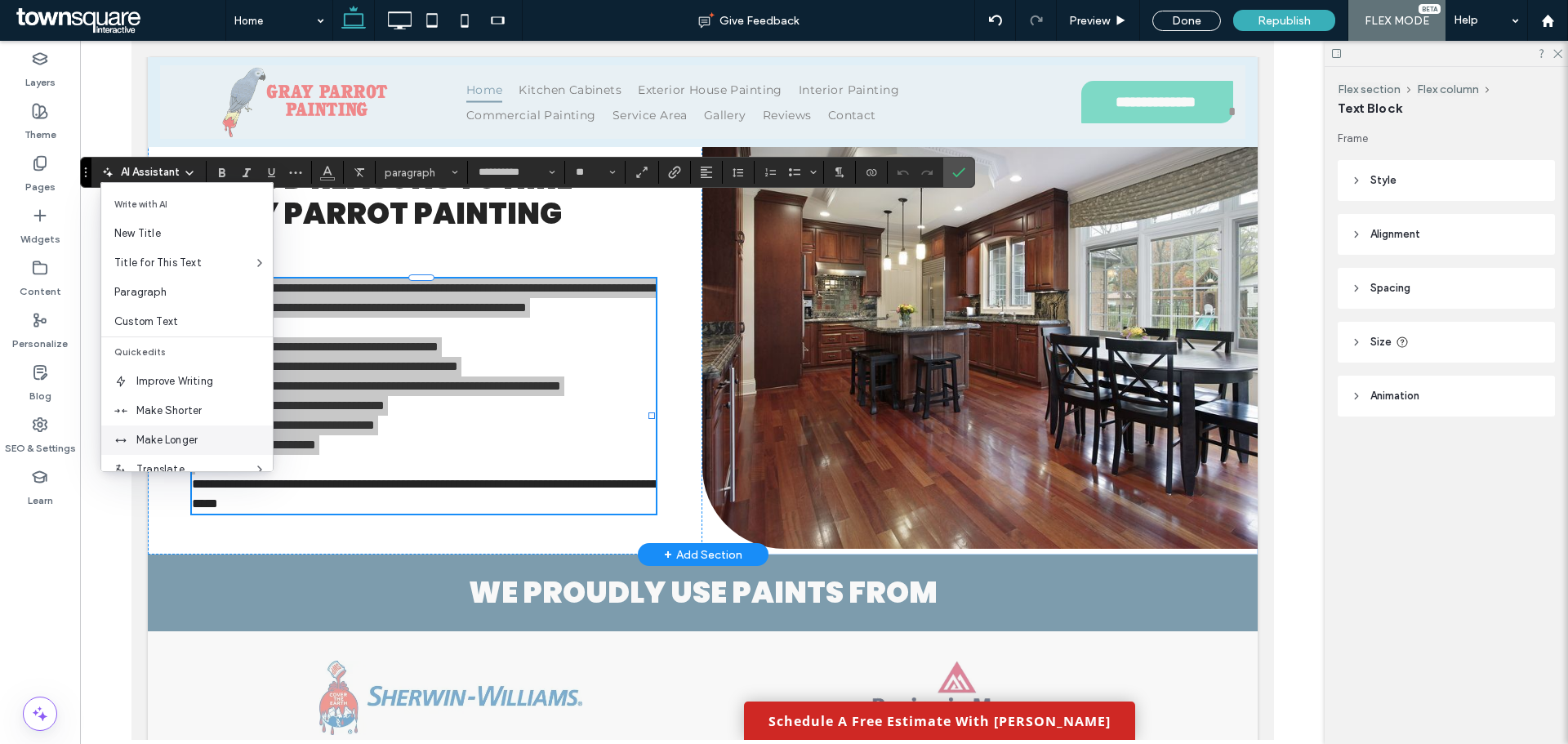
click at [176, 442] on span "Make Longer" at bounding box center [204, 440] width 136 height 17
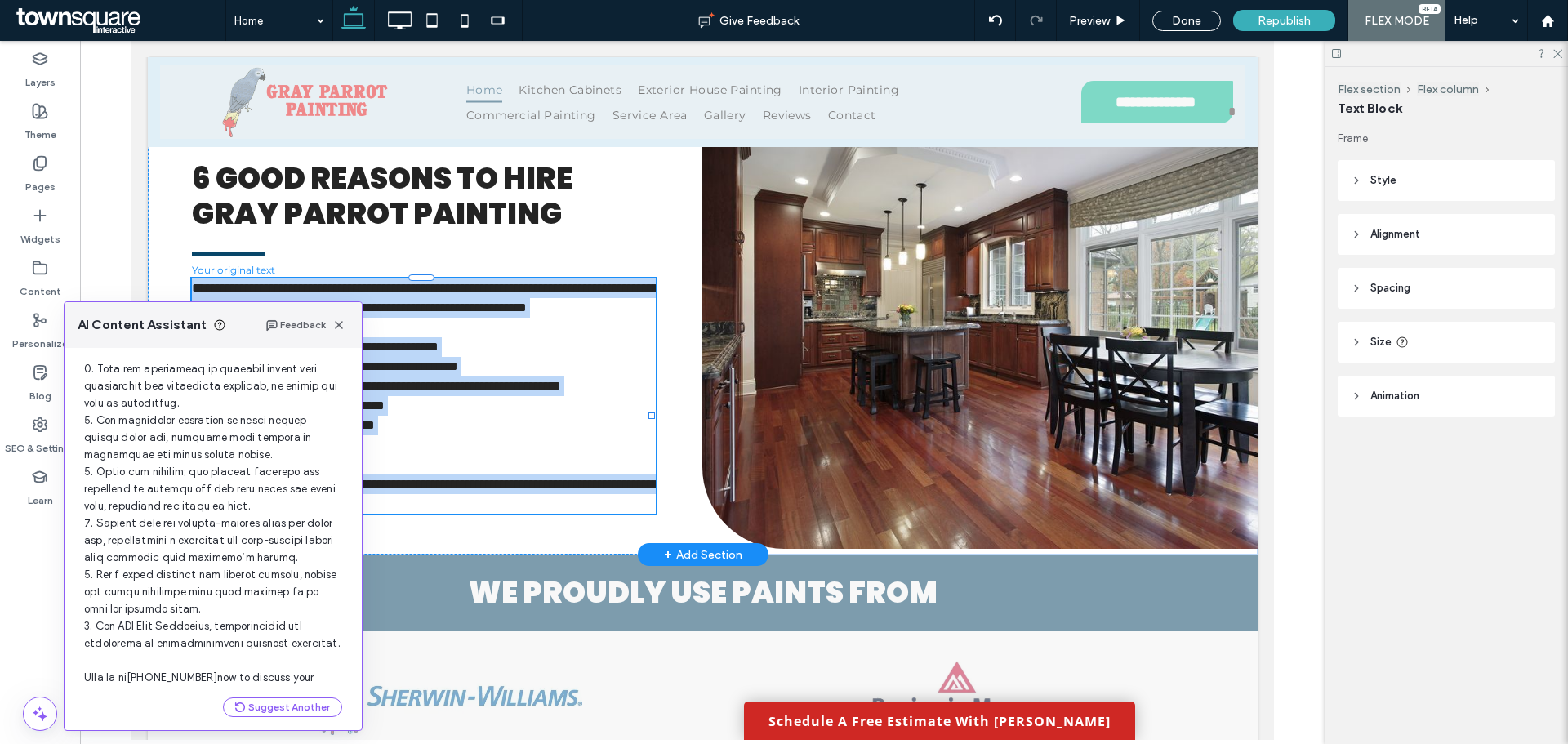
scroll to position [328, 0]
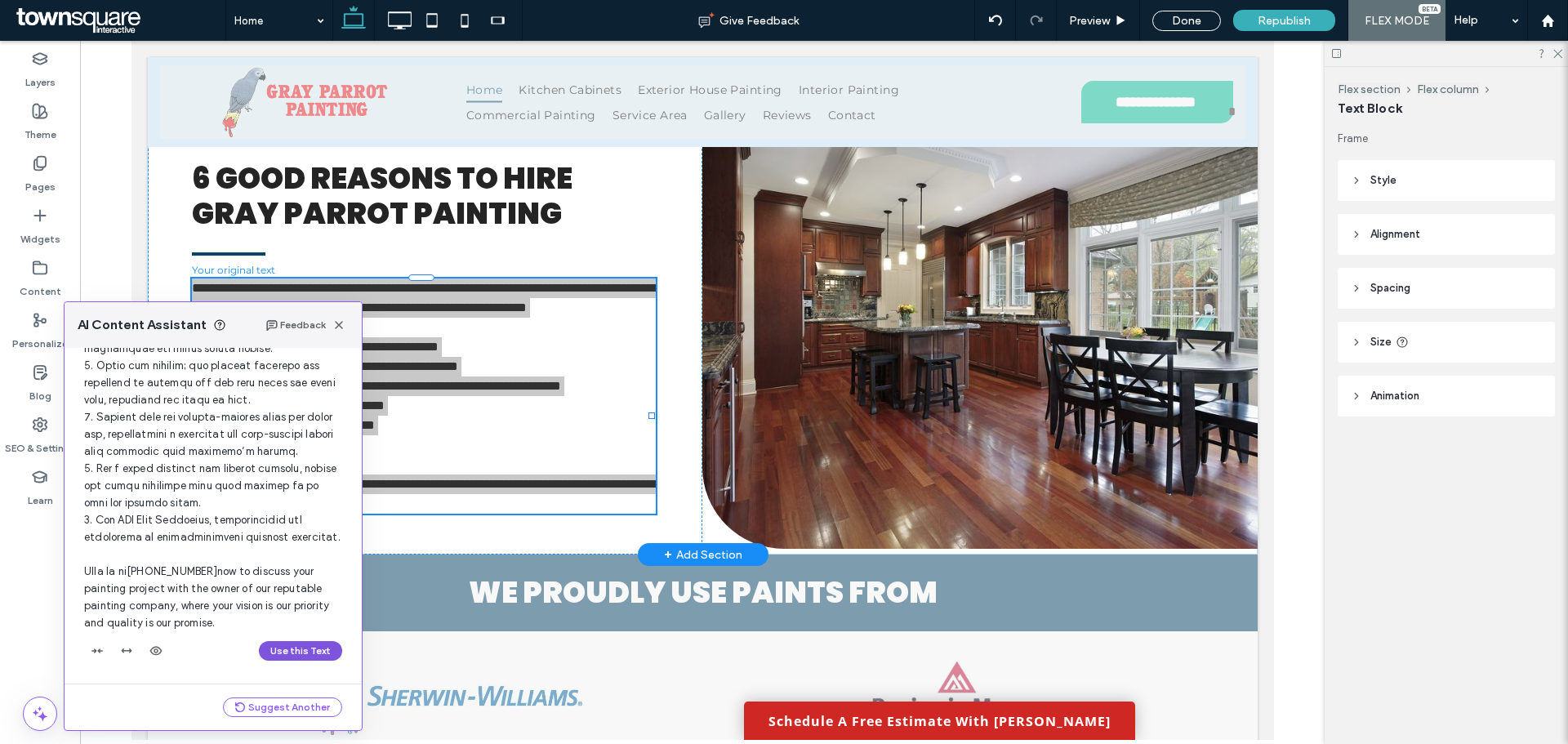
click at [289, 649] on button "Use this Text" at bounding box center [300, 651] width 84 height 19
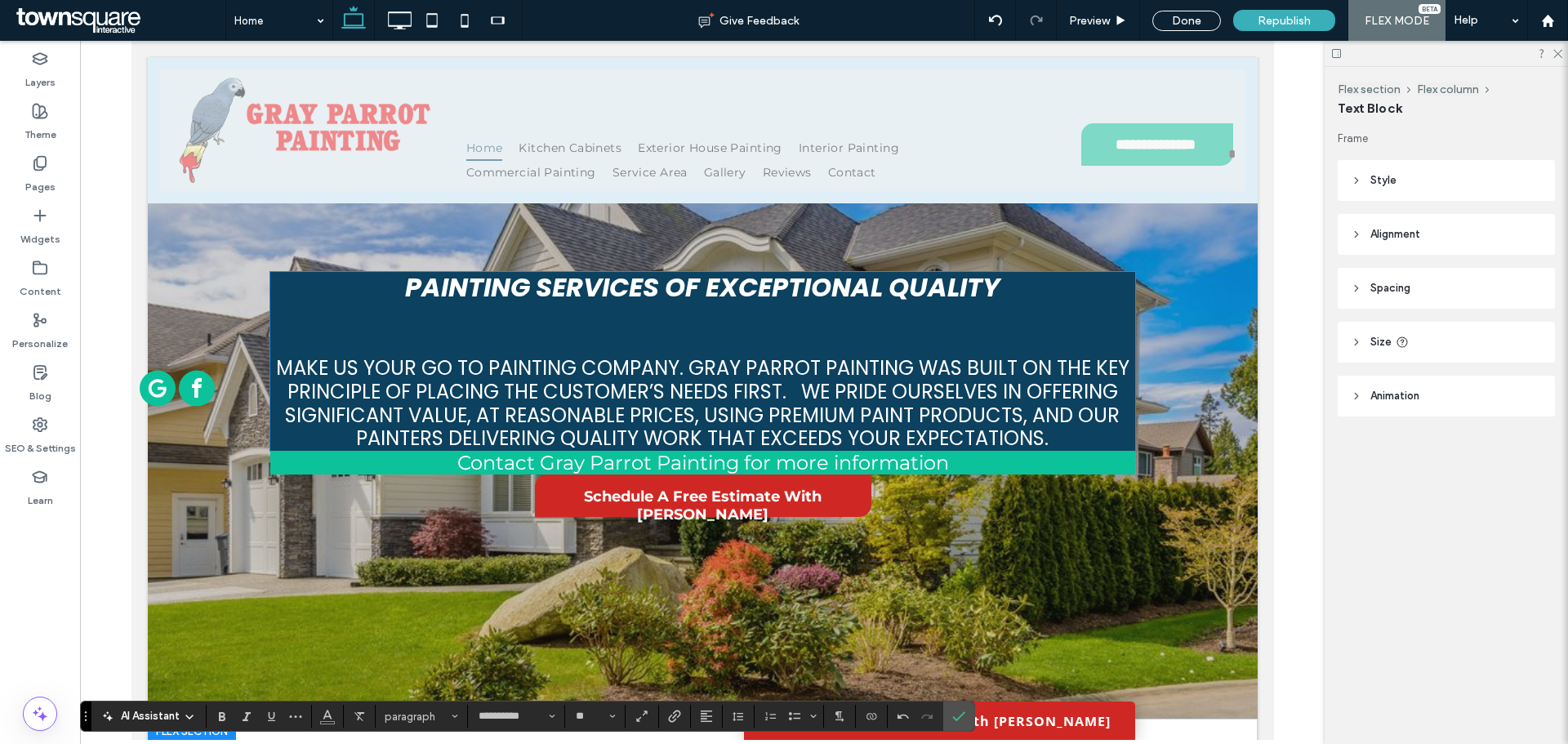
scroll to position [0, 0]
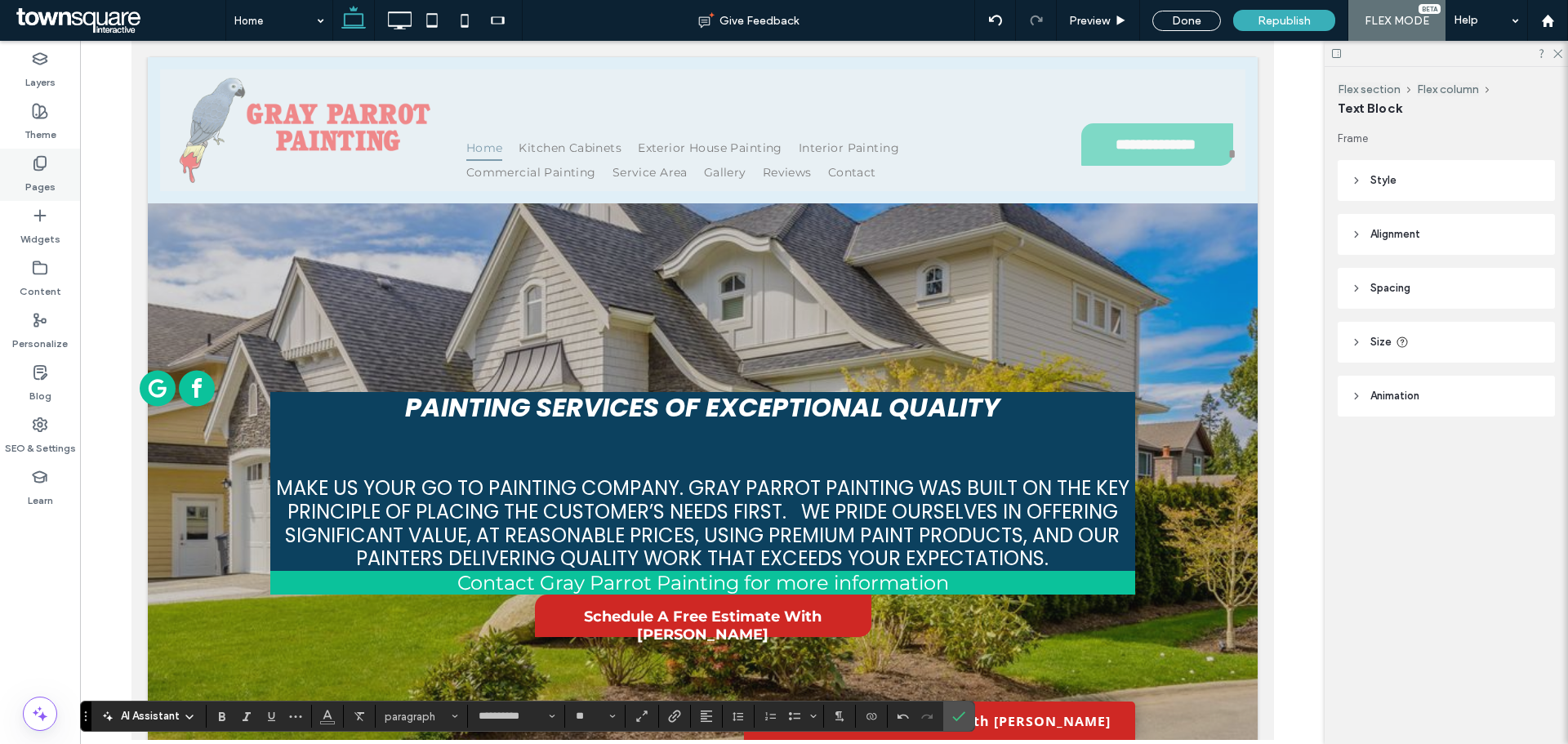
click at [40, 175] on label "Pages" at bounding box center [40, 183] width 30 height 23
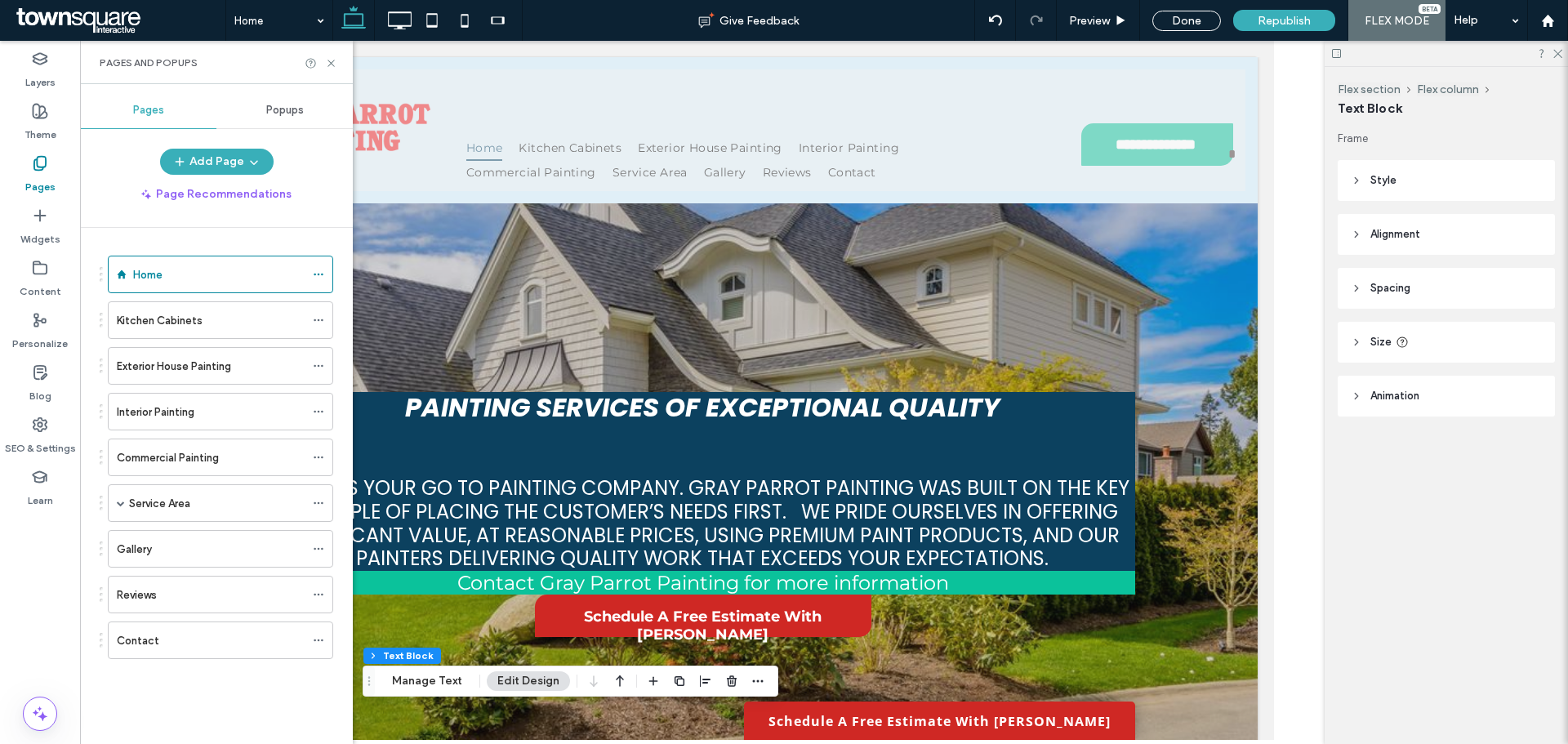
click at [202, 334] on div "Kitchen Cabinets" at bounding box center [210, 320] width 188 height 36
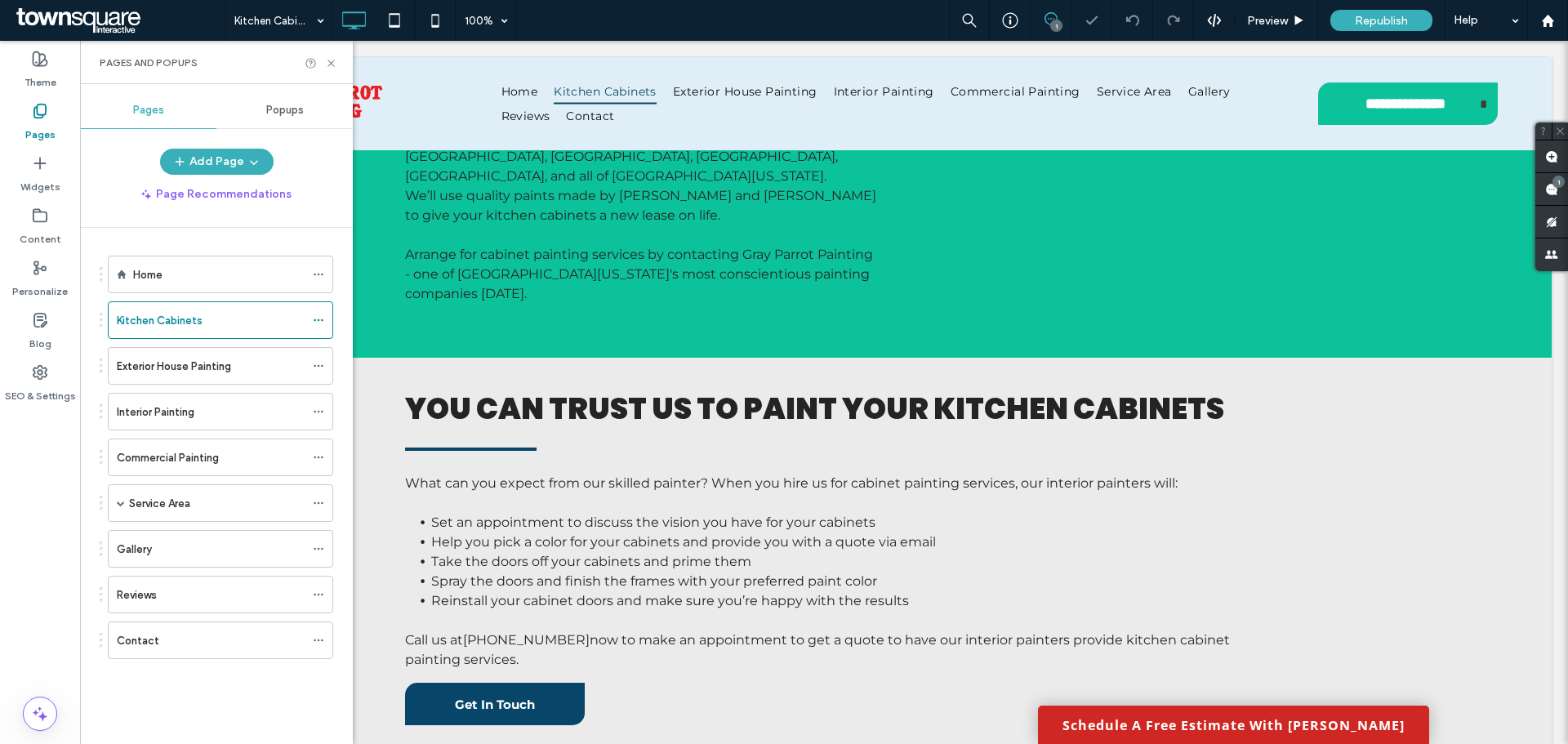
scroll to position [1009, 0]
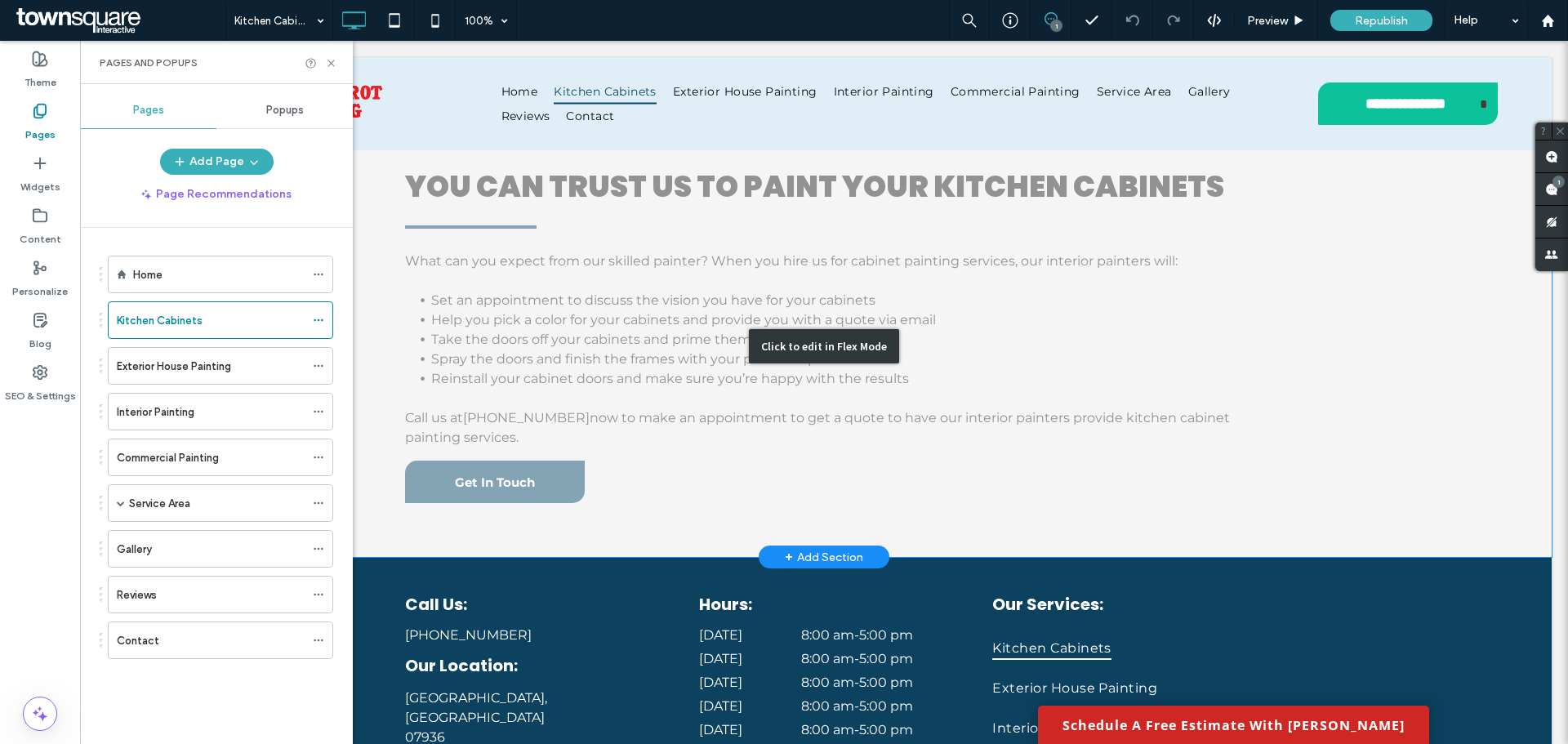
click at [682, 411] on div "Click to edit in Flex Mode" at bounding box center [823, 346] width 1455 height 422
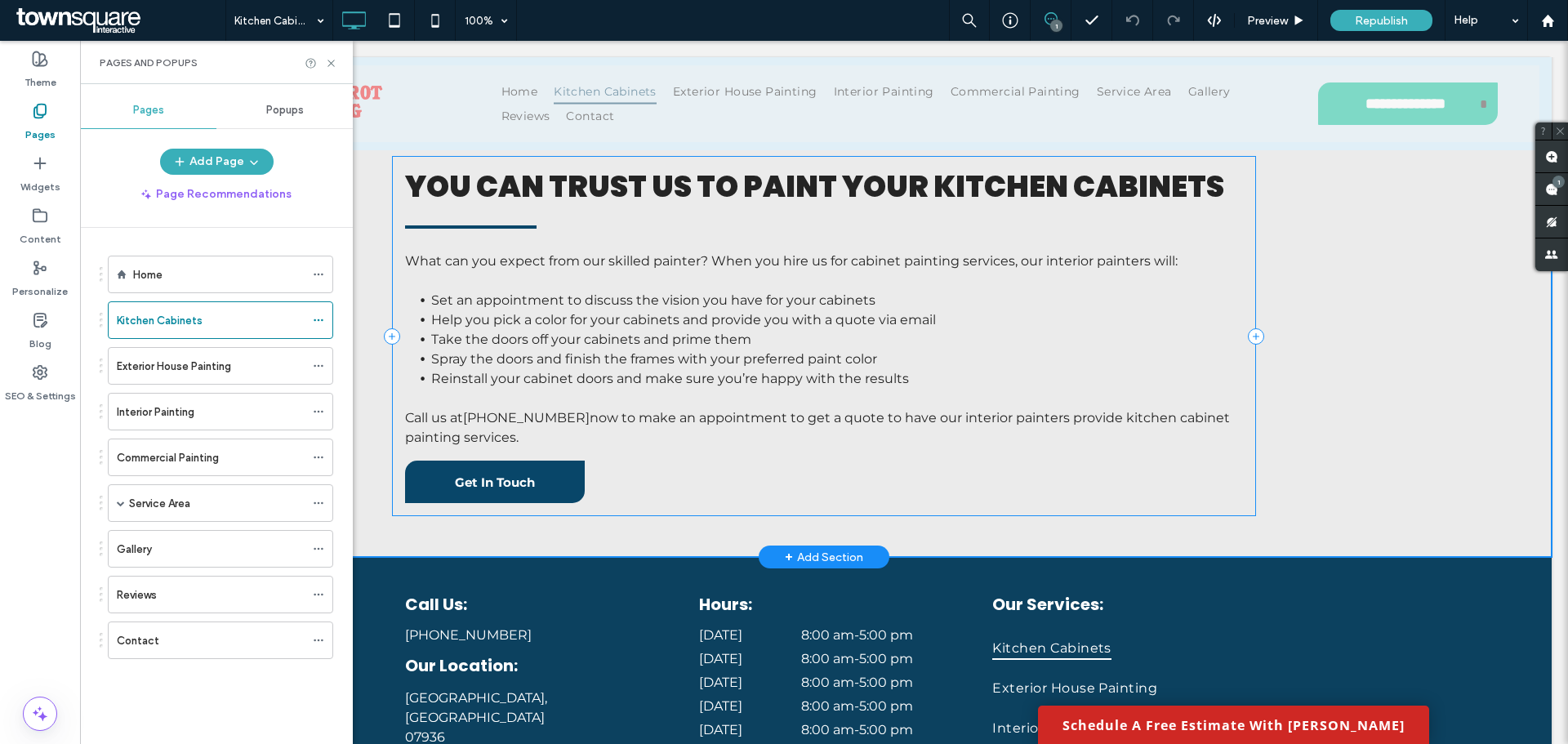
scroll to position [1148, 0]
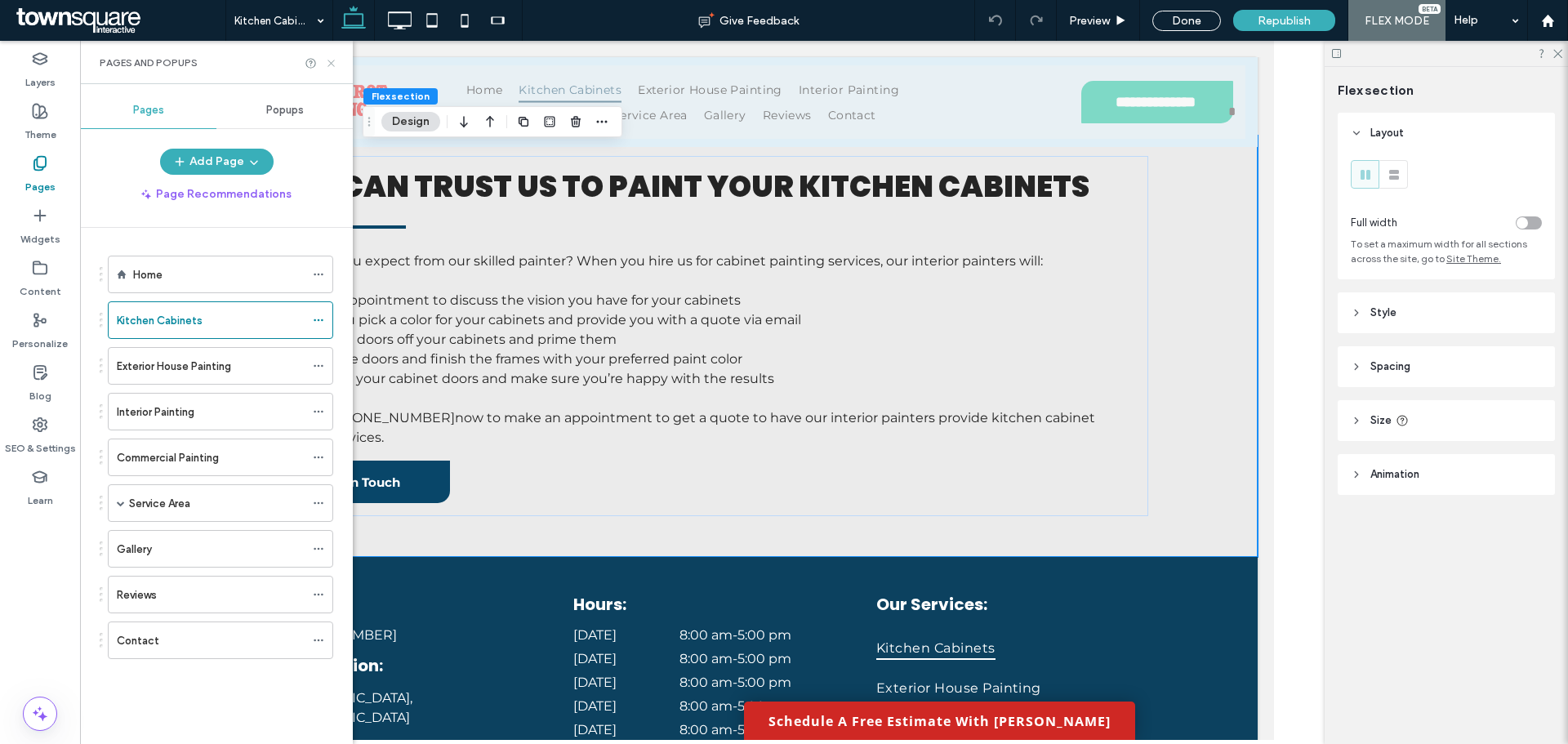
click at [329, 63] on icon at bounding box center [331, 63] width 12 height 12
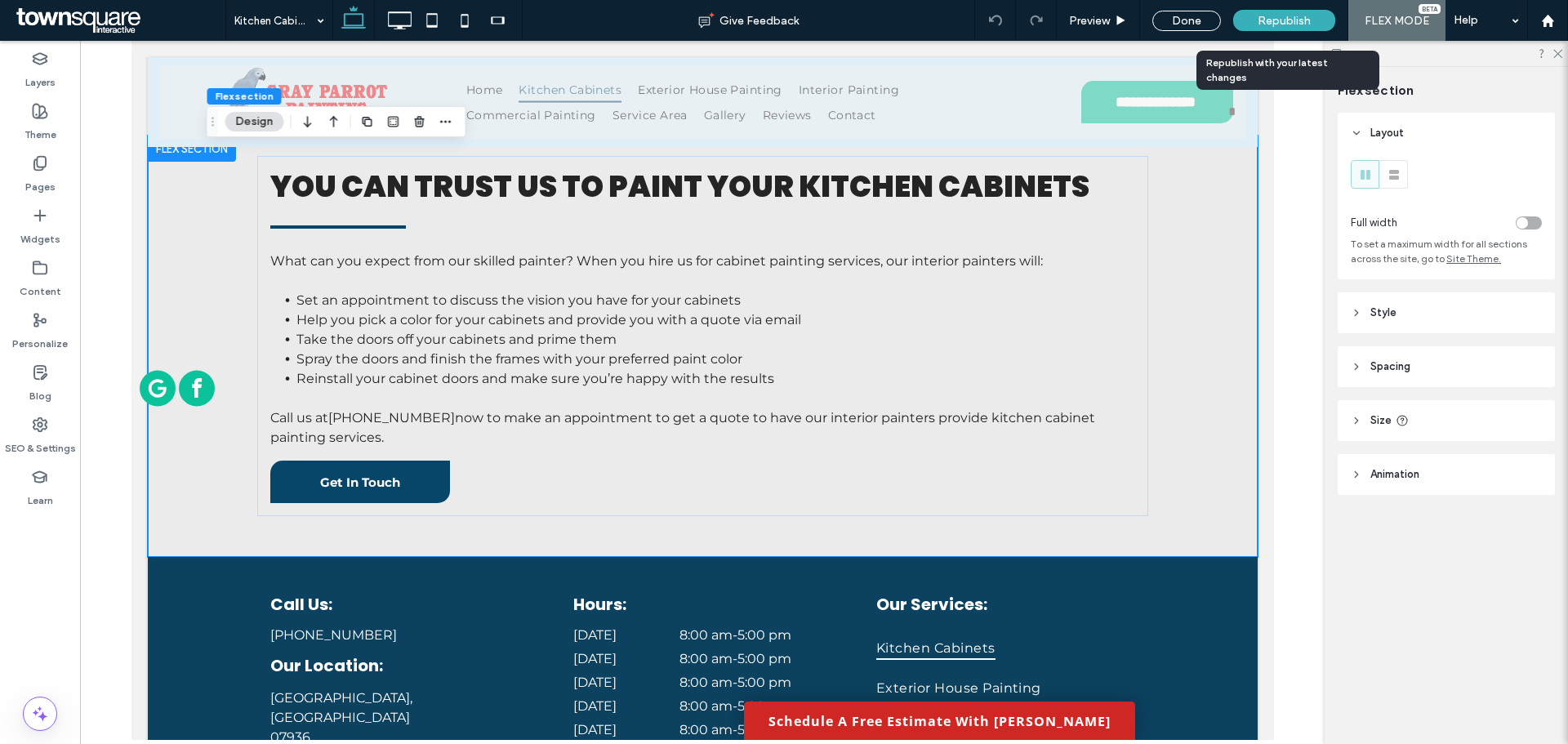
click at [1280, 26] on span "Republish" at bounding box center [1285, 21] width 53 height 14
